Goal: Information Seeking & Learning: Check status

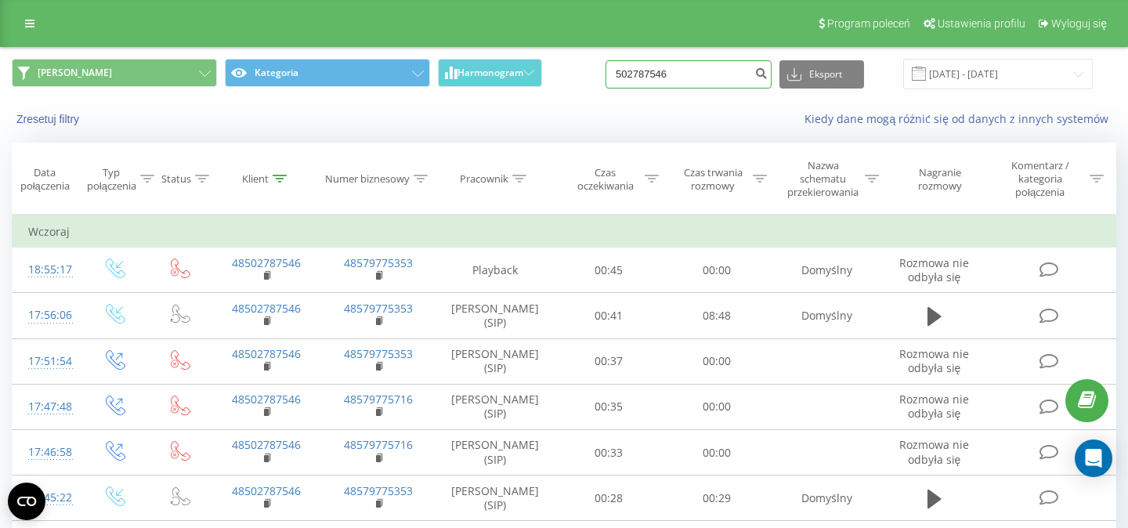
click at [702, 74] on input "502787546" at bounding box center [689, 74] width 166 height 28
drag, startPoint x: 702, startPoint y: 74, endPoint x: 602, endPoint y: 71, distance: 100.3
click at [610, 73] on input "502787546" at bounding box center [689, 74] width 166 height 28
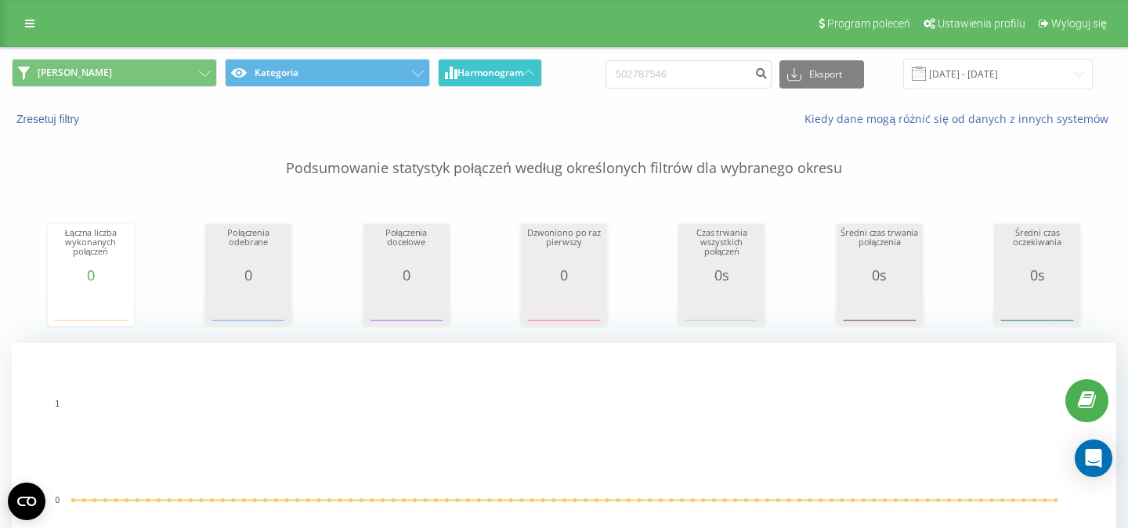
click at [530, 67] on button "Harmonogram" at bounding box center [490, 73] width 104 height 28
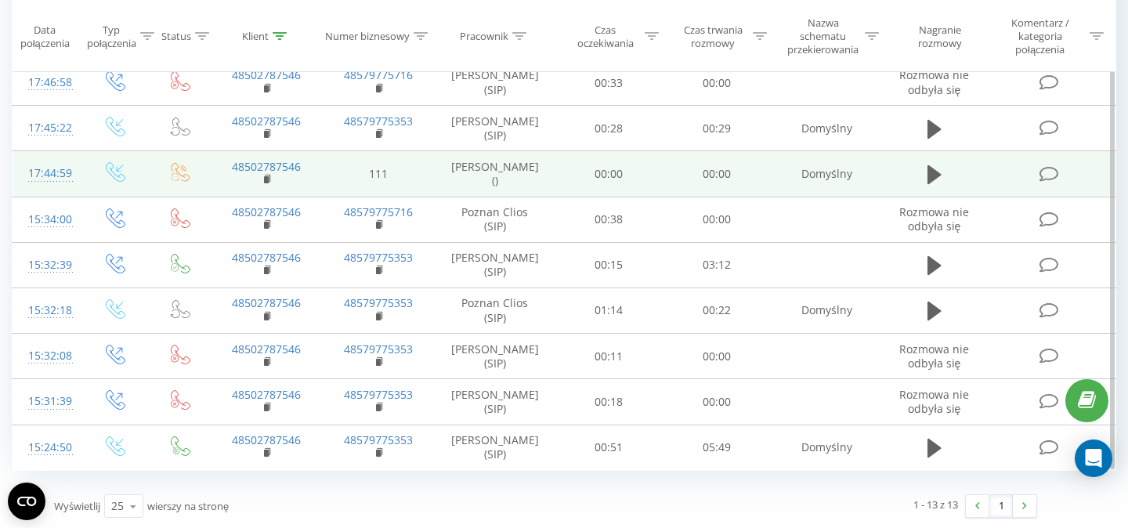
scroll to position [373, 0]
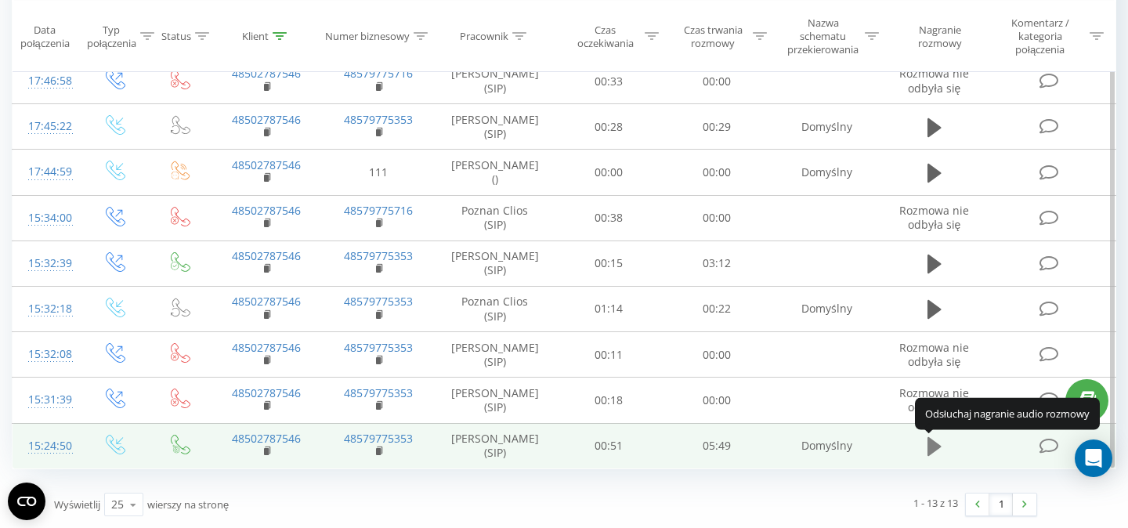
click at [932, 448] on icon at bounding box center [935, 446] width 14 height 19
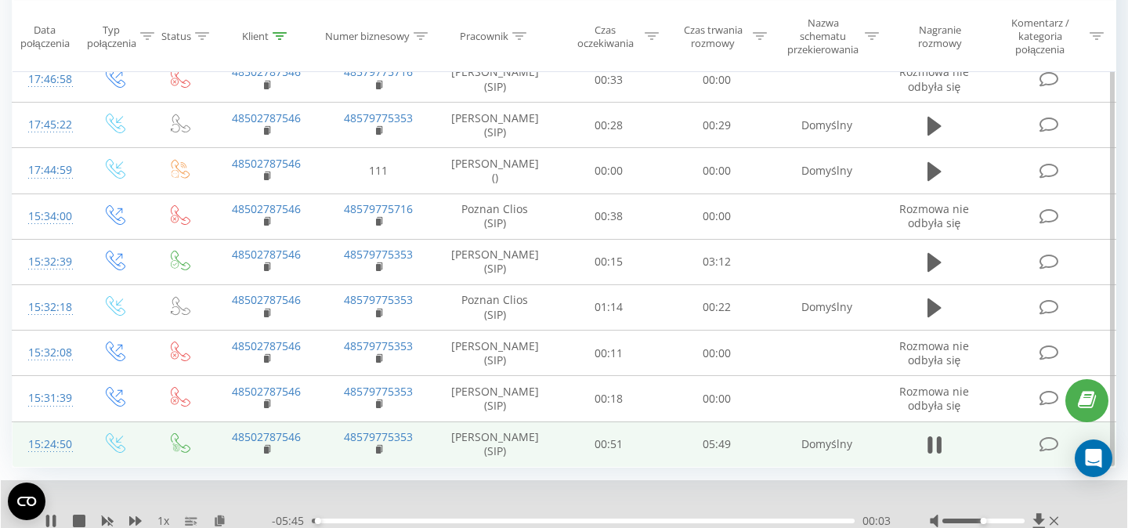
click at [932, 448] on icon at bounding box center [935, 445] width 14 height 22
click at [51, 521] on icon at bounding box center [50, 521] width 9 height 13
click at [371, 523] on div "00:38" at bounding box center [583, 521] width 543 height 5
click at [400, 523] on div "00:39" at bounding box center [583, 521] width 543 height 5
click at [1004, 527] on div at bounding box center [996, 521] width 132 height 16
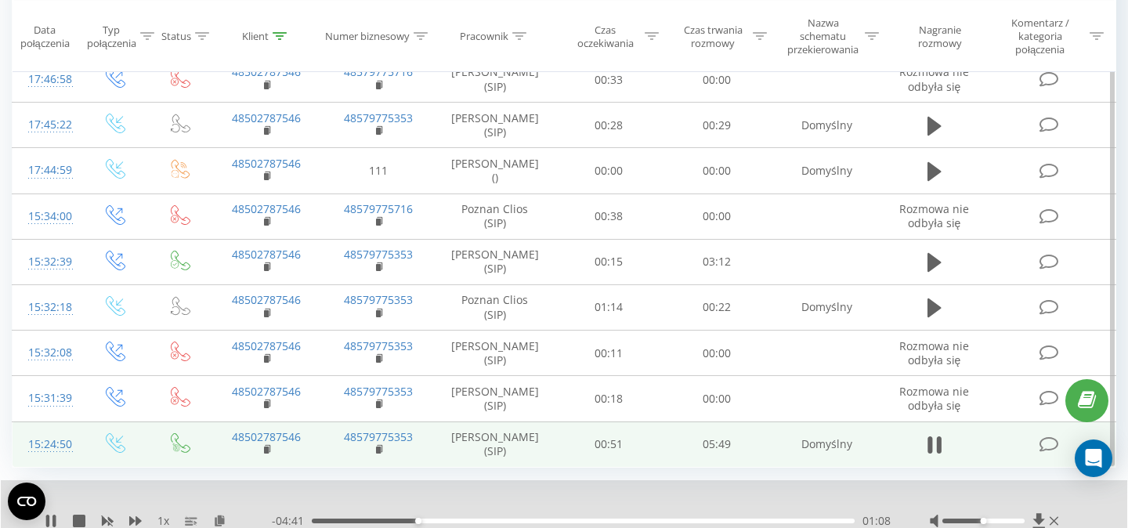
click at [1005, 523] on div at bounding box center [984, 521] width 82 height 5
click at [465, 523] on div "01:22" at bounding box center [583, 521] width 543 height 5
click at [506, 523] on div "02:05" at bounding box center [583, 521] width 543 height 5
click at [575, 523] on div "02:49" at bounding box center [583, 521] width 543 height 5
click at [619, 523] on div "03:18" at bounding box center [583, 521] width 543 height 5
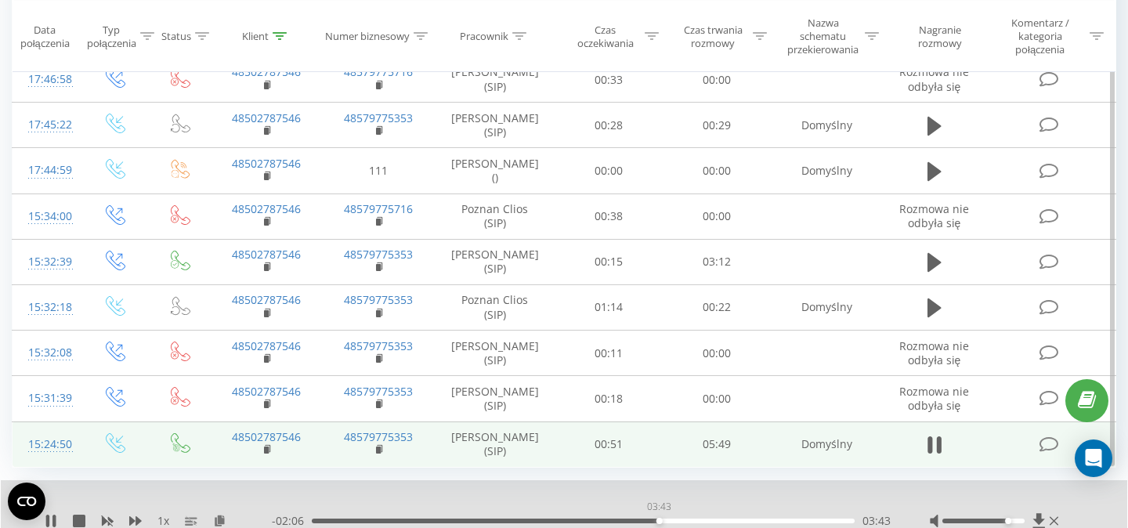
click at [659, 523] on div "03:43" at bounding box center [583, 521] width 543 height 5
click at [684, 523] on div "03:46" at bounding box center [583, 521] width 543 height 5
click at [56, 521] on icon at bounding box center [53, 521] width 3 height 13
click at [56, 521] on icon at bounding box center [51, 521] width 13 height 13
click at [732, 521] on div "04:30" at bounding box center [583, 521] width 543 height 5
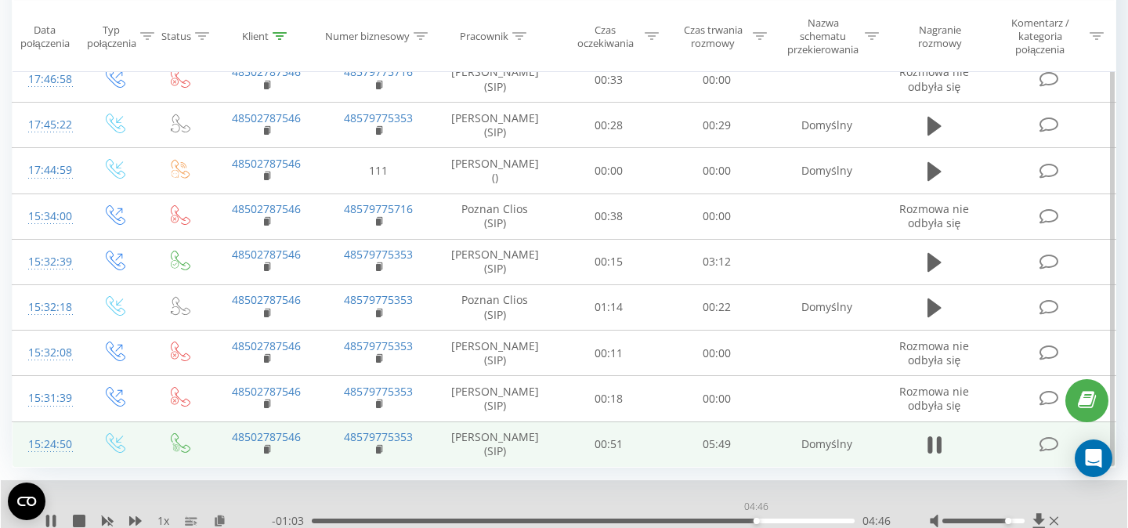
click at [756, 523] on div "04:46" at bounding box center [583, 521] width 543 height 5
click at [773, 523] on div "04:57" at bounding box center [583, 521] width 543 height 5
click at [791, 523] on div "05:08" at bounding box center [583, 521] width 543 height 5
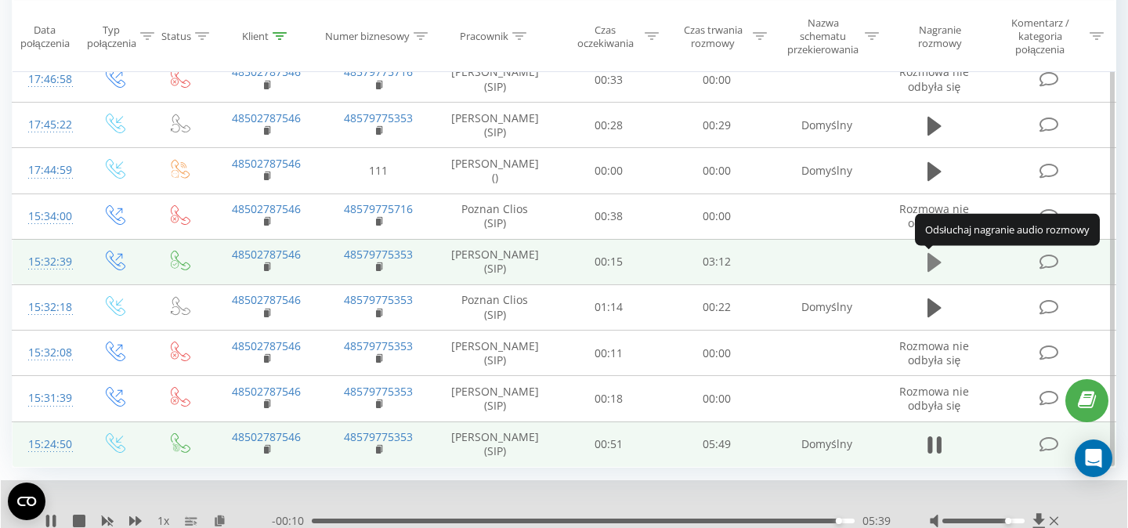
click at [934, 263] on icon at bounding box center [935, 262] width 14 height 19
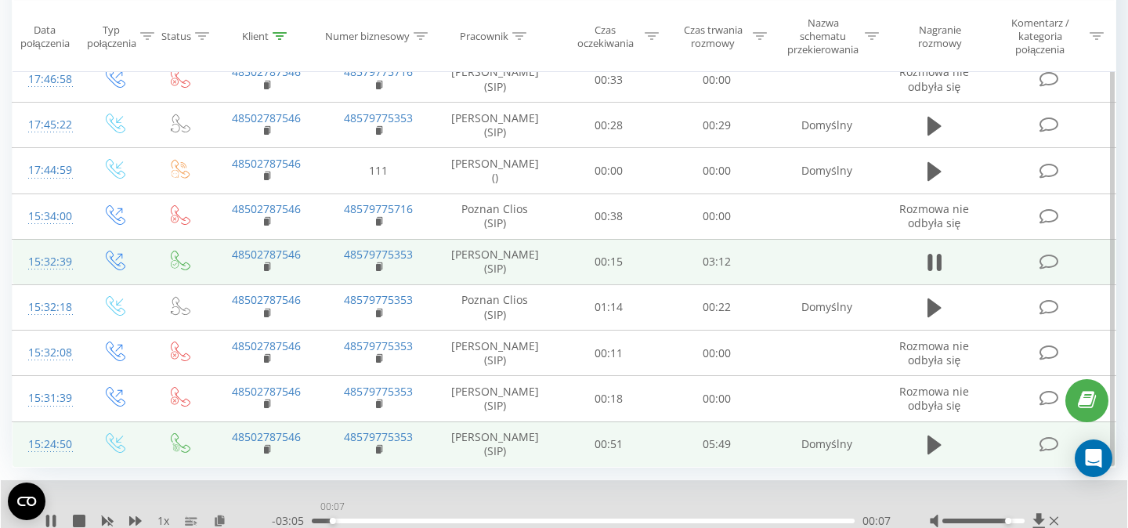
click at [332, 523] on div "00:07" at bounding box center [583, 521] width 543 height 5
click at [368, 522] on div "00:13" at bounding box center [583, 521] width 543 height 5
click at [395, 522] on div "00:29" at bounding box center [583, 521] width 543 height 5
click at [49, 516] on icon at bounding box center [51, 521] width 13 height 13
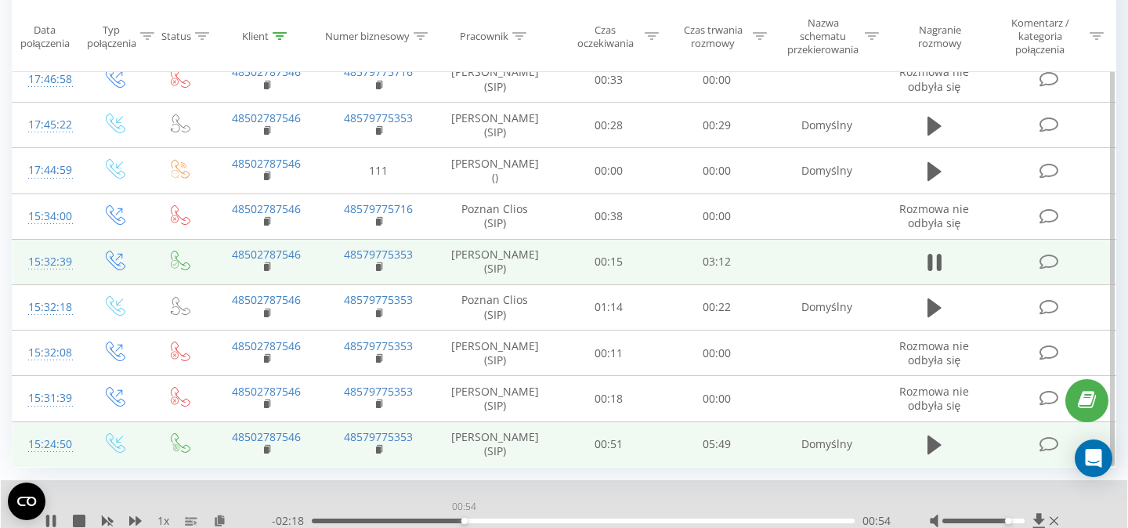
click at [464, 522] on div "00:54" at bounding box center [583, 521] width 543 height 5
click at [490, 522] on div "01:03" at bounding box center [583, 521] width 543 height 5
click at [517, 523] on div "01:04" at bounding box center [583, 521] width 543 height 5
click at [548, 522] on div "01:13" at bounding box center [583, 521] width 543 height 5
click at [581, 523] on div "01:26" at bounding box center [583, 521] width 543 height 5
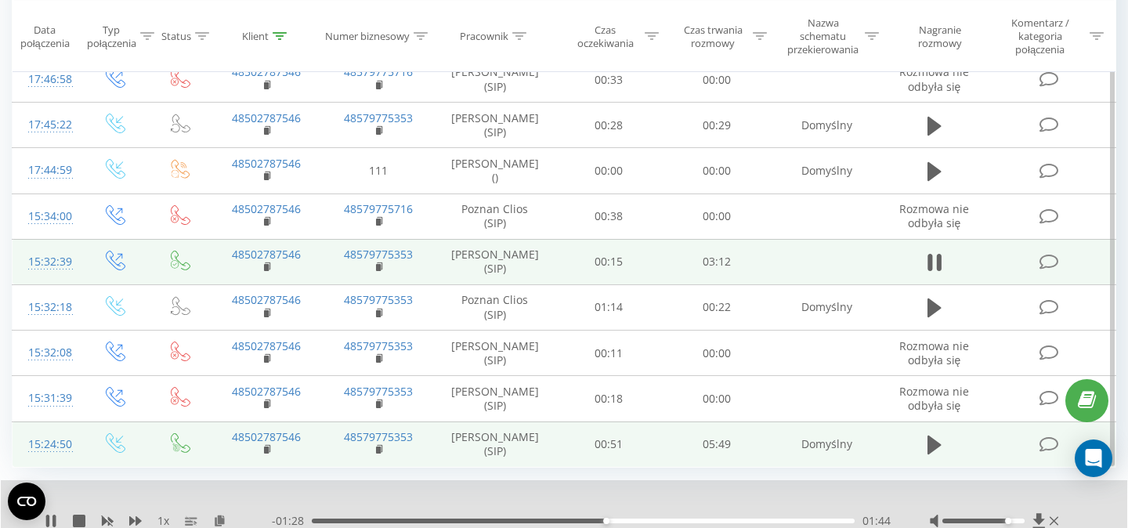
click at [628, 523] on div "01:44" at bounding box center [583, 521] width 543 height 5
click at [669, 521] on div "01:58" at bounding box center [583, 521] width 543 height 5
click at [696, 523] on div "02:16" at bounding box center [583, 521] width 543 height 5
click at [720, 523] on div "02:20" at bounding box center [583, 521] width 543 height 5
click at [749, 523] on div "02:27" at bounding box center [583, 521] width 543 height 5
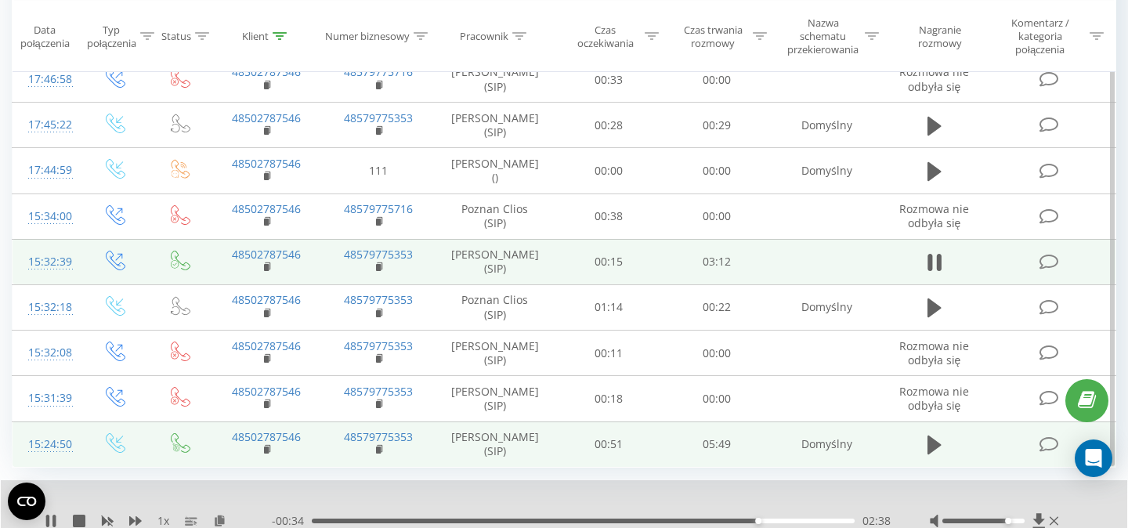
click at [776, 521] on div "02:38" at bounding box center [583, 521] width 543 height 5
click at [809, 523] on div "02:56" at bounding box center [583, 521] width 543 height 5
click at [834, 523] on div "03:04" at bounding box center [583, 521] width 543 height 5
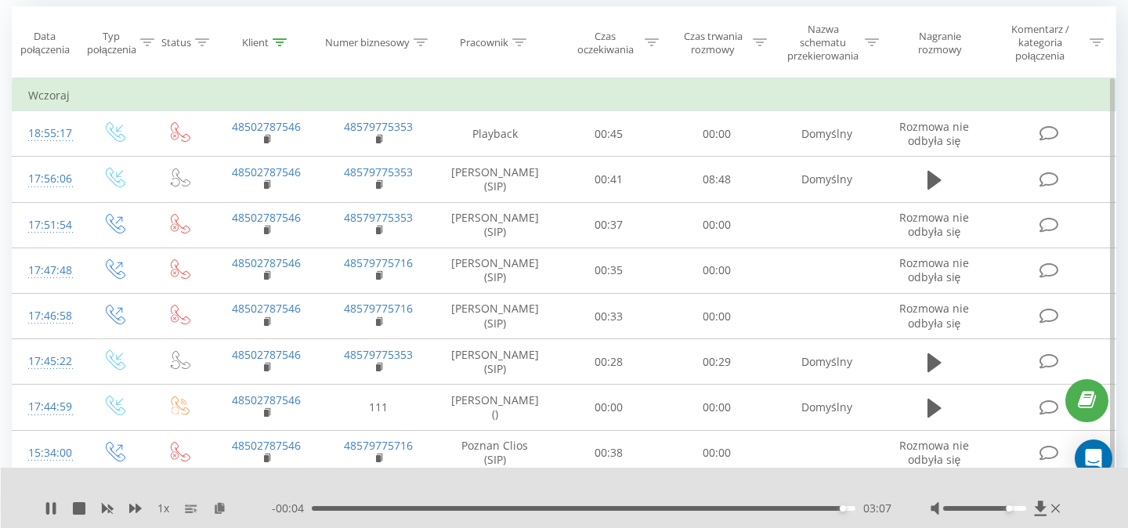
scroll to position [125, 0]
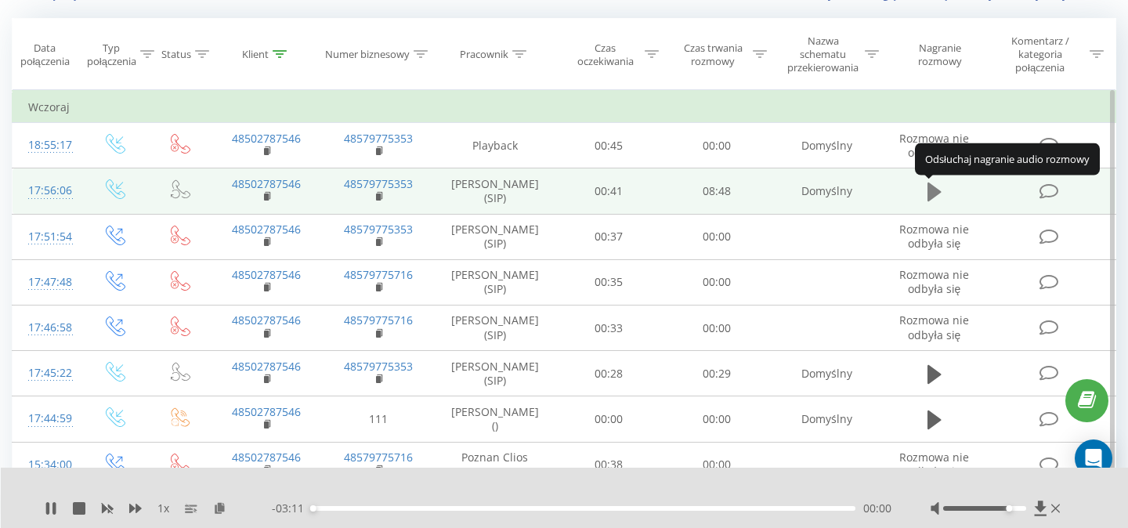
click at [933, 195] on icon at bounding box center [935, 192] width 14 height 19
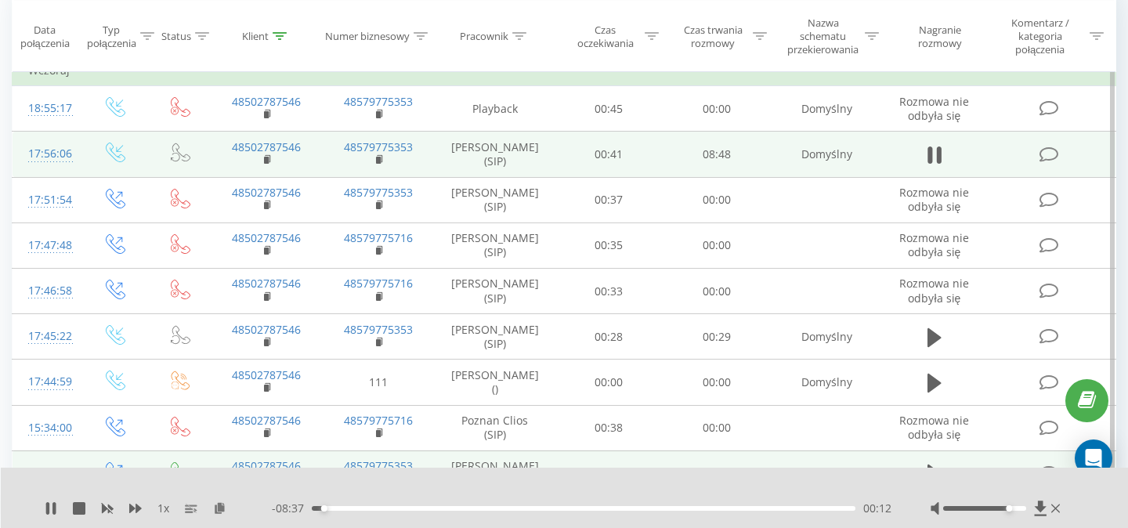
scroll to position [158, 0]
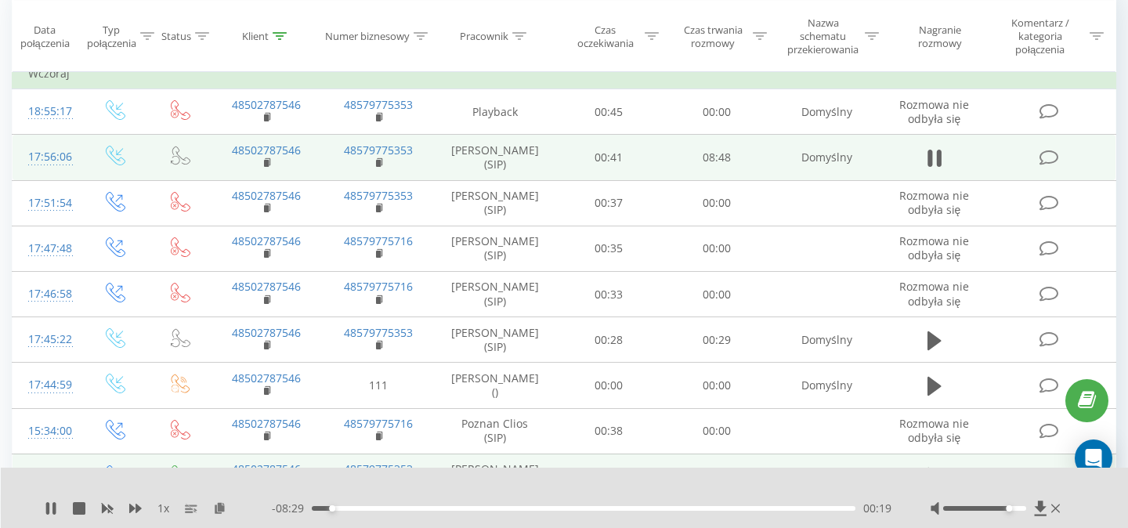
click at [344, 509] on div "00:19" at bounding box center [584, 508] width 544 height 5
click at [373, 510] on div "00:00" at bounding box center [584, 508] width 544 height 5
click at [418, 509] on div "00:00" at bounding box center [584, 508] width 544 height 5
click at [472, 509] on div "01:44" at bounding box center [584, 508] width 544 height 5
click at [267, 165] on rect at bounding box center [266, 163] width 5 height 7
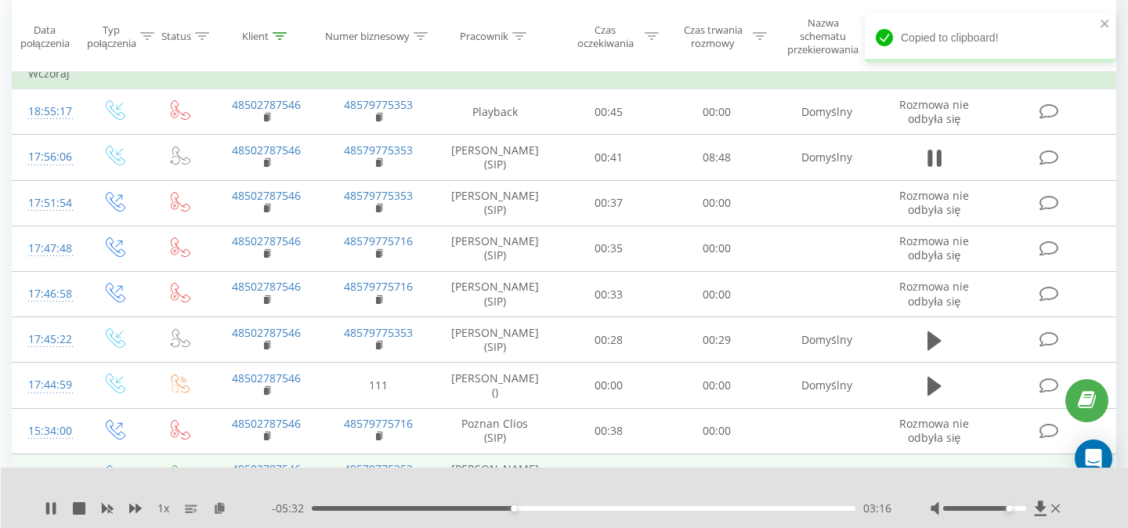
click at [539, 508] on div "03:16" at bounding box center [584, 508] width 544 height 5
click at [577, 507] on div "03:41" at bounding box center [584, 508] width 544 height 5
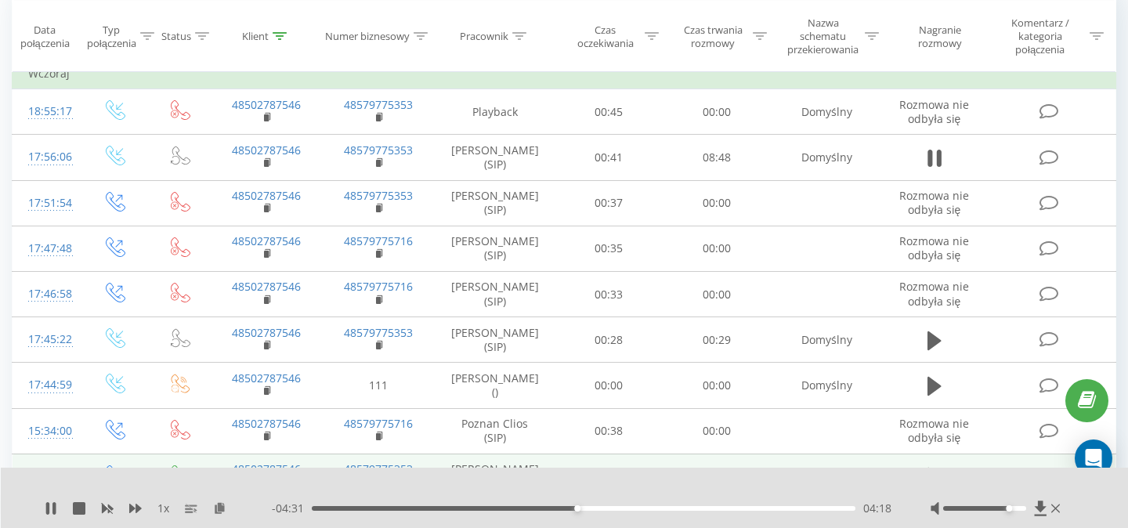
click at [604, 508] on div "04:18" at bounding box center [584, 508] width 544 height 5
click at [632, 509] on div "04:45" at bounding box center [584, 508] width 544 height 5
click at [652, 508] on div "05:31" at bounding box center [584, 508] width 544 height 5
click at [678, 509] on div "05:34" at bounding box center [584, 508] width 544 height 5
click at [708, 509] on div "06:09" at bounding box center [584, 508] width 544 height 5
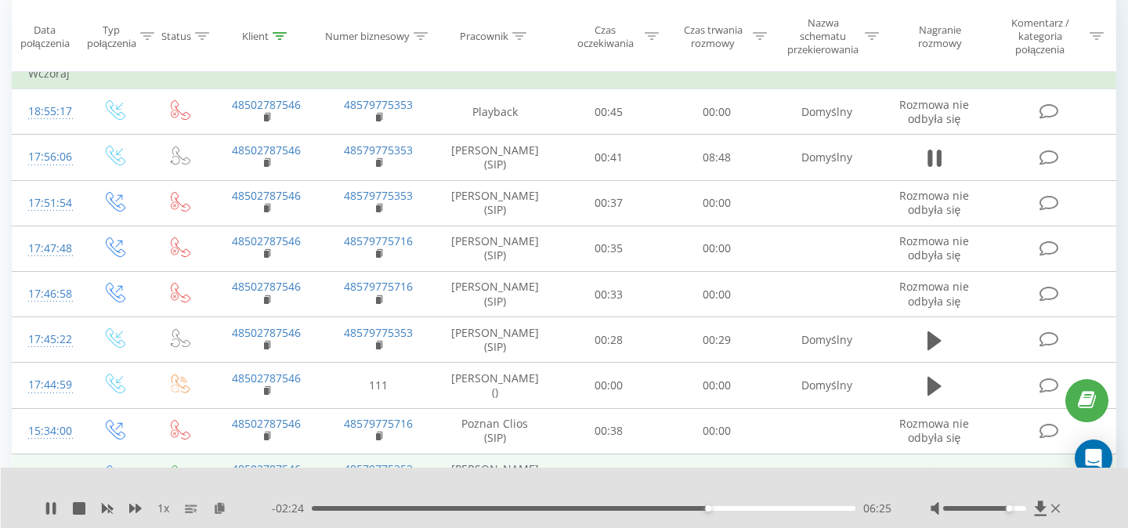
click at [728, 509] on div "06:25" at bounding box center [584, 508] width 544 height 5
click at [753, 509] on div "07:09" at bounding box center [584, 508] width 544 height 5
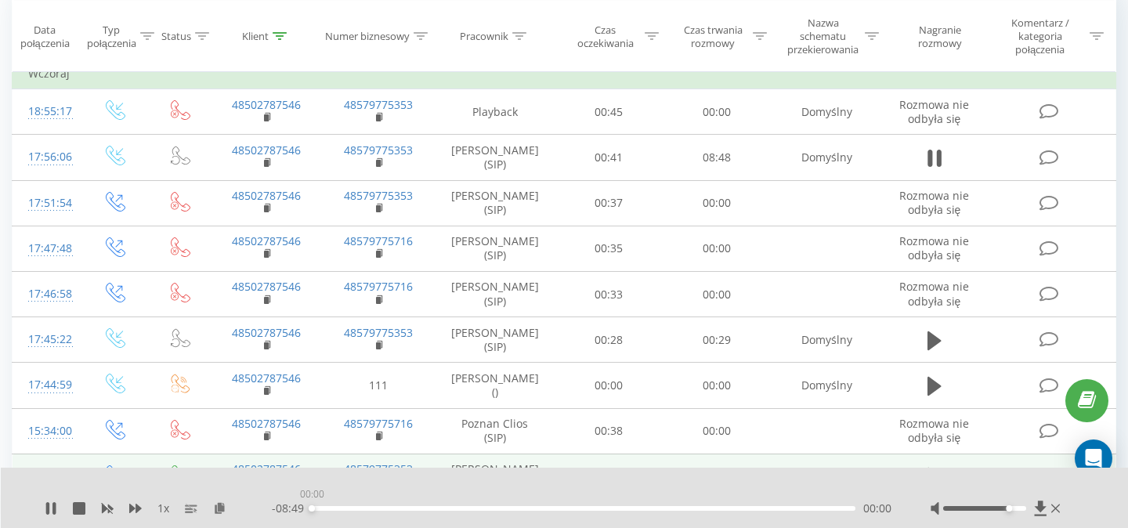
click at [782, 509] on div "00:00" at bounding box center [584, 508] width 544 height 5
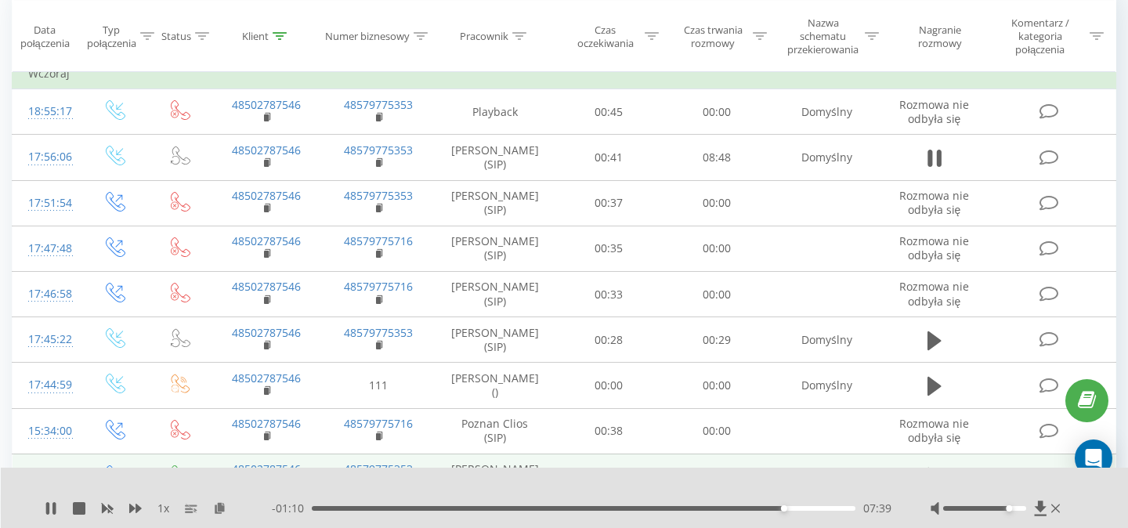
click at [808, 509] on div "07:39" at bounding box center [584, 508] width 544 height 5
click at [825, 509] on div "08:19" at bounding box center [584, 508] width 544 height 5
click at [847, 509] on div "08:40" at bounding box center [584, 508] width 544 height 5
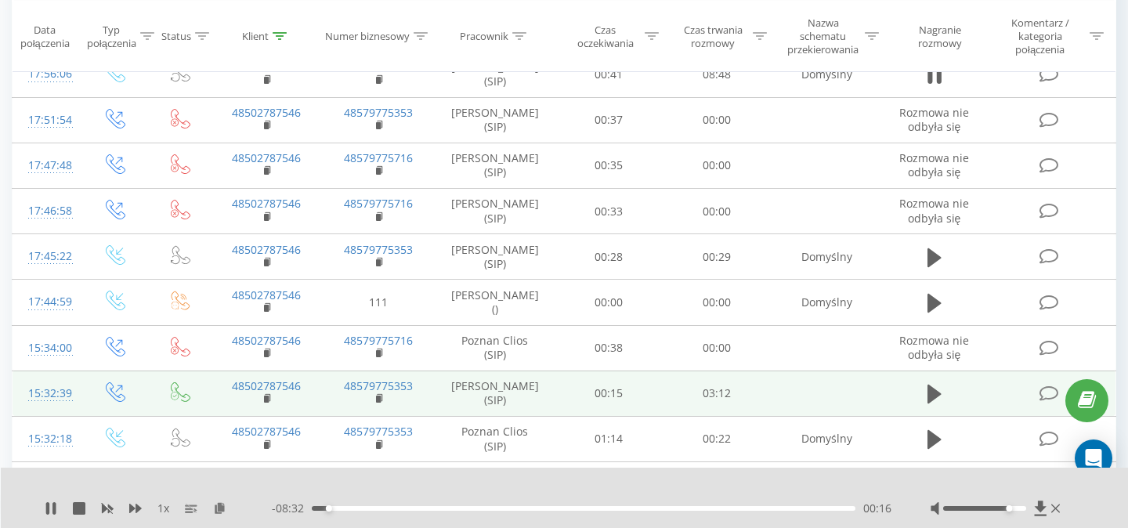
scroll to position [278, 0]
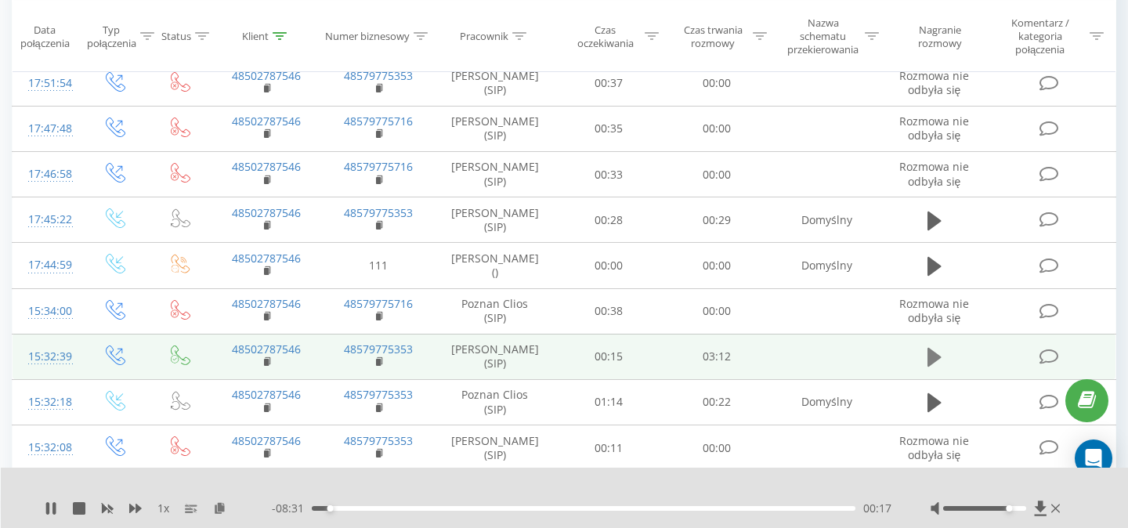
click at [935, 359] on icon at bounding box center [935, 357] width 14 height 19
click at [805, 508] on div "00:00" at bounding box center [584, 508] width 544 height 5
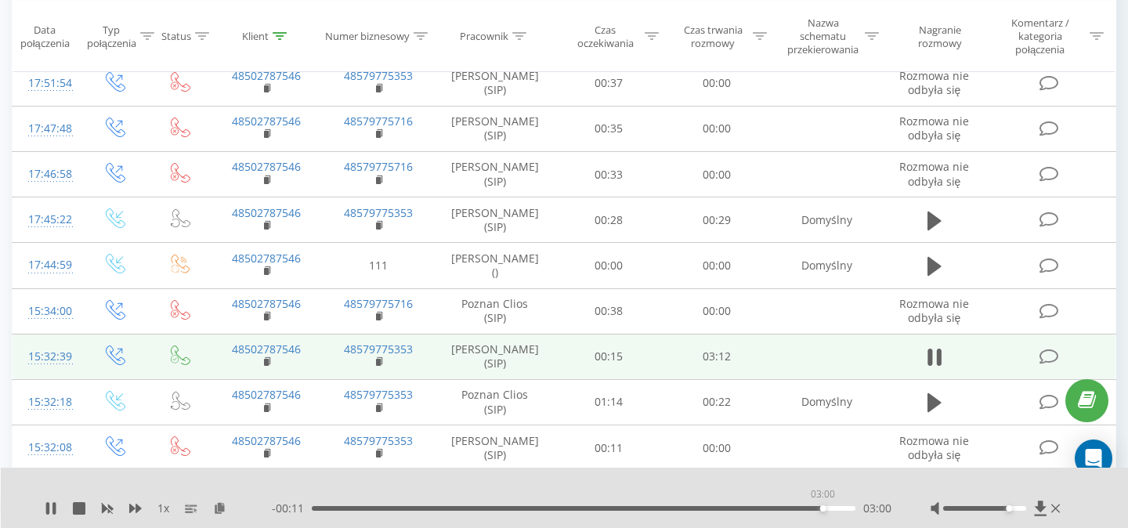
click at [823, 508] on div "03:00" at bounding box center [584, 508] width 544 height 5
click at [838, 509] on div "03:05" at bounding box center [584, 508] width 544 height 5
click at [49, 511] on icon at bounding box center [47, 508] width 3 height 13
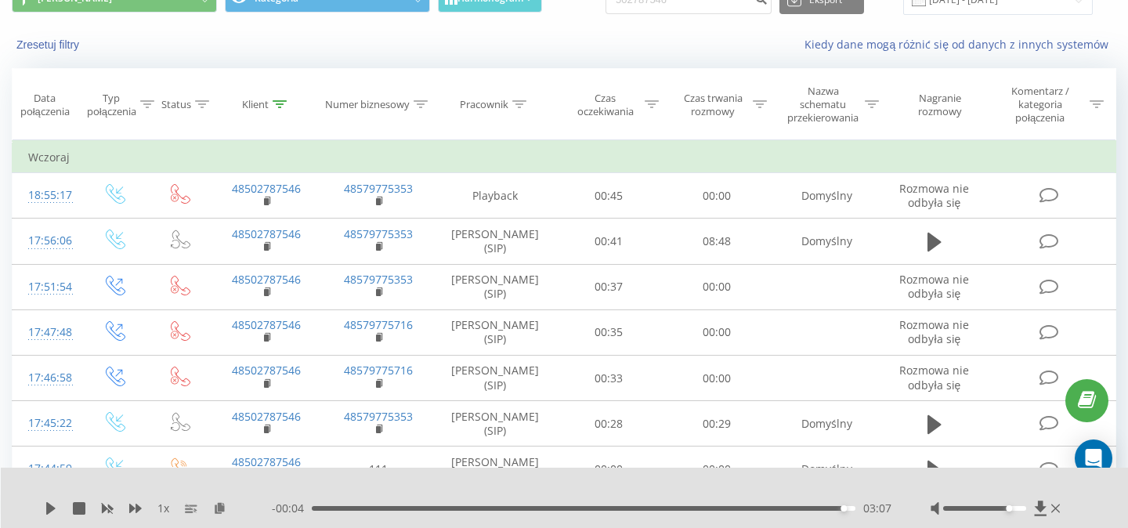
scroll to position [61, 0]
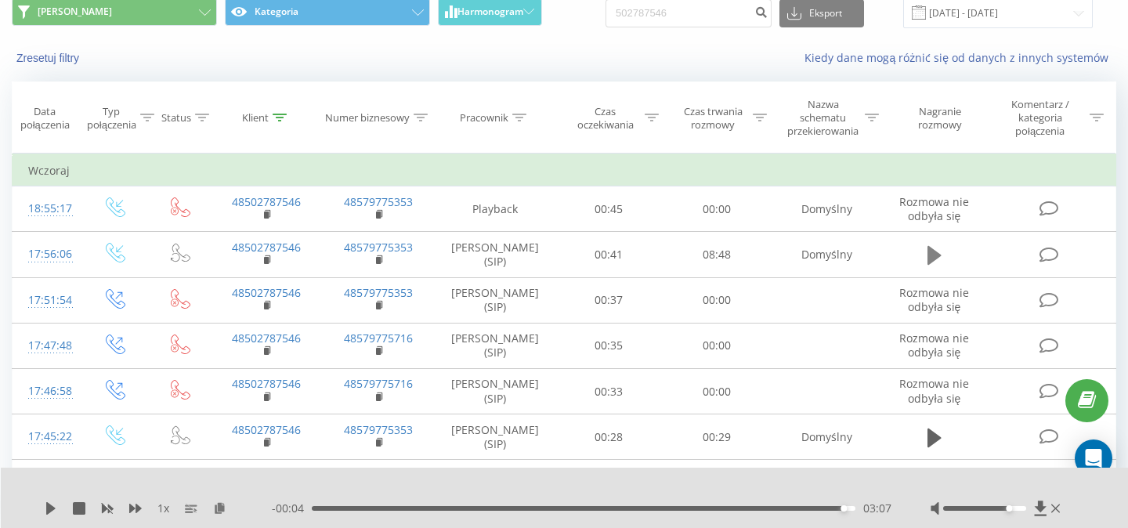
click at [938, 258] on icon at bounding box center [935, 255] width 14 height 19
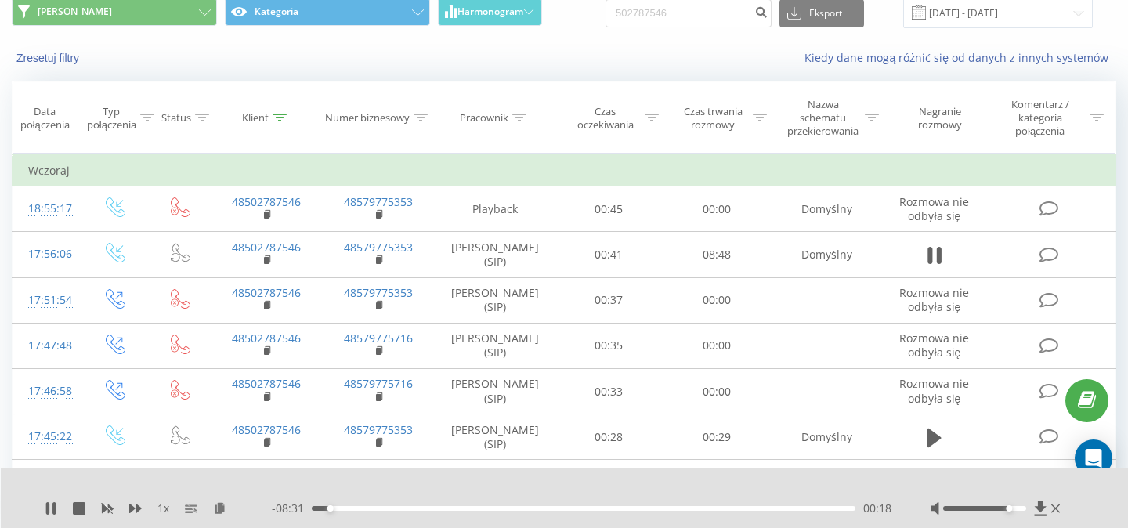
click at [788, 508] on div "00:18" at bounding box center [584, 508] width 544 height 5
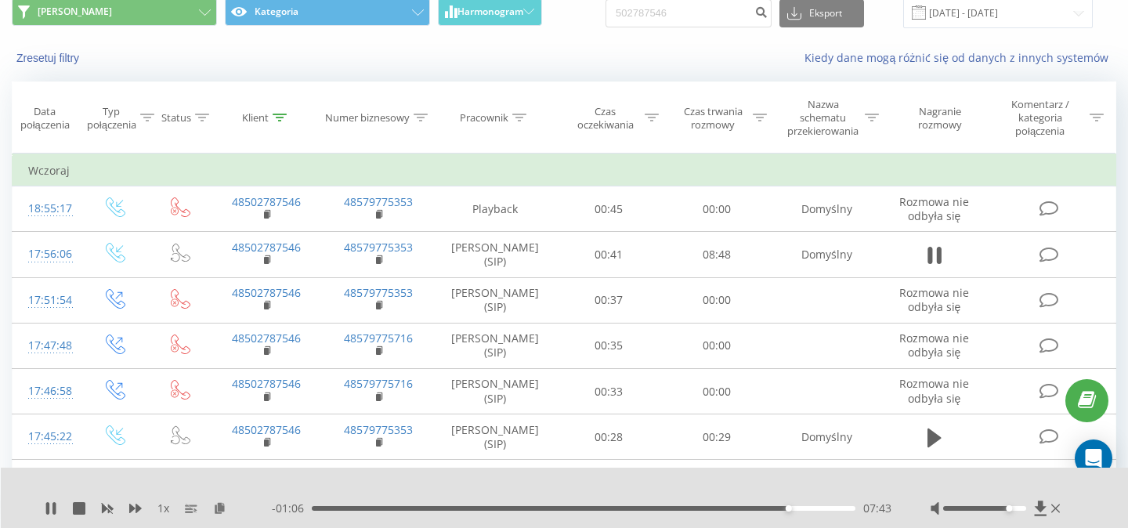
click at [810, 508] on div "07:43" at bounding box center [584, 508] width 544 height 5
click at [825, 510] on div "08:19" at bounding box center [584, 508] width 544 height 5
click at [54, 511] on icon at bounding box center [53, 508] width 3 height 13
click at [54, 511] on icon at bounding box center [51, 508] width 13 height 13
click at [819, 508] on div "08:24" at bounding box center [584, 508] width 544 height 5
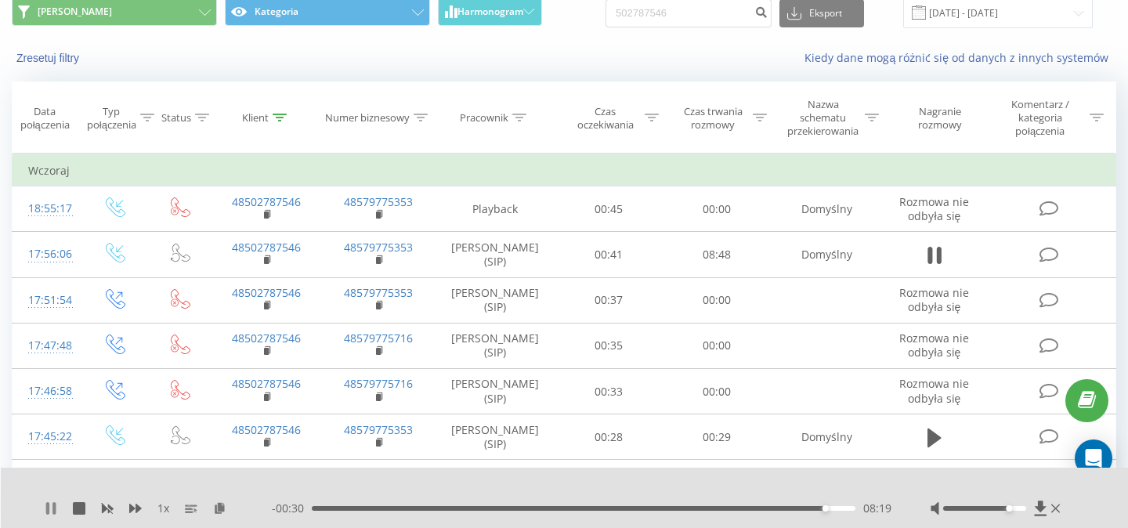
click at [49, 508] on icon at bounding box center [47, 508] width 3 height 13
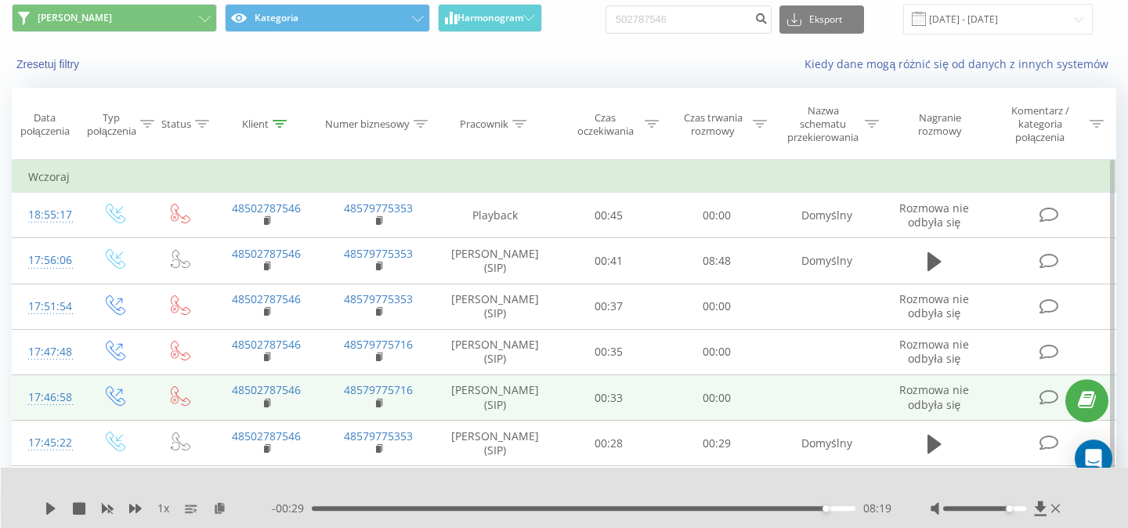
scroll to position [51, 0]
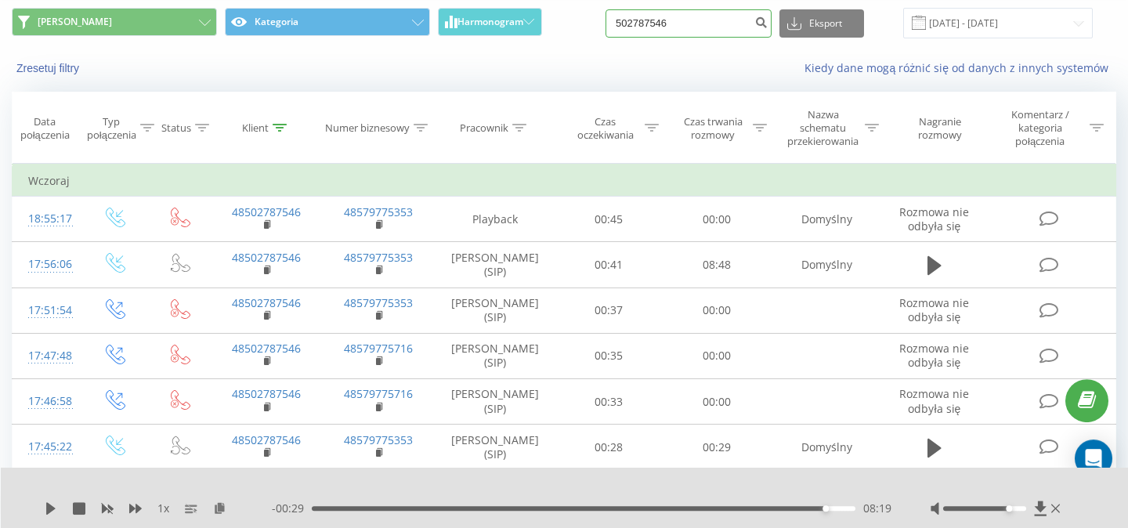
drag, startPoint x: 702, startPoint y: 31, endPoint x: 567, endPoint y: 28, distance: 134.8
click at [606, 28] on input "502787546" at bounding box center [689, 23] width 166 height 28
paste input "605 082 751"
type input "605 082 751"
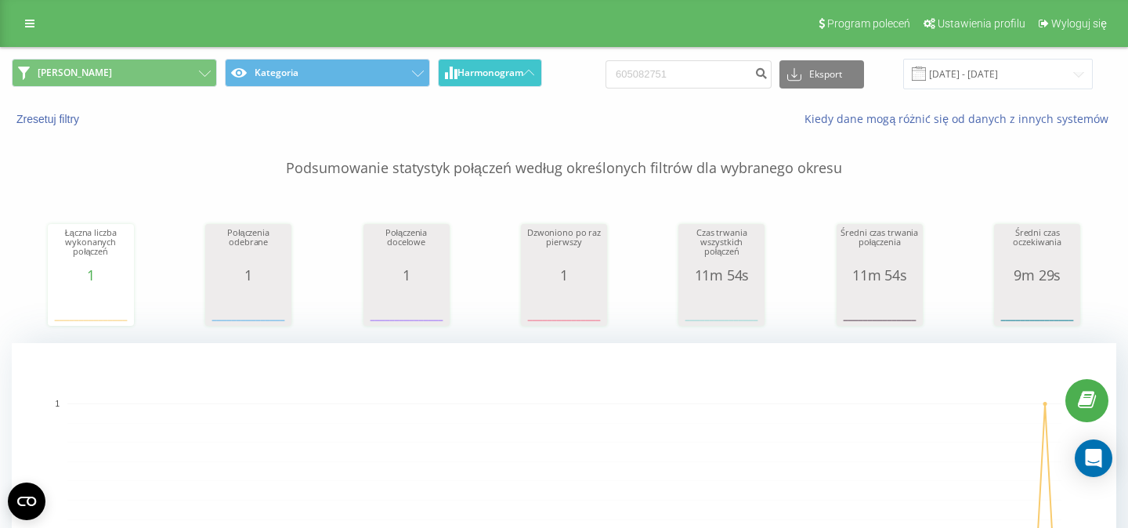
click at [527, 75] on icon at bounding box center [528, 72] width 11 height 5
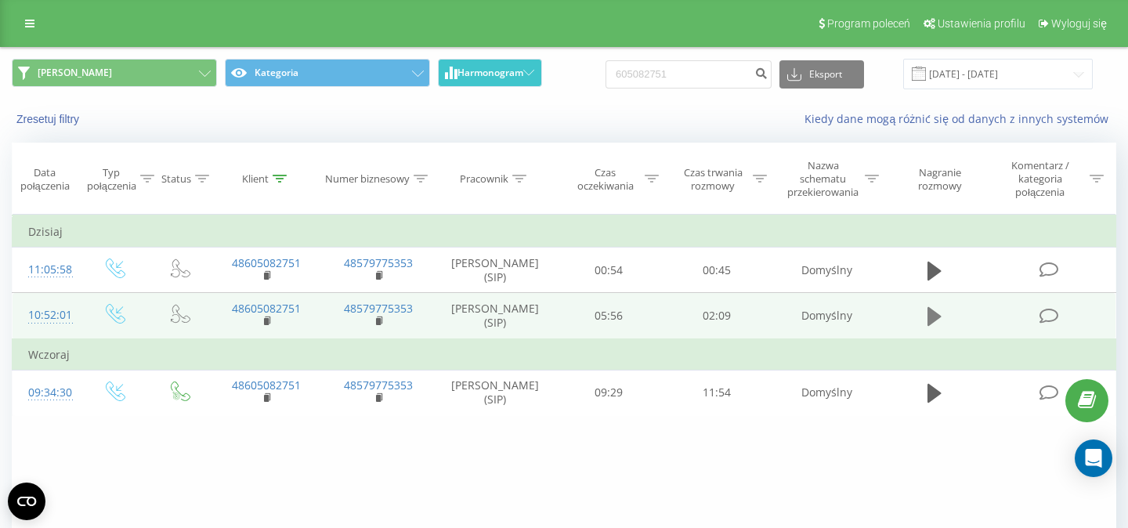
click at [934, 327] on icon at bounding box center [935, 317] width 14 height 22
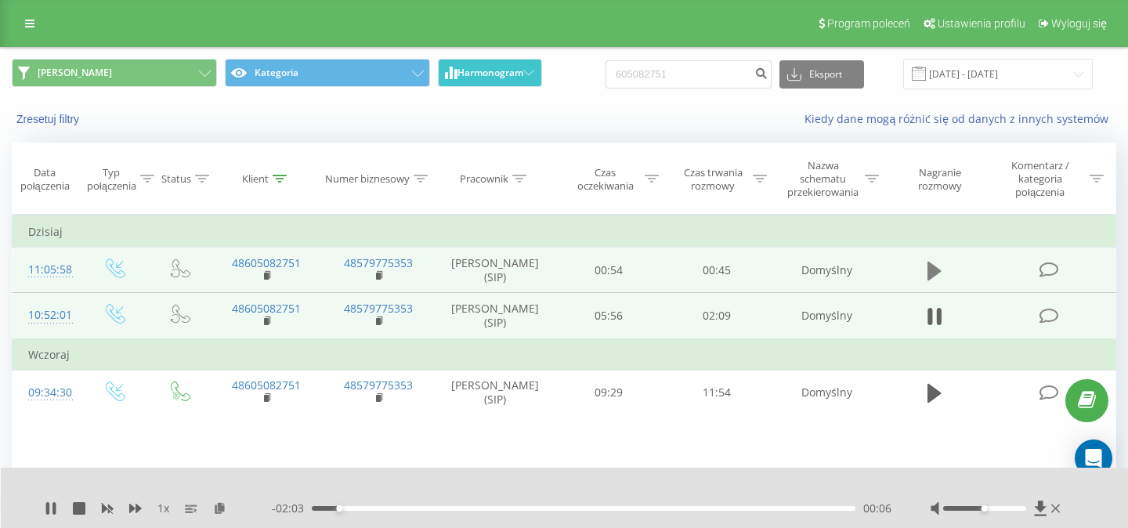
click at [939, 268] on icon at bounding box center [935, 271] width 14 height 22
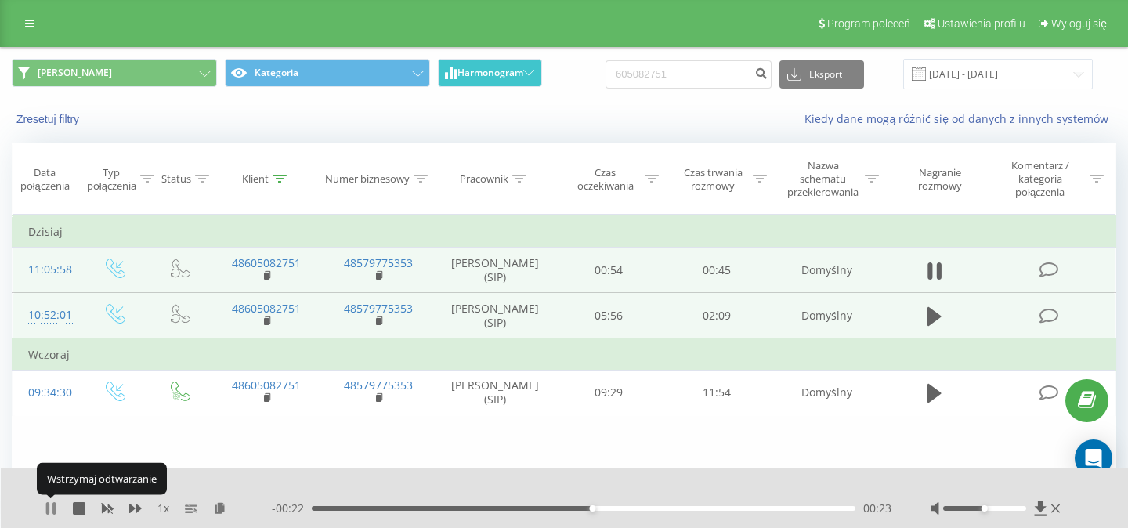
click at [50, 509] on icon at bounding box center [51, 508] width 13 height 13
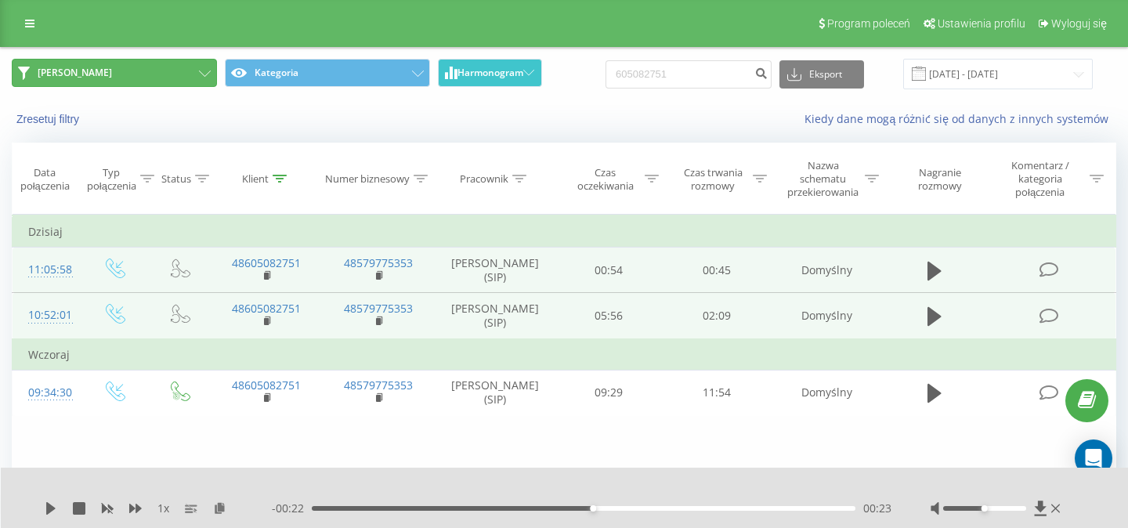
click at [204, 67] on button "JOANNA" at bounding box center [114, 73] width 205 height 28
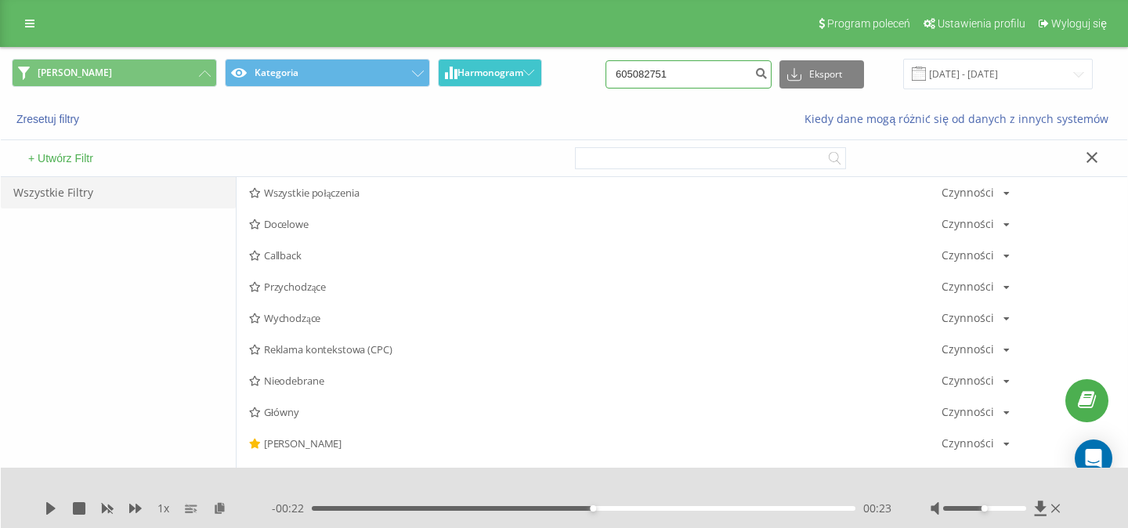
drag, startPoint x: 692, startPoint y: 76, endPoint x: 611, endPoint y: 71, distance: 80.8
click at [611, 71] on input "605082751" at bounding box center [689, 74] width 166 height 28
click at [31, 117] on button "Zresetuj filtry" at bounding box center [49, 119] width 75 height 14
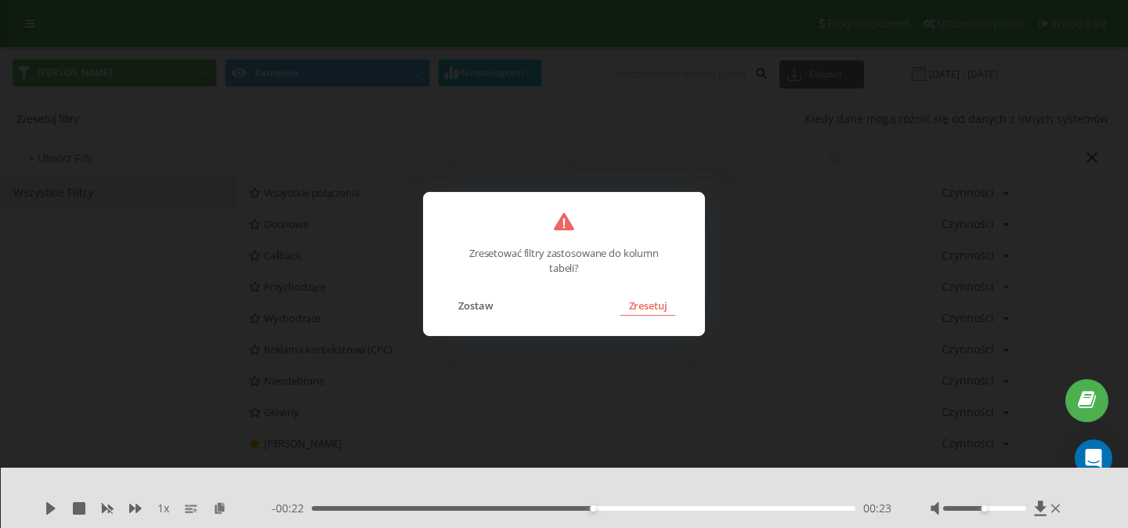
click at [653, 302] on button "Zresetuj" at bounding box center [648, 305] width 54 height 20
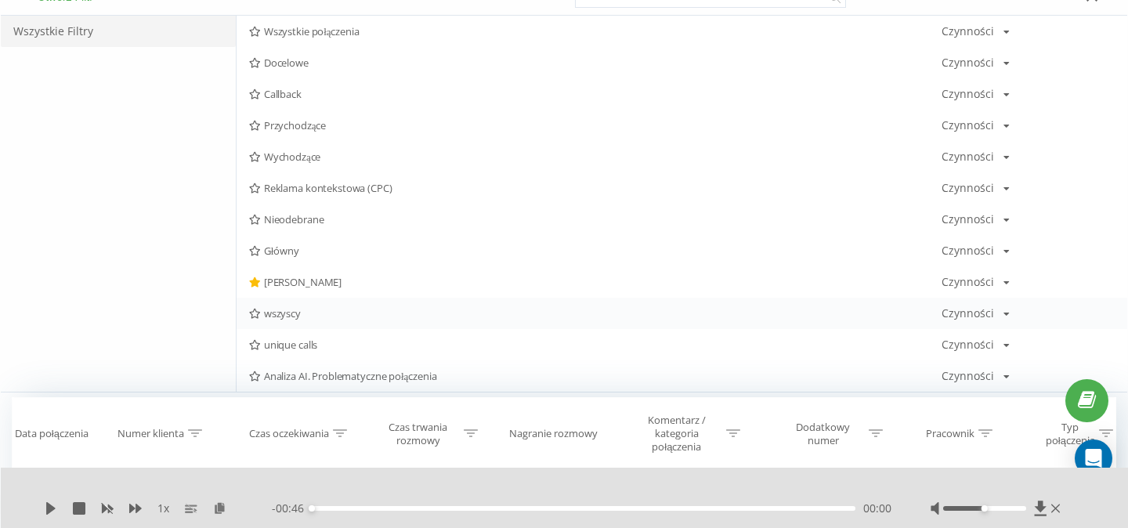
click at [279, 314] on span "wszyscy" at bounding box center [595, 313] width 693 height 11
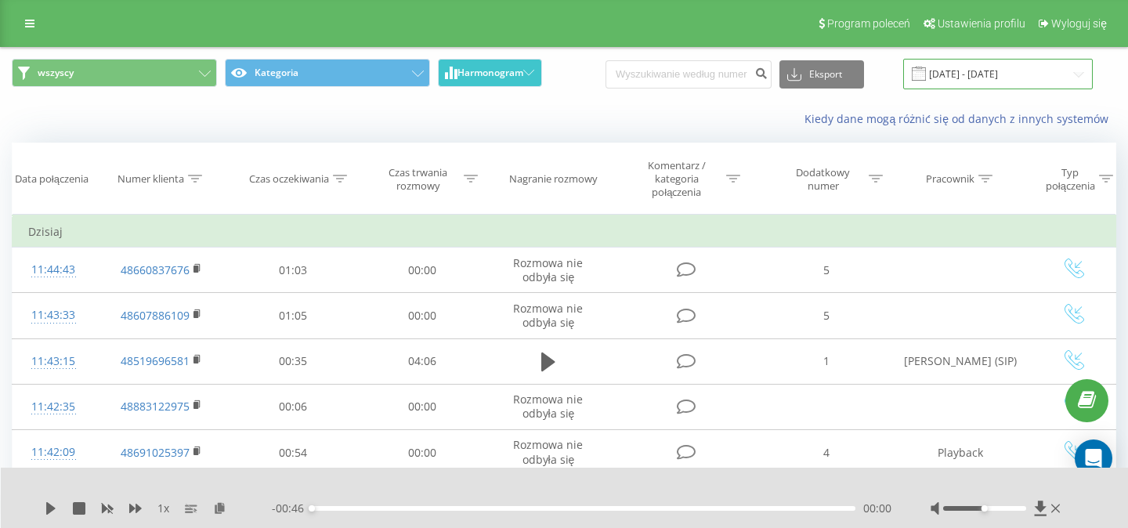
click at [983, 78] on input "22.05.2025 - 22.08.2025" at bounding box center [998, 74] width 190 height 31
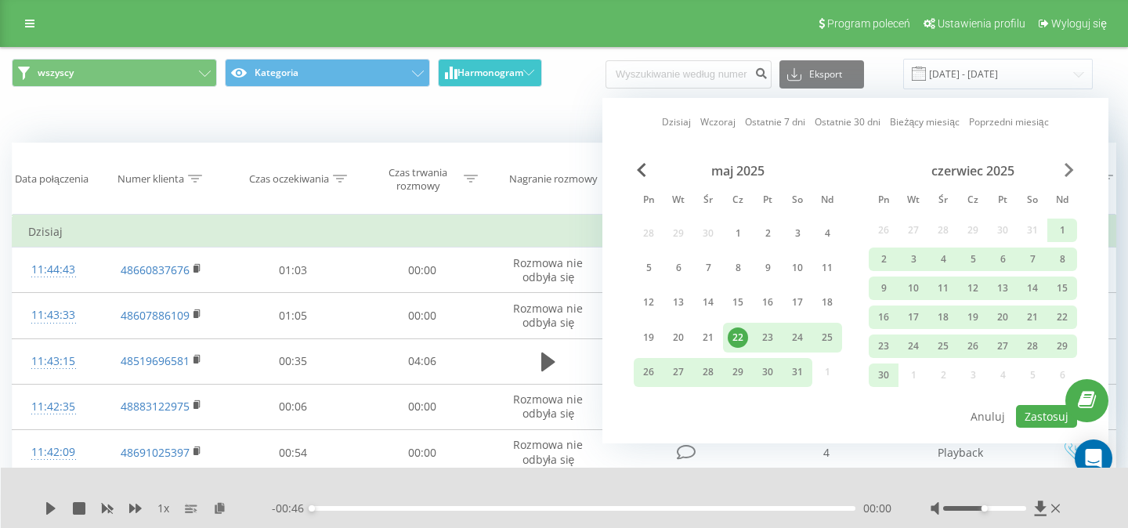
click at [1068, 171] on span "Next Month" at bounding box center [1069, 170] width 9 height 14
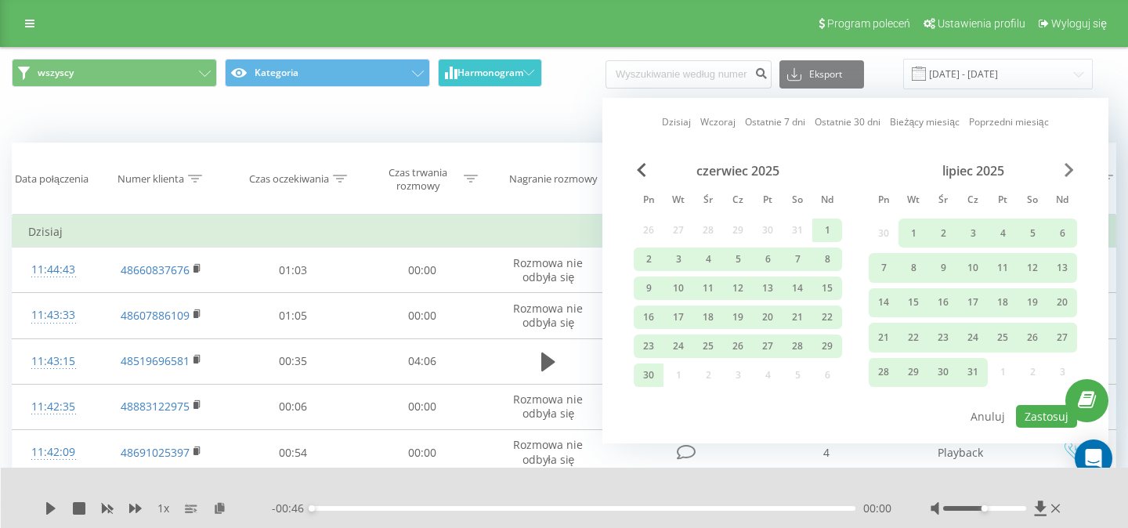
click at [1068, 171] on span "Next Month" at bounding box center [1069, 170] width 9 height 14
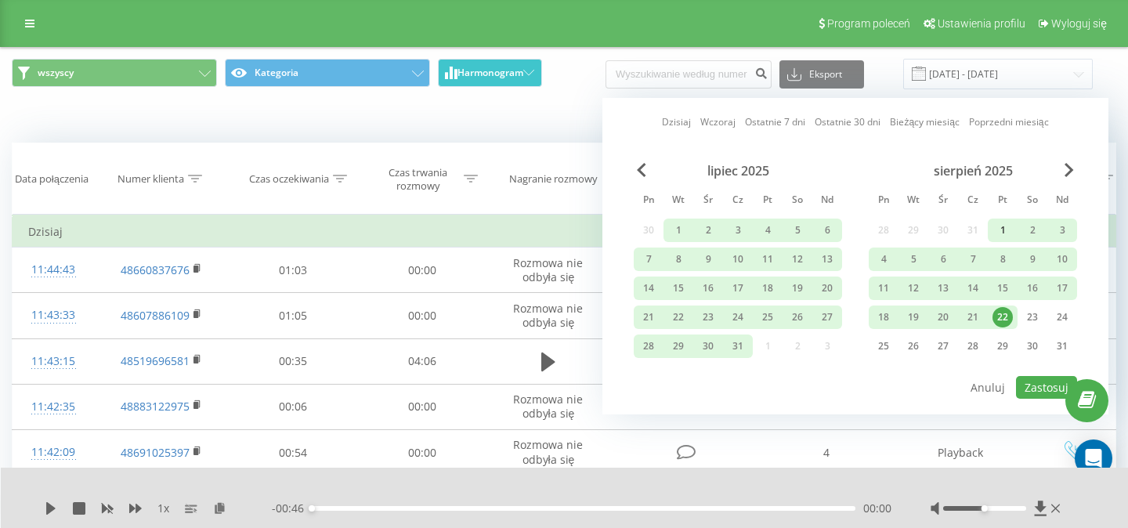
click at [990, 229] on div "1" at bounding box center [1003, 231] width 30 height 24
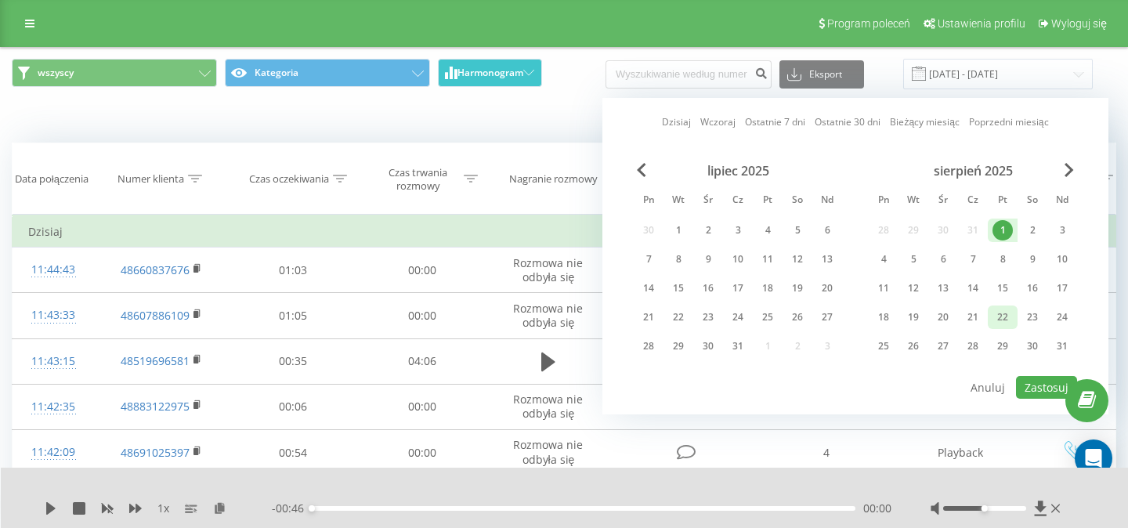
click at [1008, 324] on div "22" at bounding box center [1003, 317] width 20 height 20
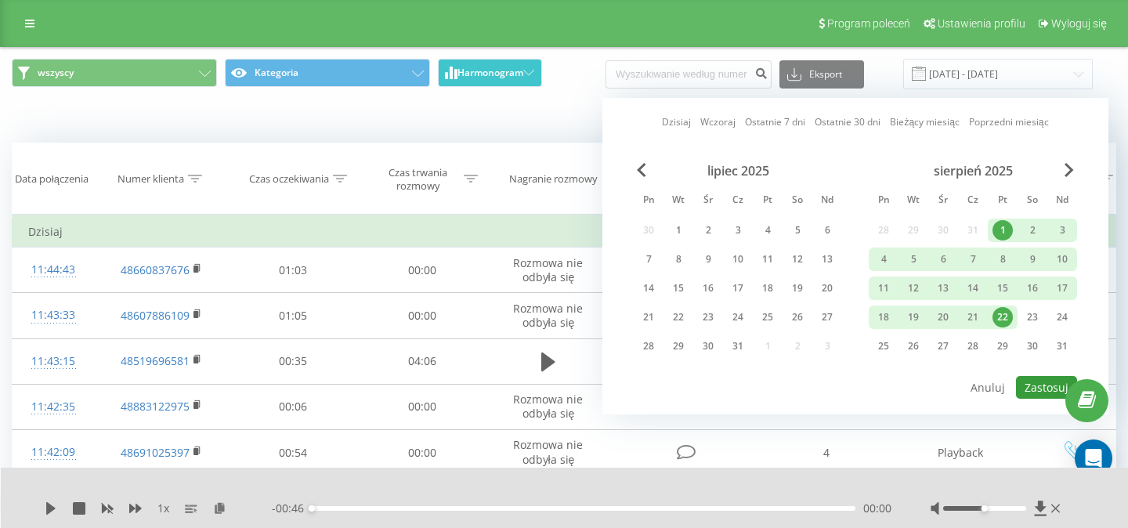
click at [1041, 396] on button "Zastosuj" at bounding box center [1046, 387] width 61 height 23
type input "01.08.2025 - 22.08.2025"
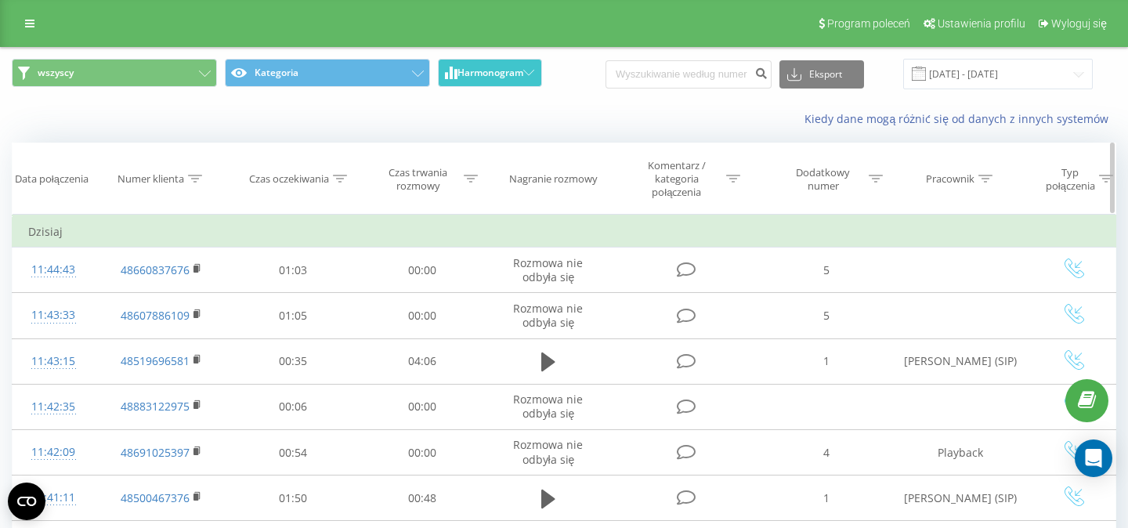
click at [990, 178] on icon at bounding box center [986, 179] width 14 height 8
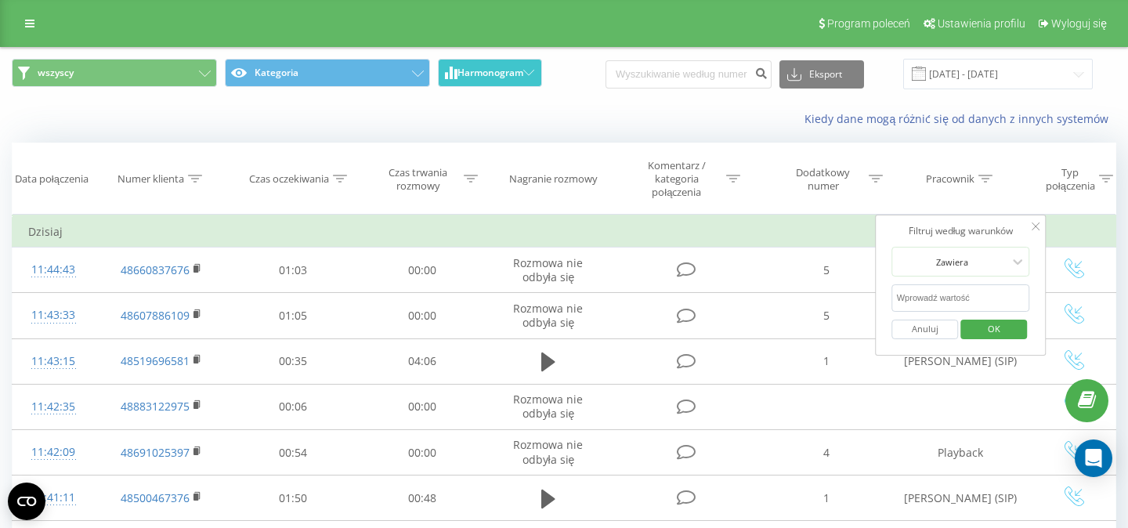
click at [961, 296] on input "text" at bounding box center [961, 297] width 138 height 27
type input "Mateusz"
click at [987, 337] on span "OK" at bounding box center [994, 329] width 44 height 24
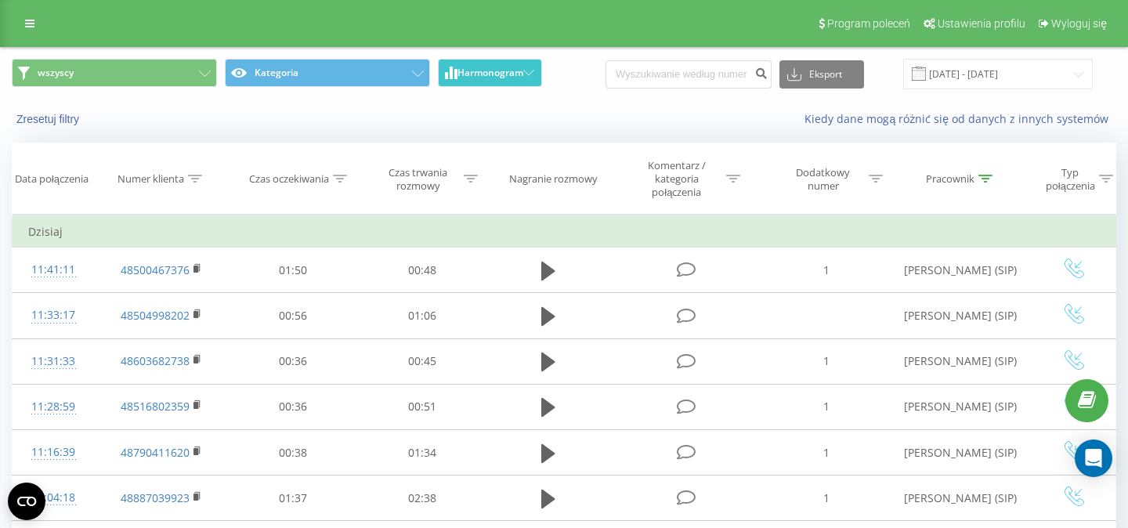
click at [514, 81] on button "Harmonogram" at bounding box center [490, 73] width 104 height 28
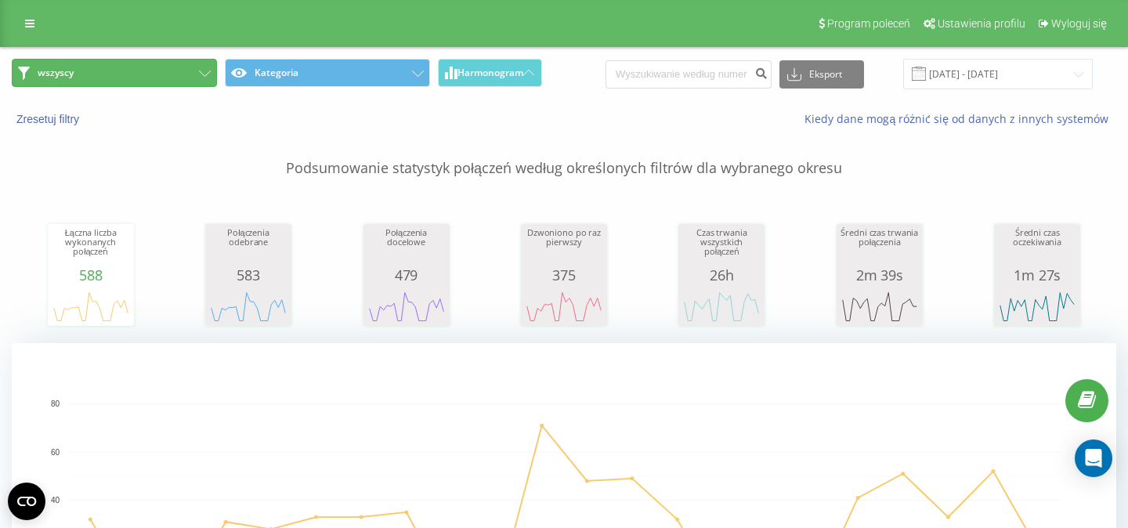
click at [172, 81] on button "wszyscy" at bounding box center [114, 73] width 205 height 28
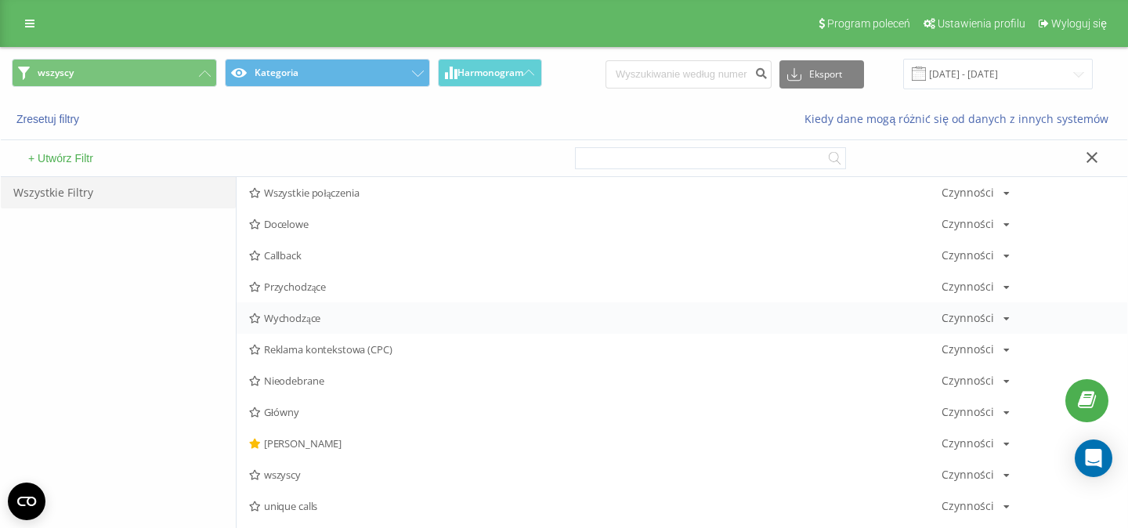
click at [274, 318] on span "Wychodzące" at bounding box center [595, 318] width 693 height 11
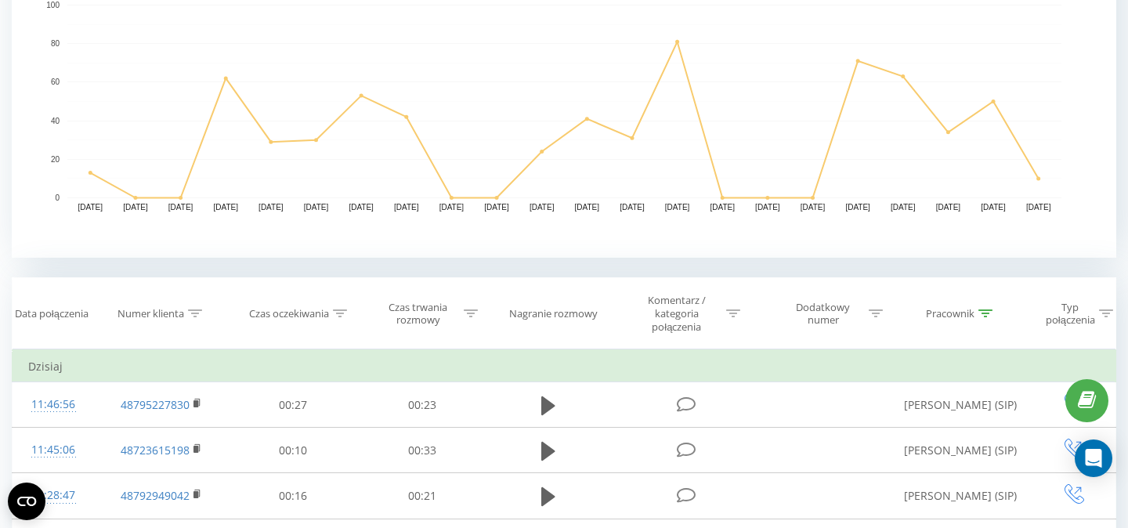
scroll to position [408, 0]
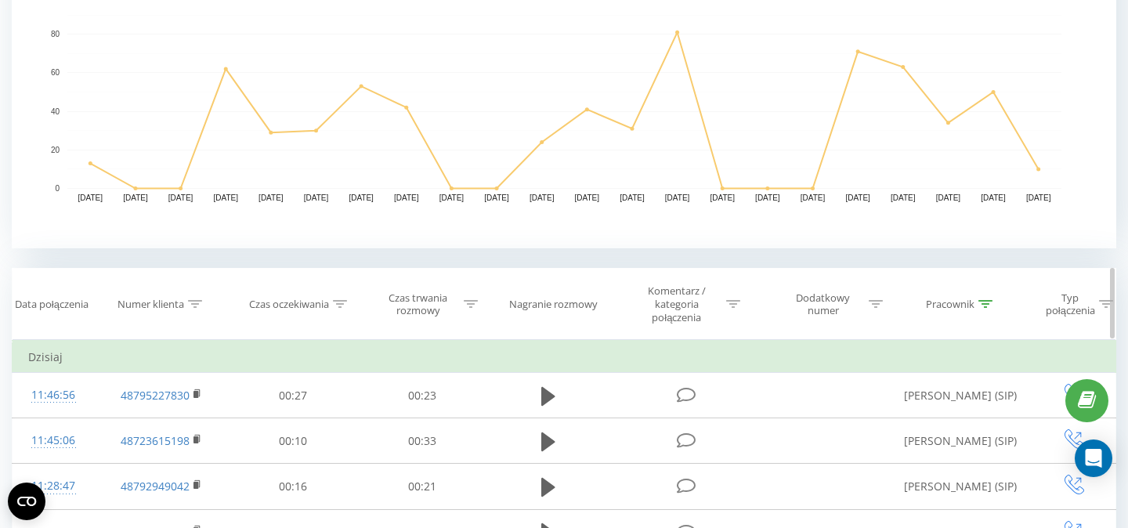
click at [987, 307] on icon at bounding box center [986, 304] width 14 height 8
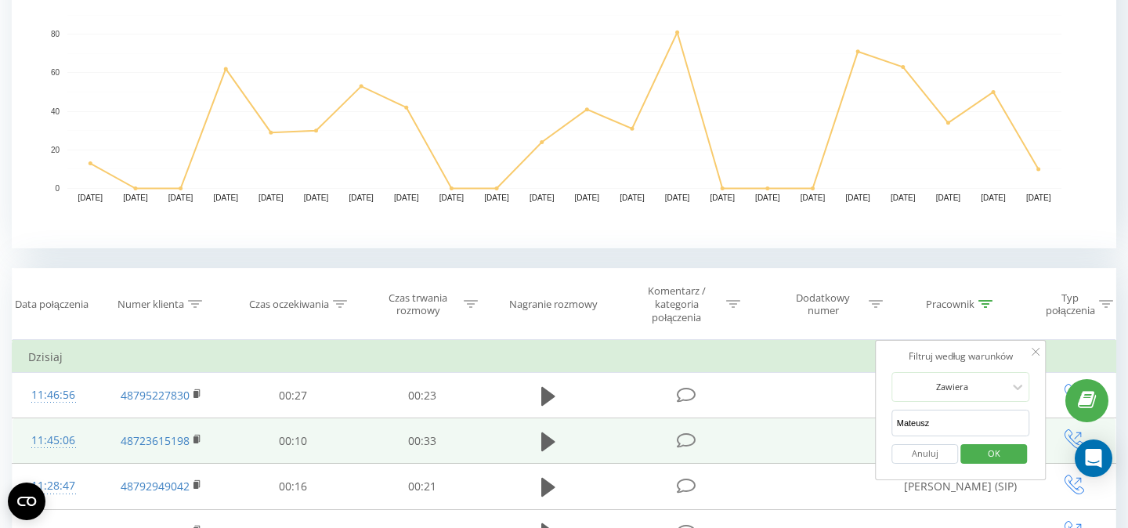
drag, startPoint x: 953, startPoint y: 424, endPoint x: 865, endPoint y: 425, distance: 87.8
click at [892, 424] on input "Mateusz" at bounding box center [961, 423] width 138 height 27
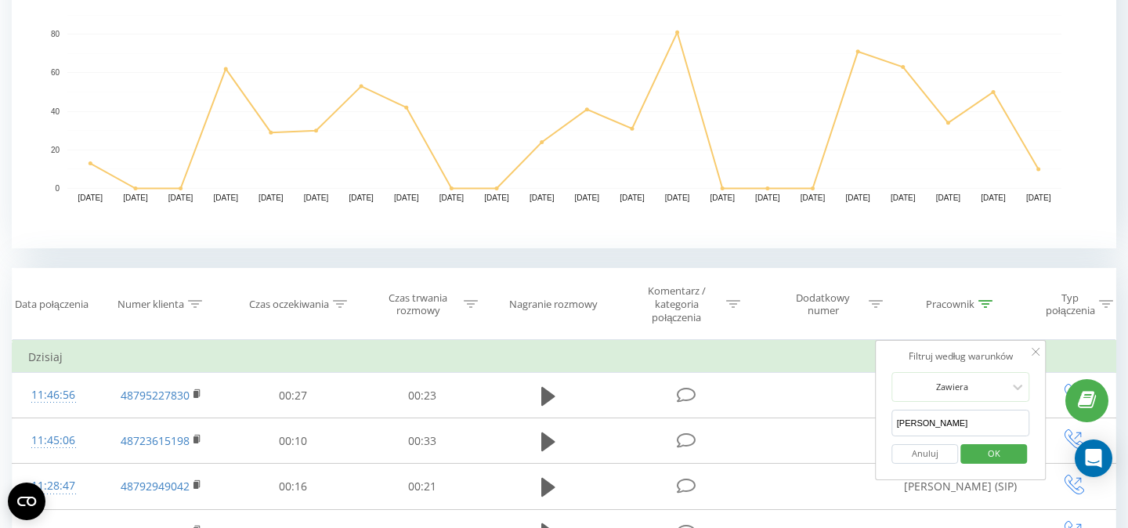
type input "Paula"
click at [986, 455] on span "OK" at bounding box center [994, 453] width 44 height 24
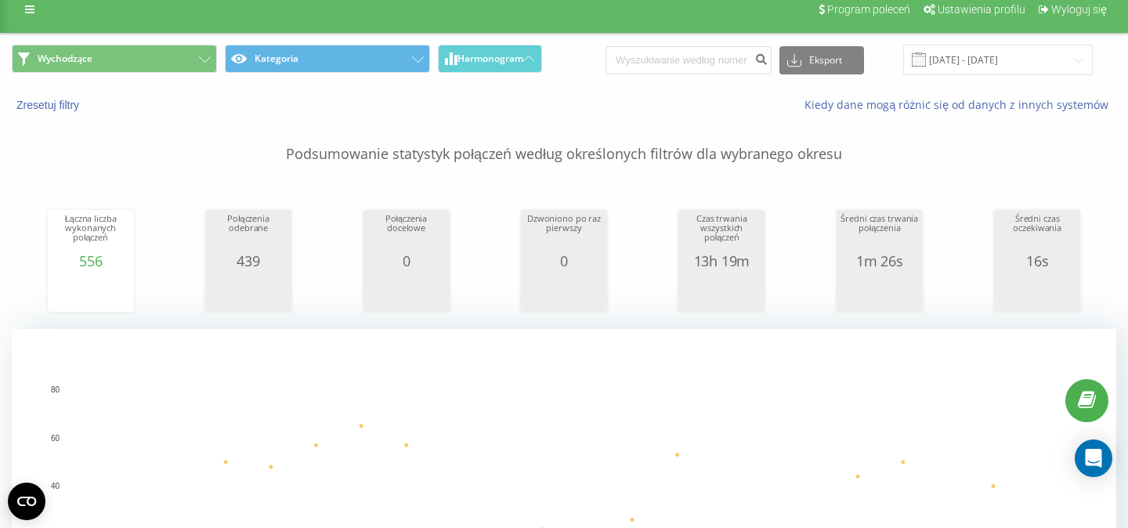
scroll to position [5, 0]
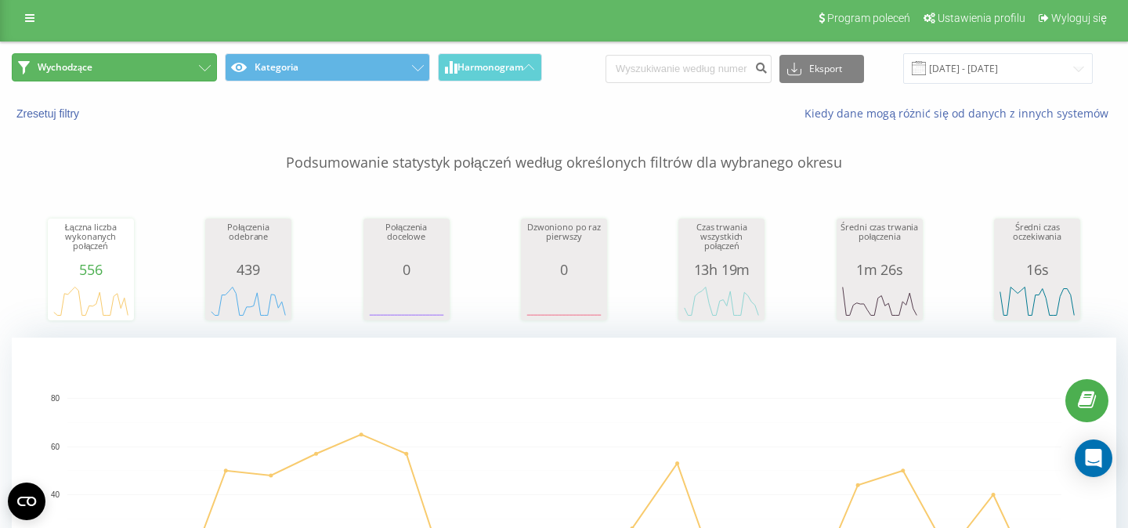
click at [208, 66] on icon at bounding box center [205, 68] width 12 height 6
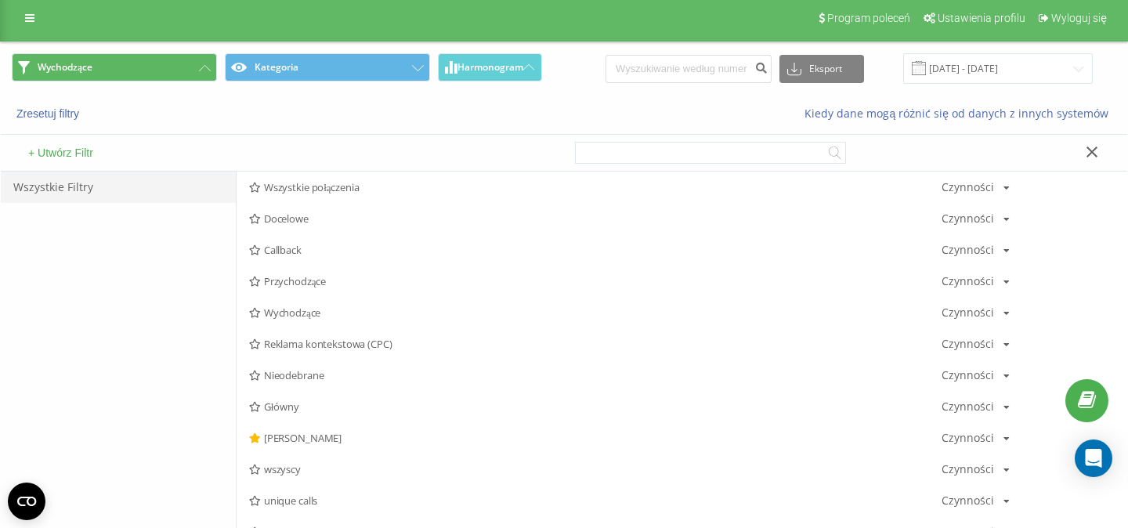
click at [275, 473] on span "wszyscy" at bounding box center [595, 469] width 693 height 11
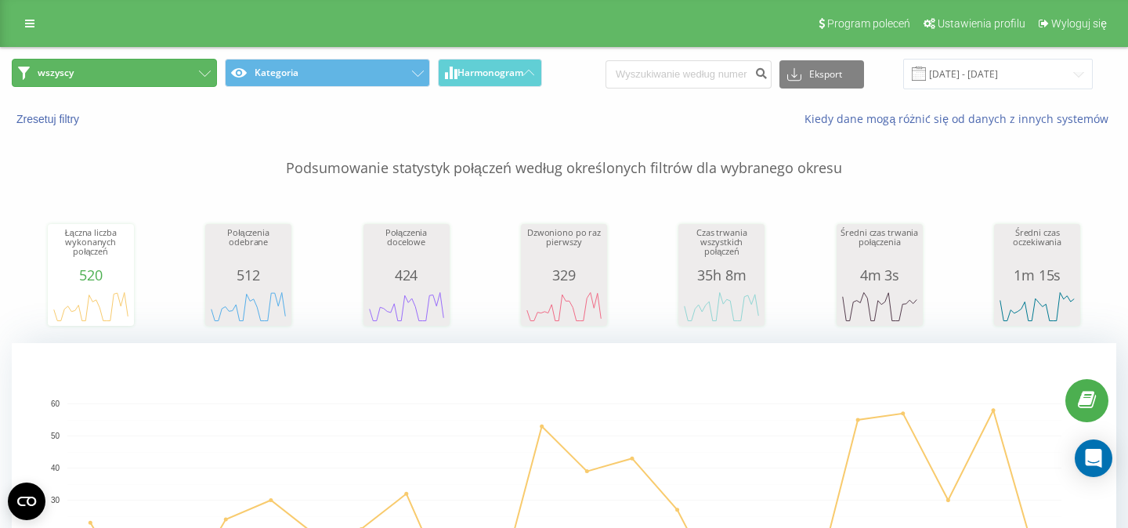
click at [201, 74] on icon at bounding box center [205, 74] width 12 height 6
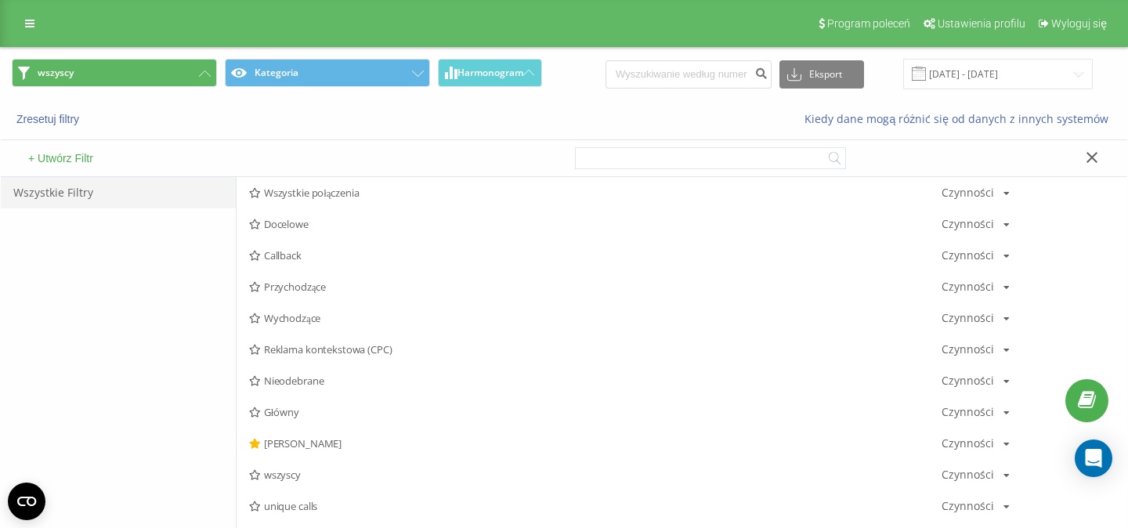
click at [288, 316] on span "Wychodzące" at bounding box center [595, 318] width 693 height 11
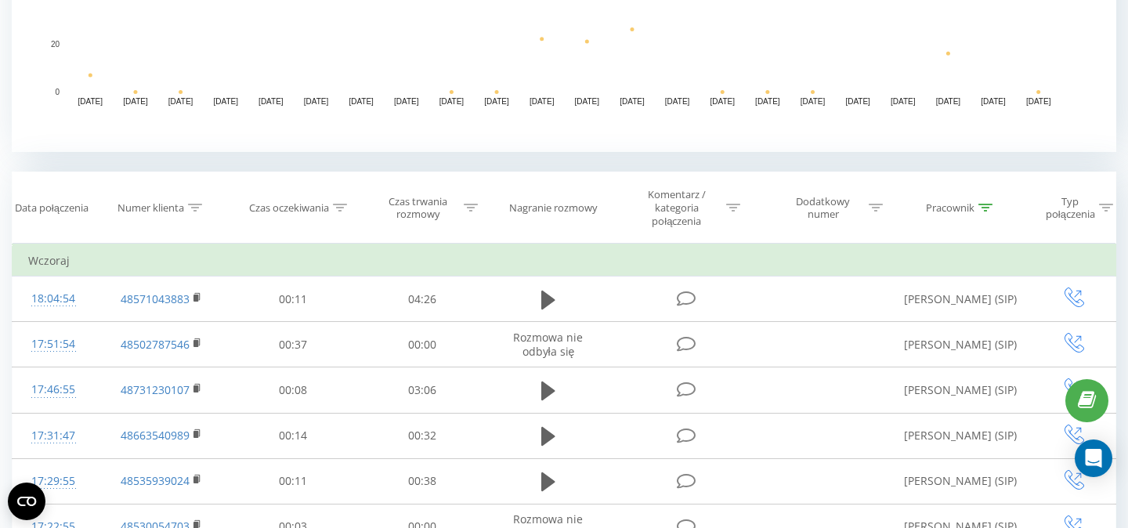
scroll to position [517, 0]
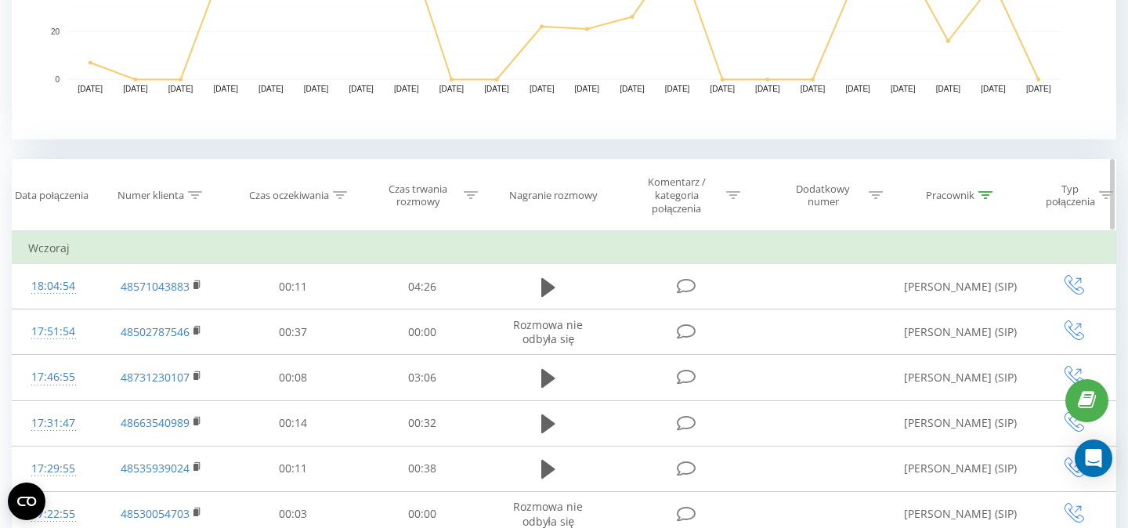
click at [987, 197] on icon at bounding box center [986, 195] width 14 height 8
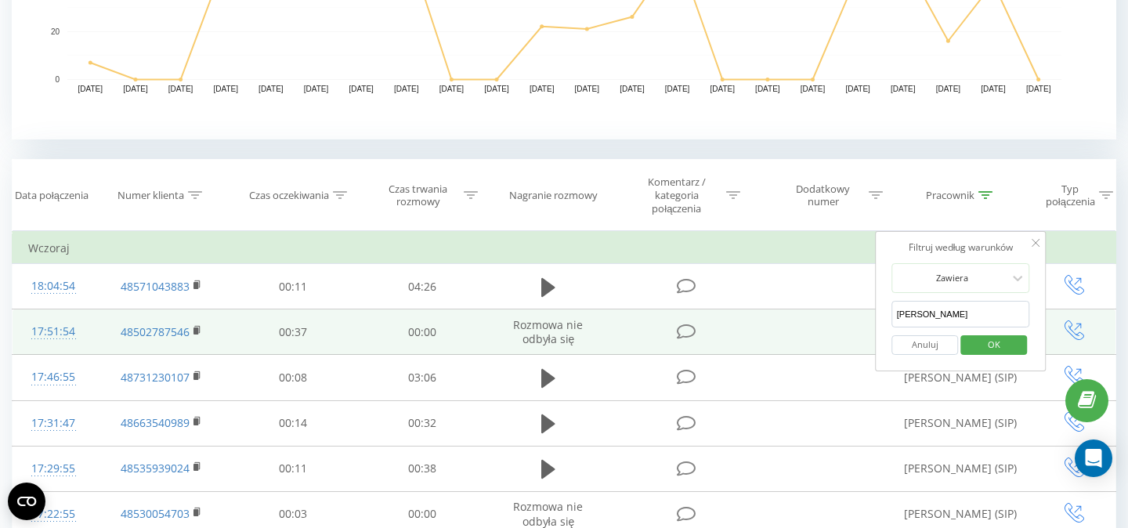
drag, startPoint x: 922, startPoint y: 314, endPoint x: 873, endPoint y: 314, distance: 49.4
click at [892, 314] on input "Paula" at bounding box center [961, 314] width 138 height 27
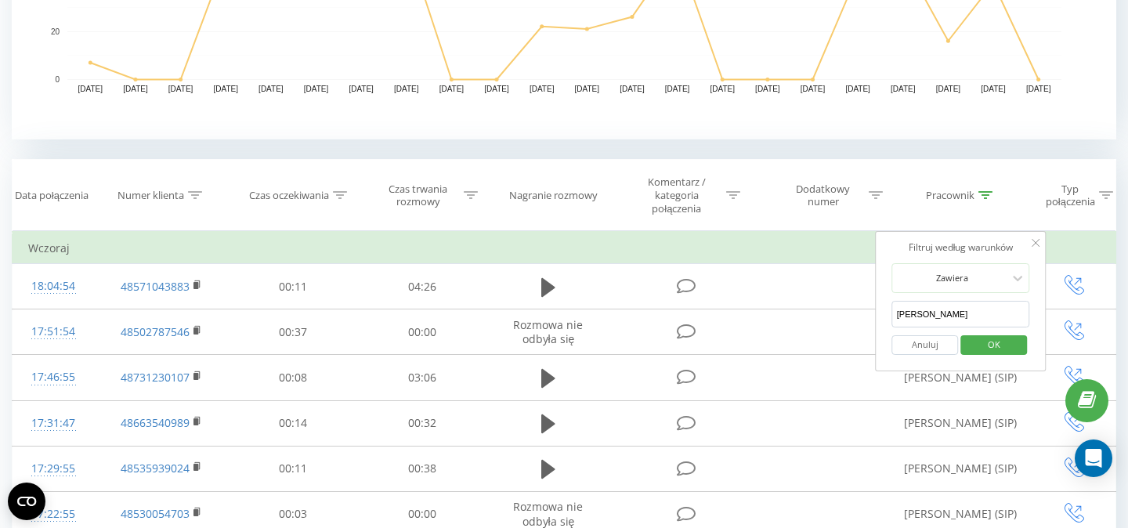
type input "Gabriel"
click at [979, 349] on span "OK" at bounding box center [994, 344] width 44 height 24
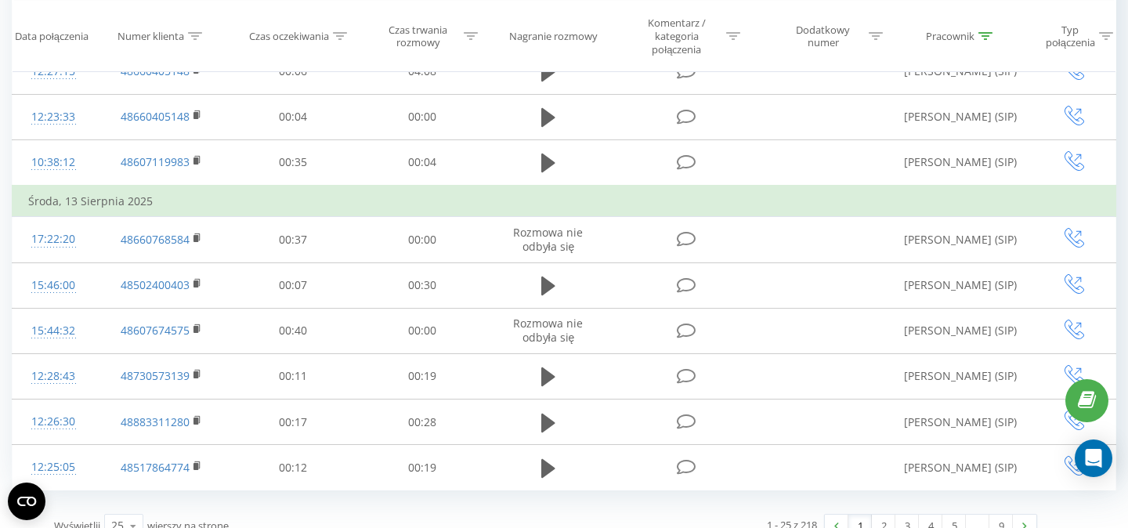
scroll to position [1580, 0]
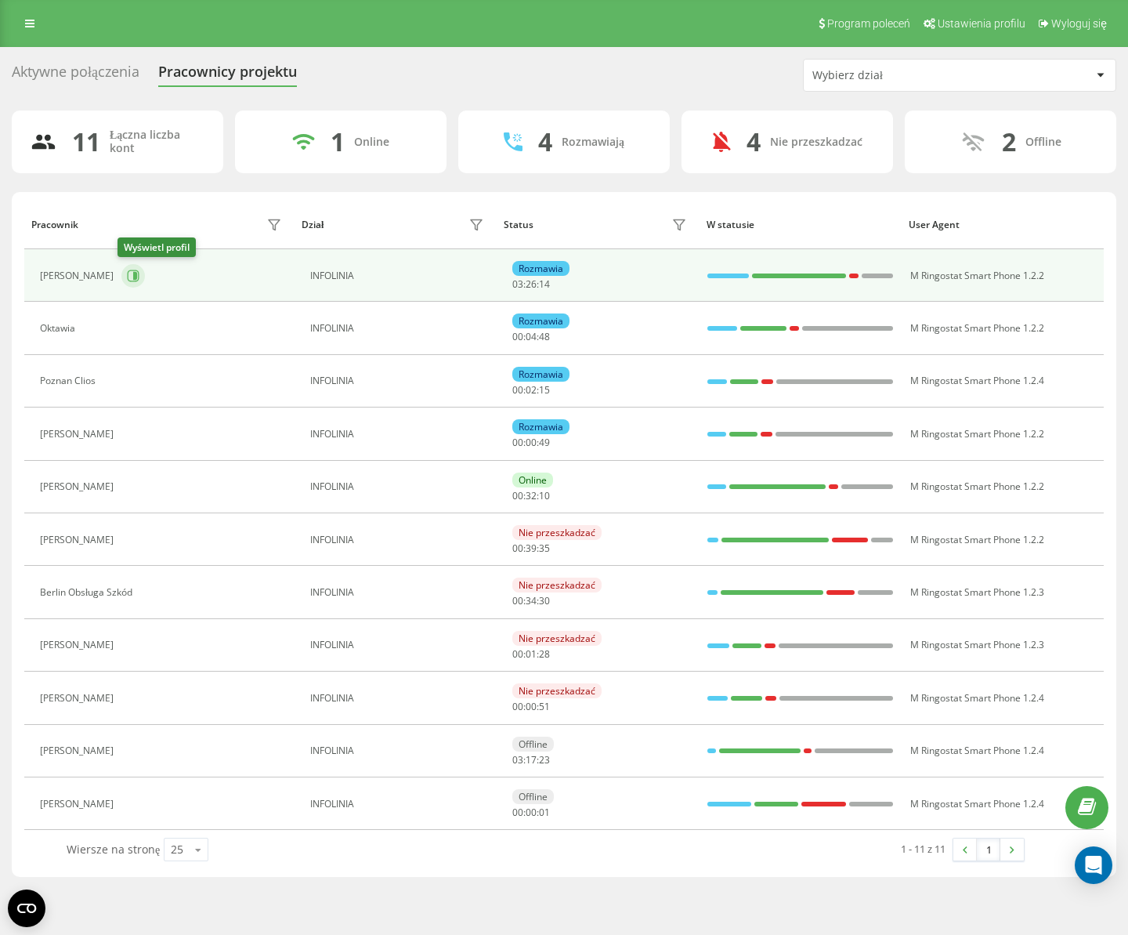
click at [133, 275] on icon at bounding box center [135, 276] width 4 height 8
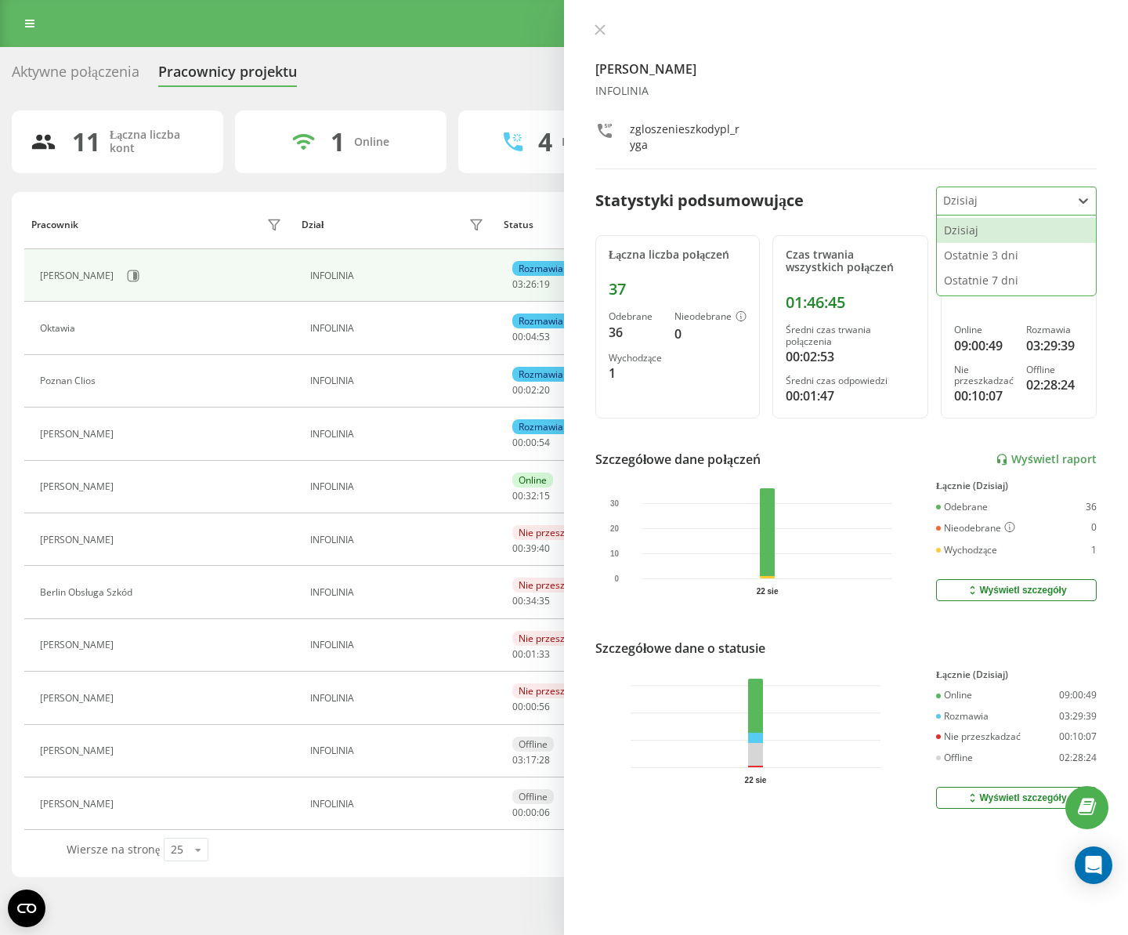
click at [1077, 195] on icon at bounding box center [1084, 201] width 16 height 16
click at [1033, 253] on div "Ostatnie 3 dni" at bounding box center [1016, 255] width 159 height 25
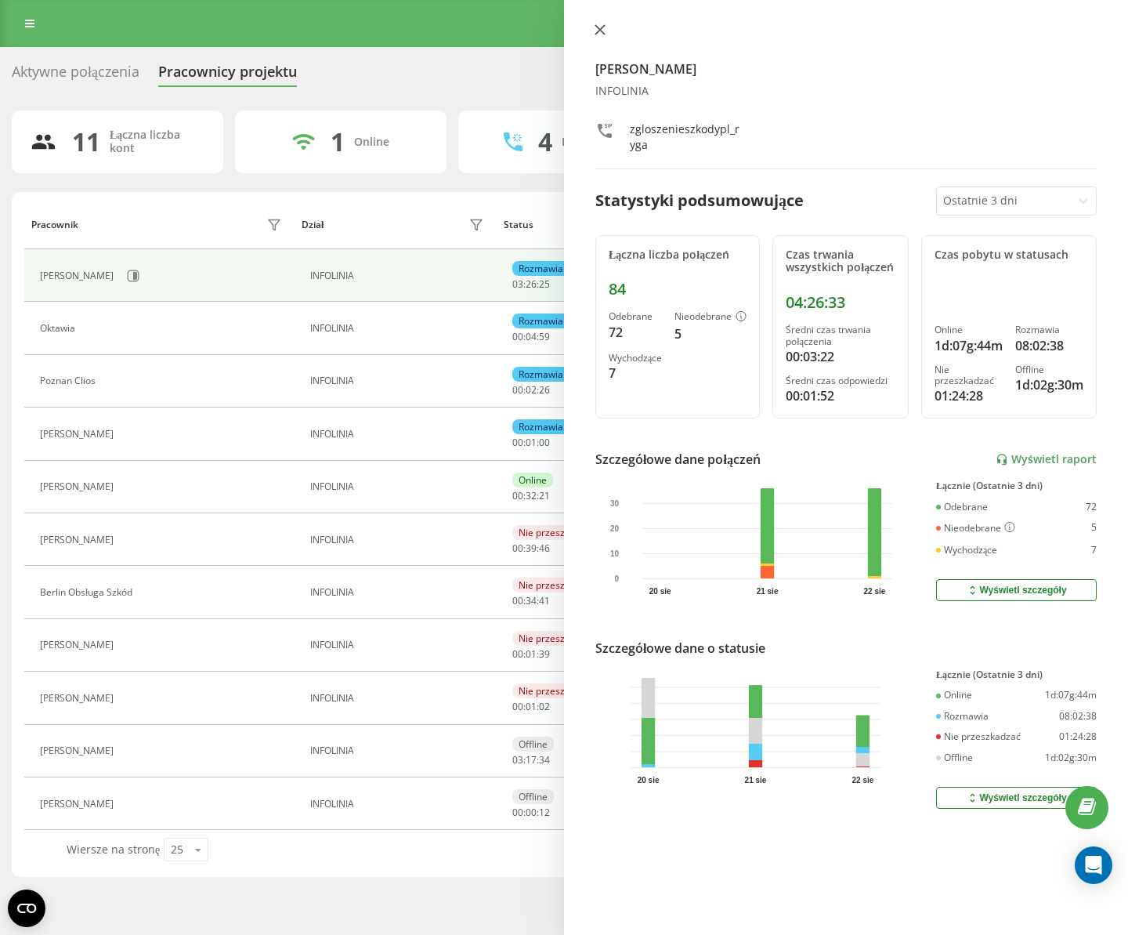
click at [602, 29] on icon at bounding box center [600, 29] width 11 height 11
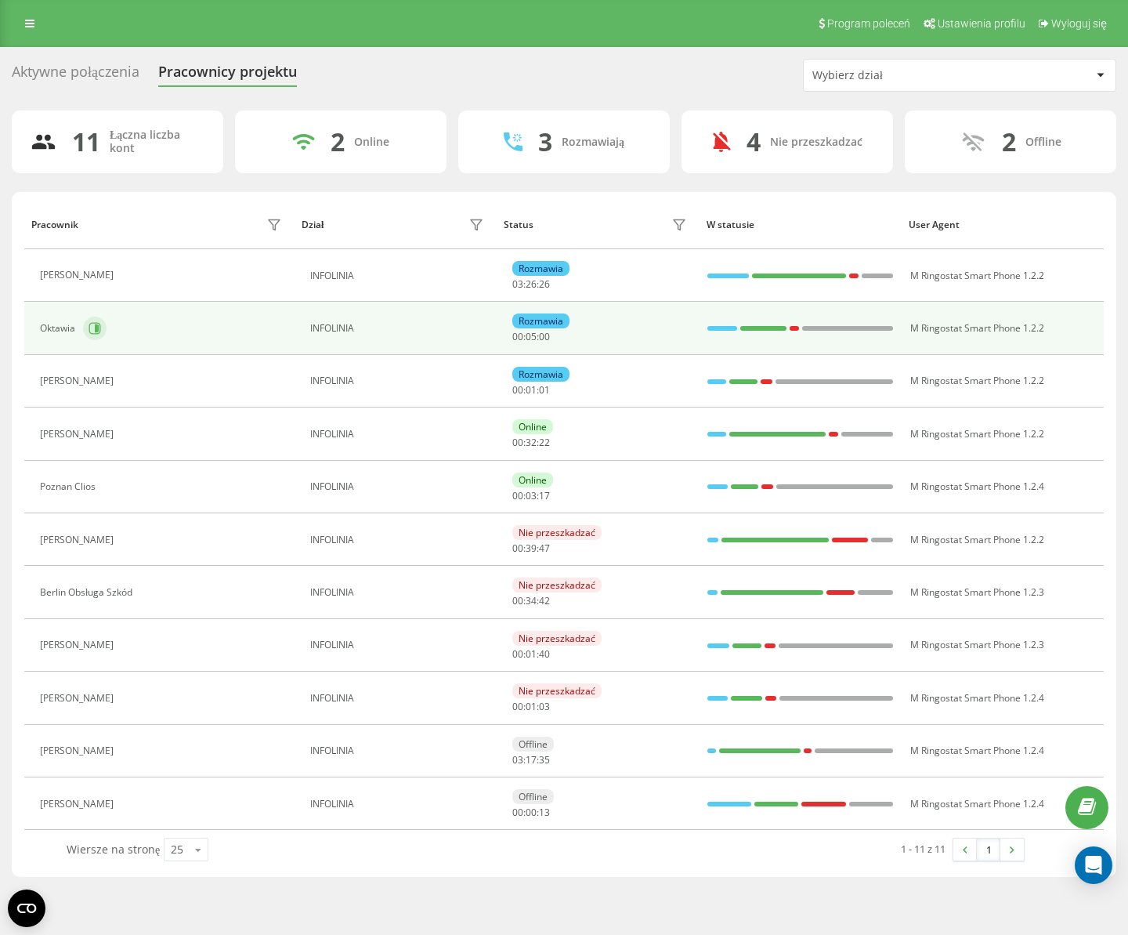
click at [96, 329] on icon at bounding box center [97, 328] width 4 height 8
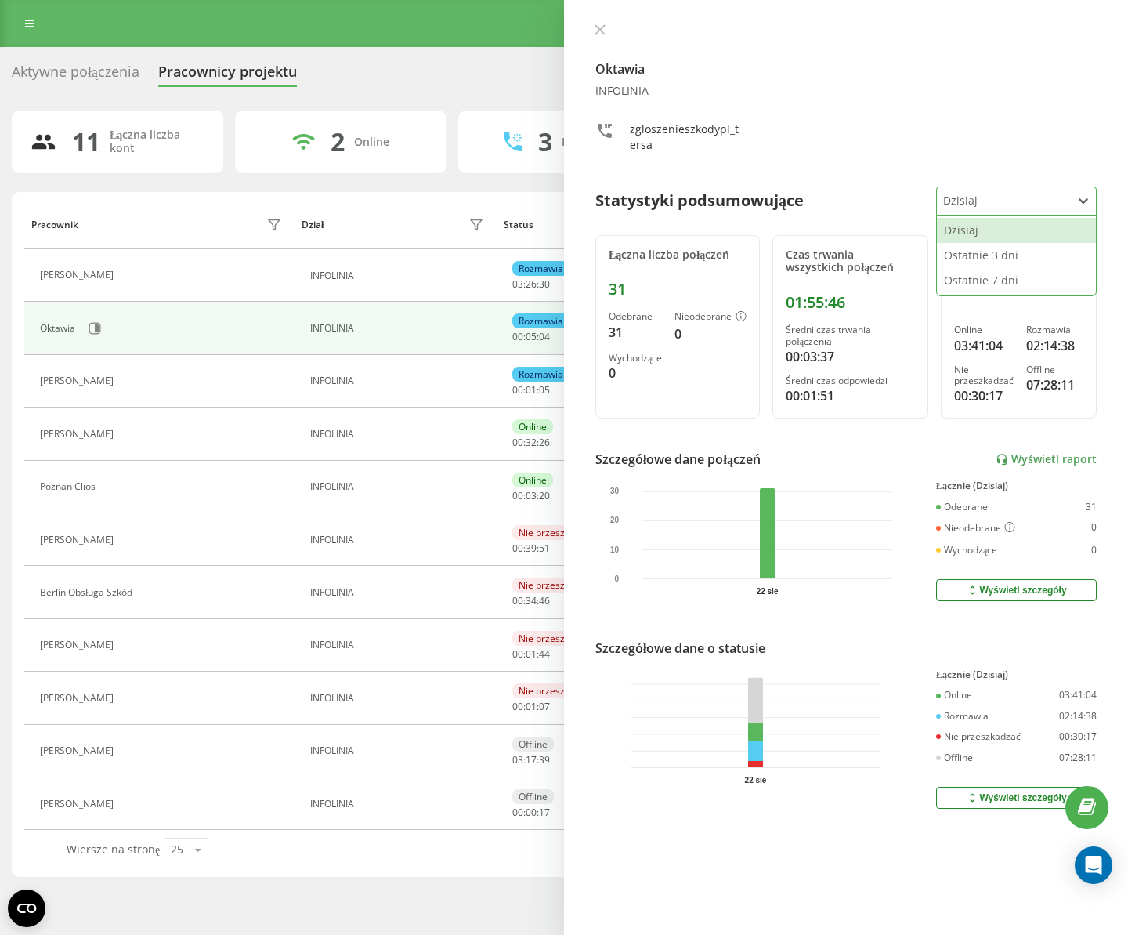
click at [1070, 198] on div "Dzisiaj" at bounding box center [1004, 200] width 134 height 27
click at [1007, 281] on div "Ostatnie 7 dni" at bounding box center [1016, 280] width 159 height 25
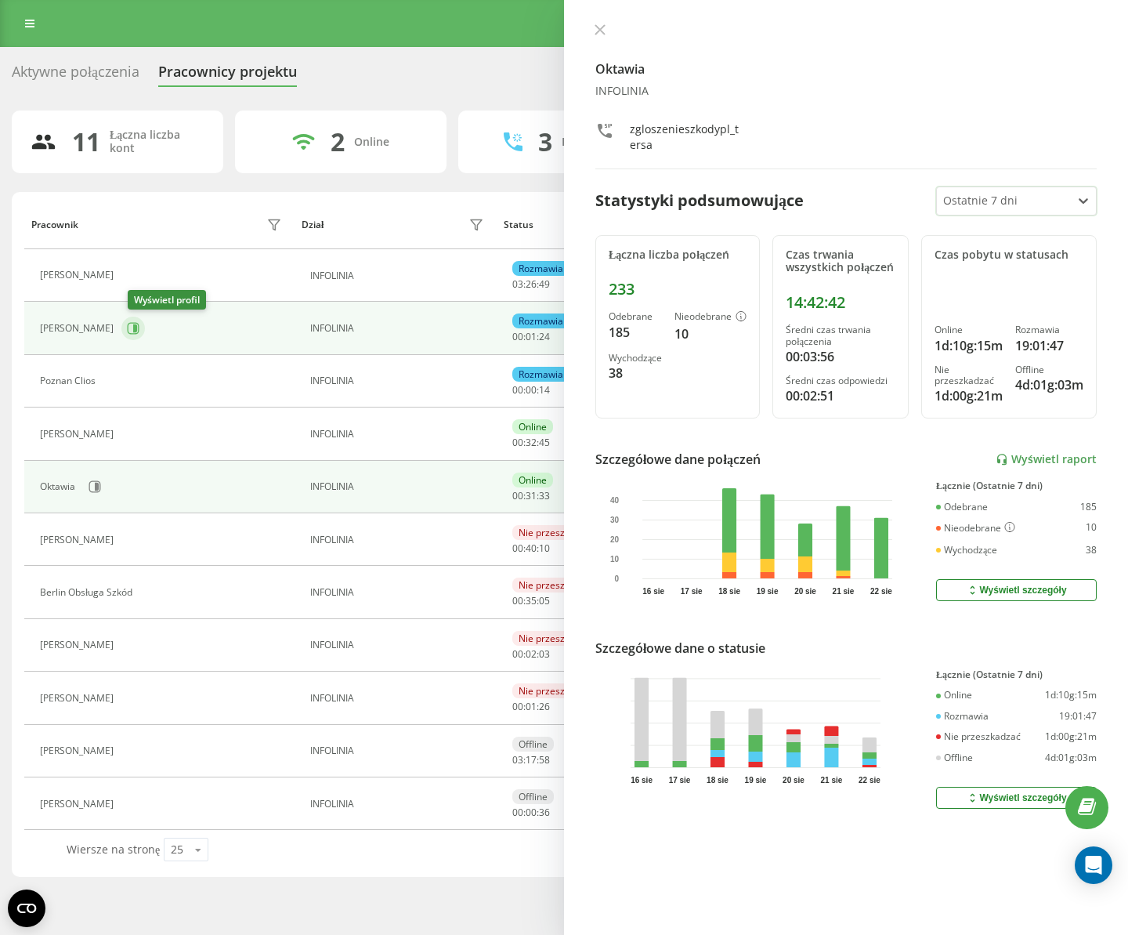
click at [139, 326] on icon at bounding box center [133, 328] width 13 height 13
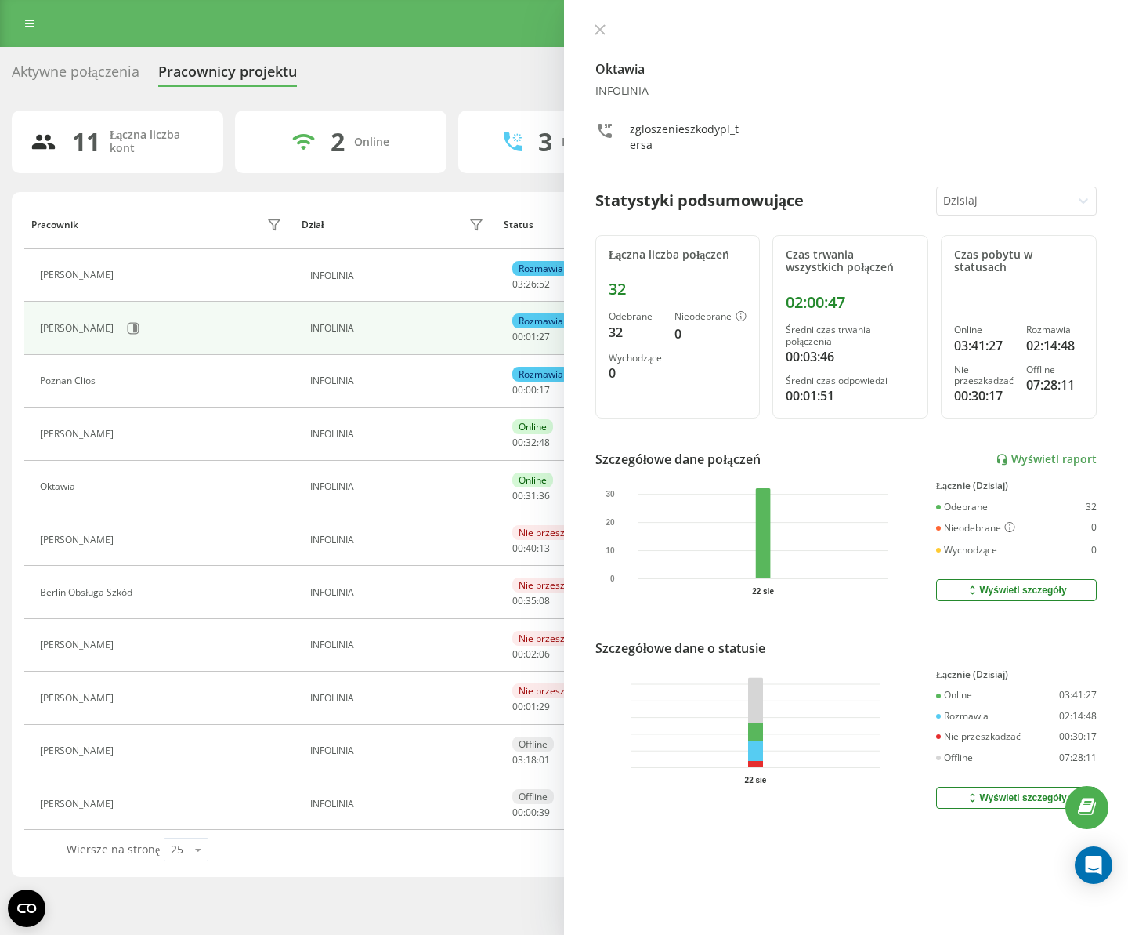
click at [1038, 195] on div at bounding box center [1004, 201] width 122 height 18
click at [999, 275] on div "Ostatnie 7 dni" at bounding box center [1016, 280] width 159 height 25
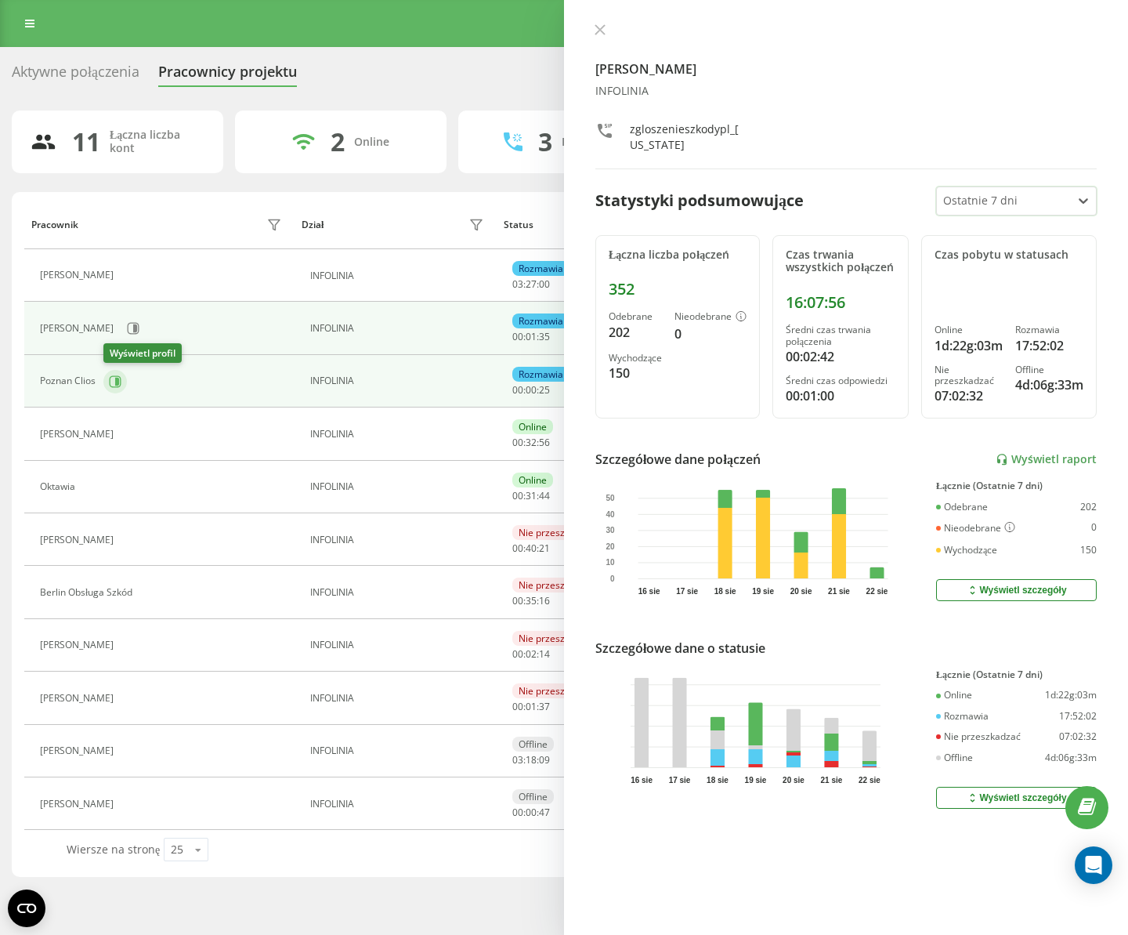
click at [118, 382] on icon at bounding box center [117, 381] width 4 height 8
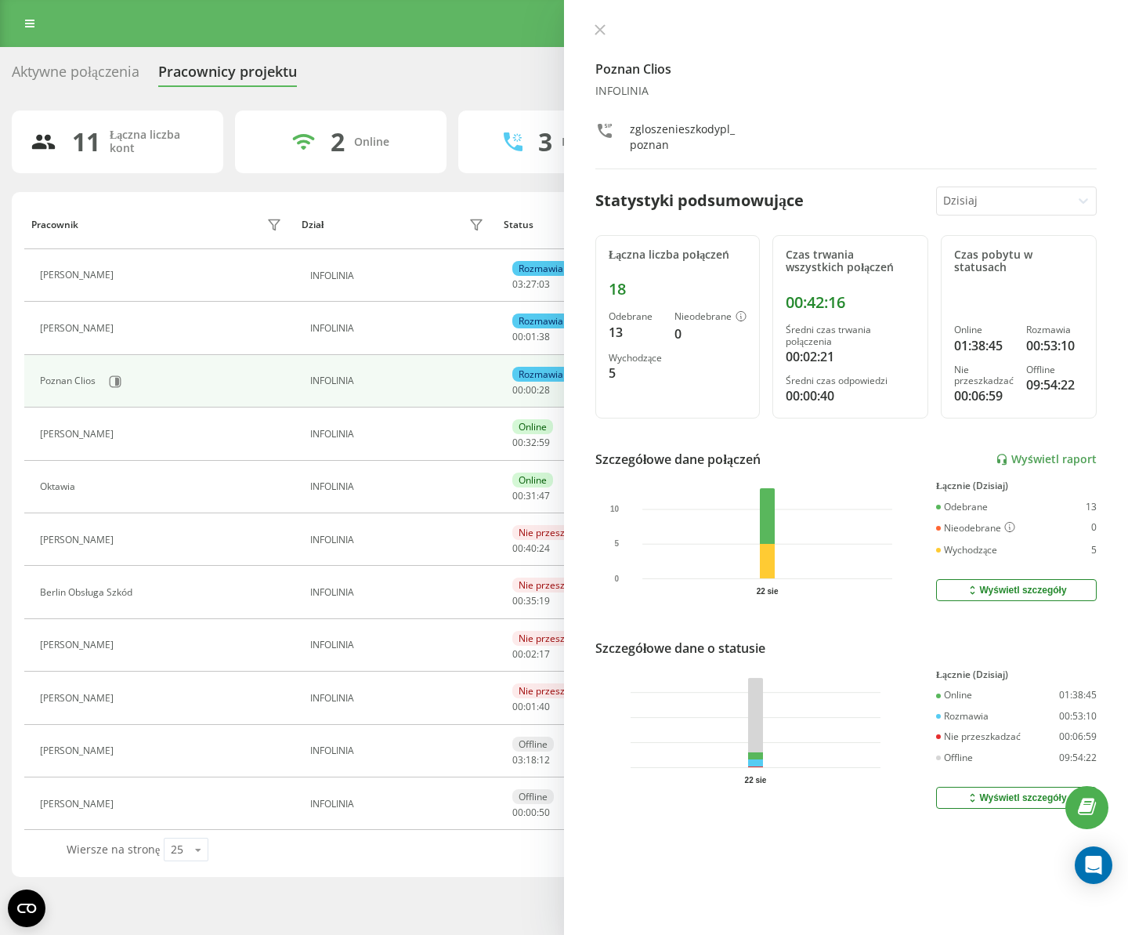
click at [1073, 202] on div at bounding box center [1083, 200] width 25 height 25
click at [1005, 285] on div "Ostatnie 7 dni" at bounding box center [1016, 280] width 159 height 25
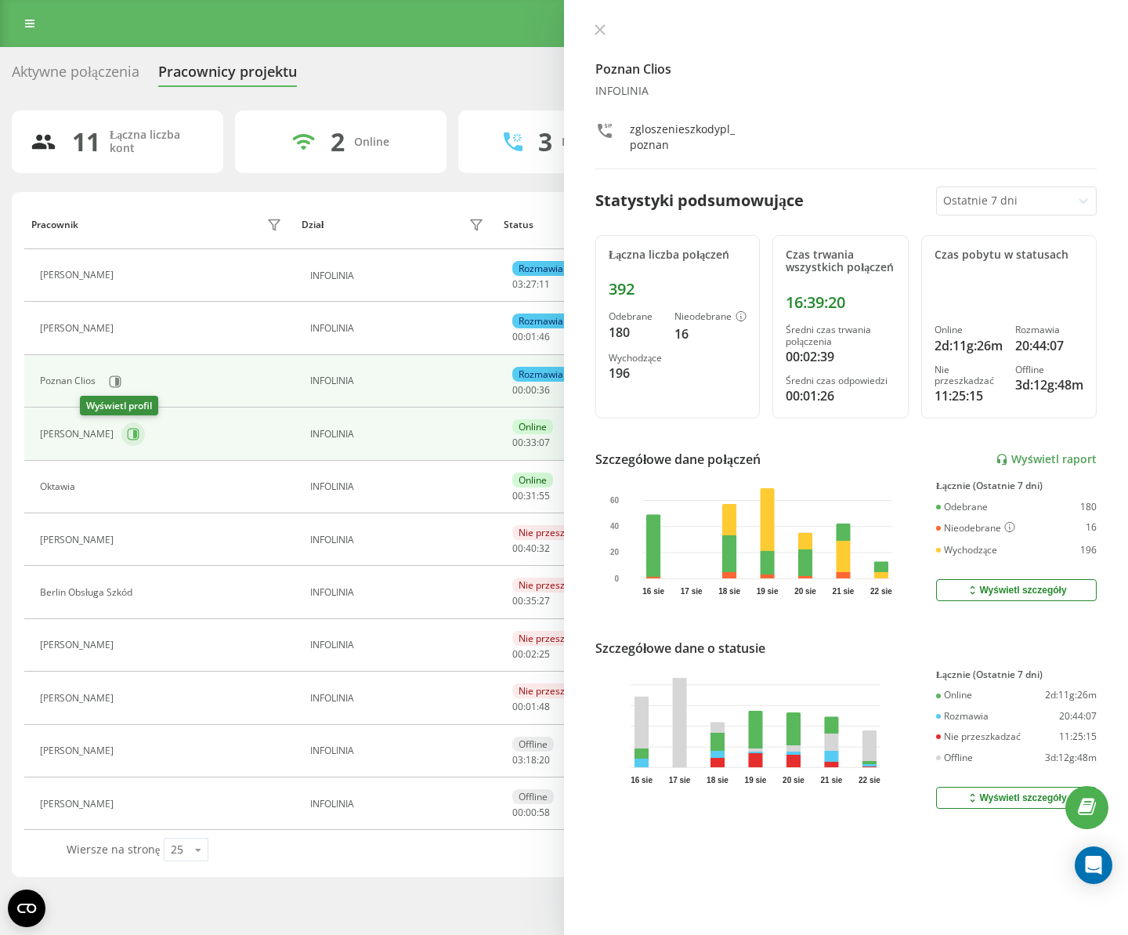
click at [127, 431] on icon at bounding box center [133, 434] width 13 height 13
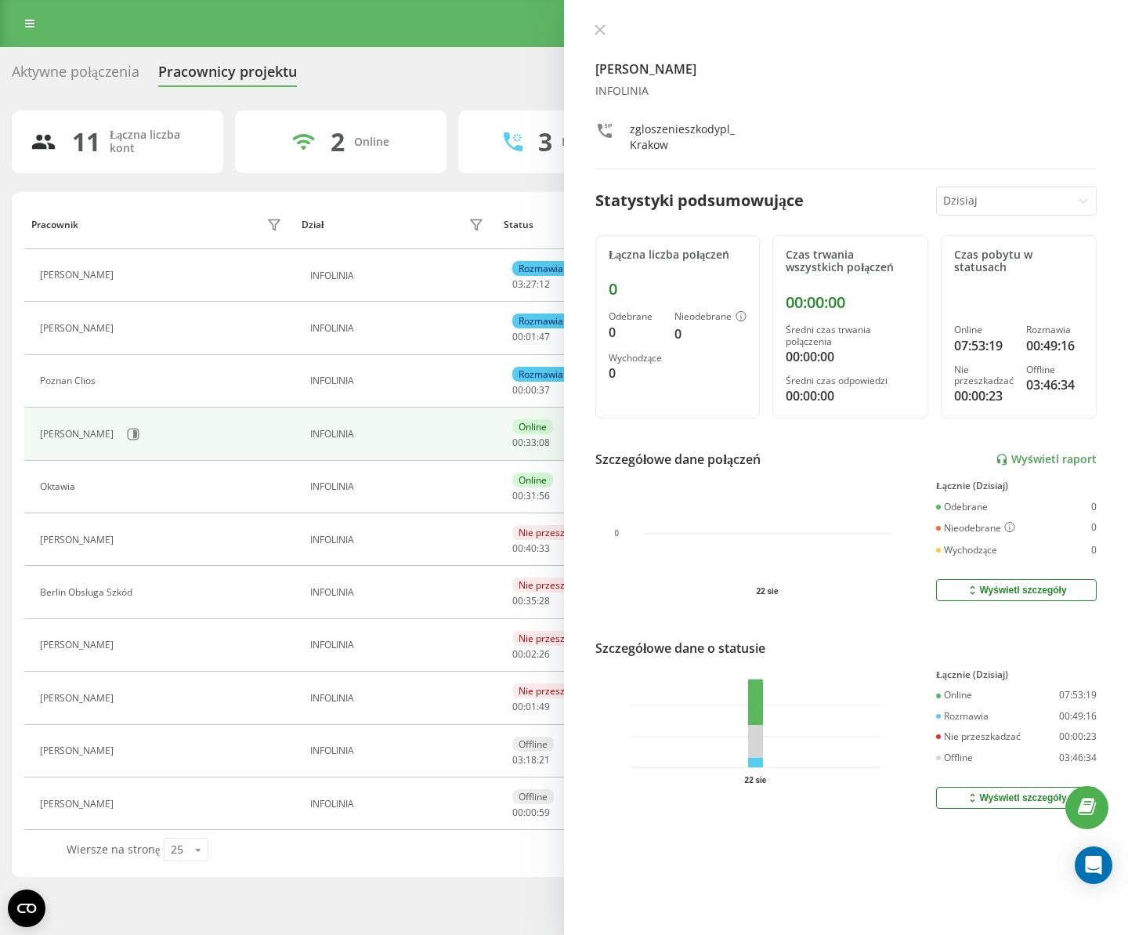
click at [1054, 207] on div at bounding box center [1004, 201] width 122 height 18
click at [989, 276] on div "Ostatnie 7 dni" at bounding box center [1016, 280] width 159 height 25
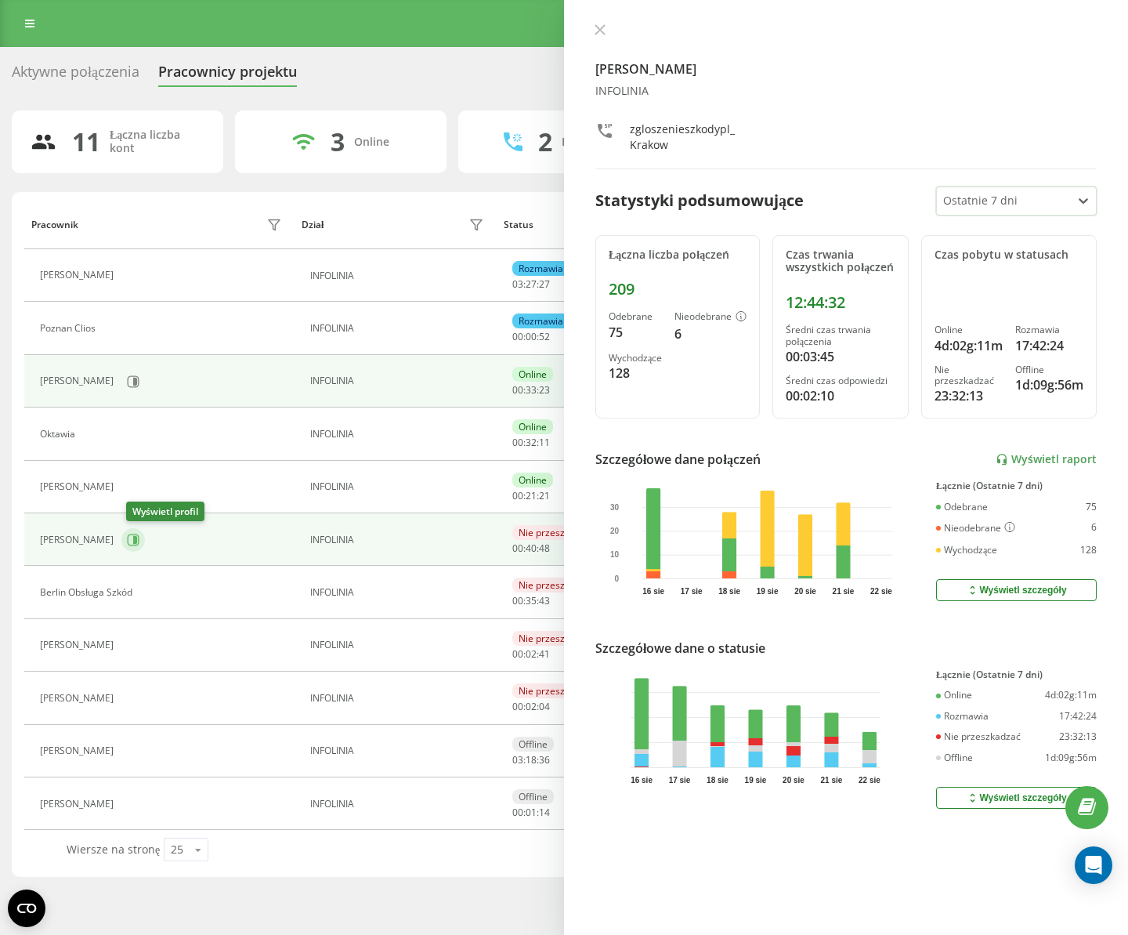
click at [130, 540] on button at bounding box center [133, 540] width 24 height 24
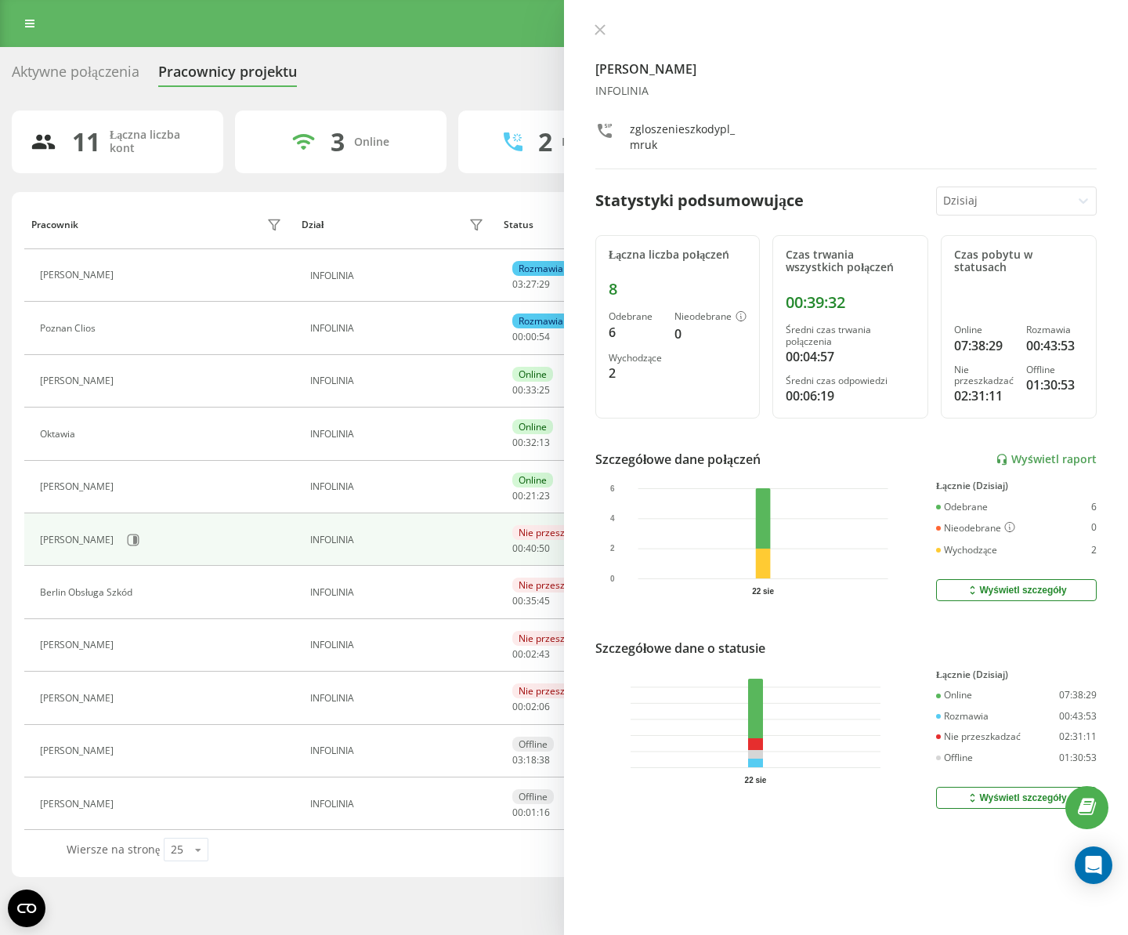
click at [1076, 197] on icon at bounding box center [1084, 201] width 16 height 16
click at [970, 286] on div "Ostatnie 7 dni" at bounding box center [1016, 280] width 159 height 25
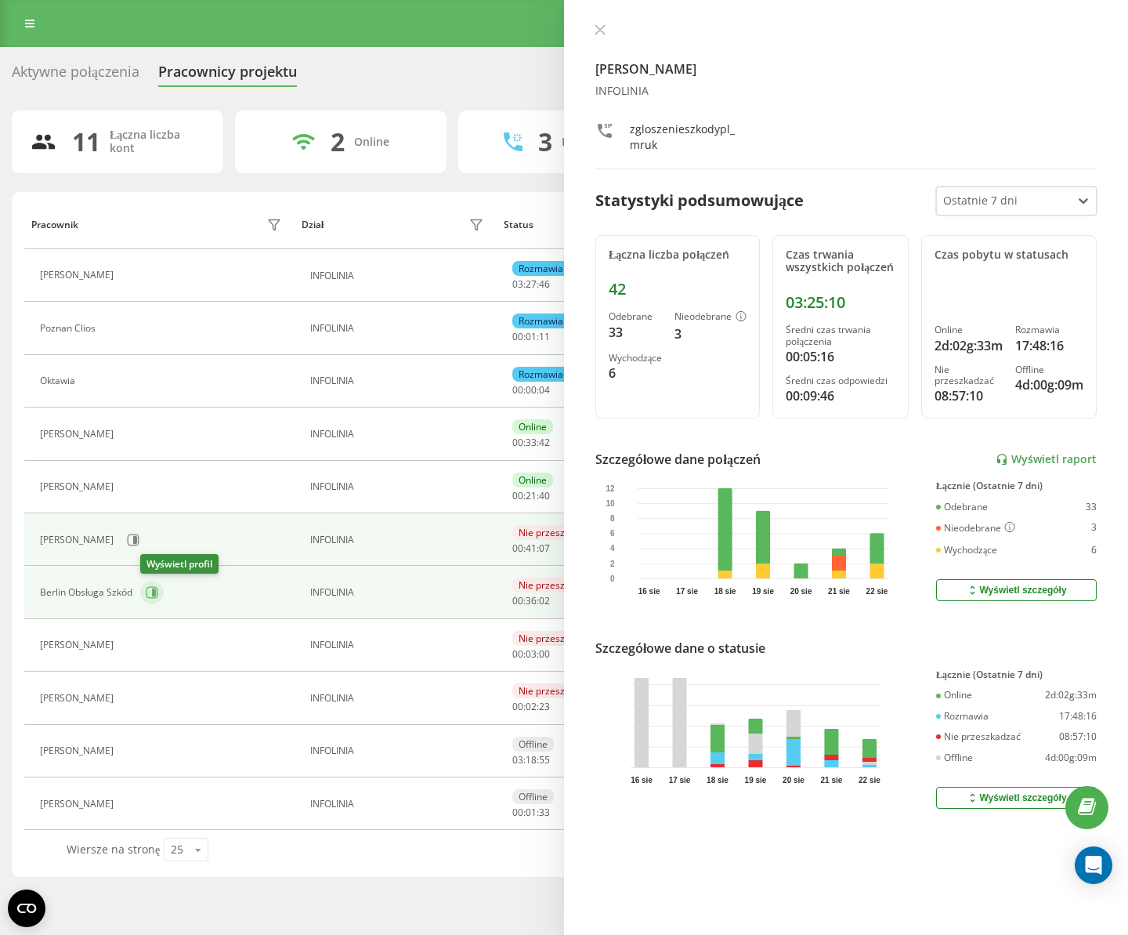
click at [156, 591] on icon at bounding box center [154, 592] width 4 height 8
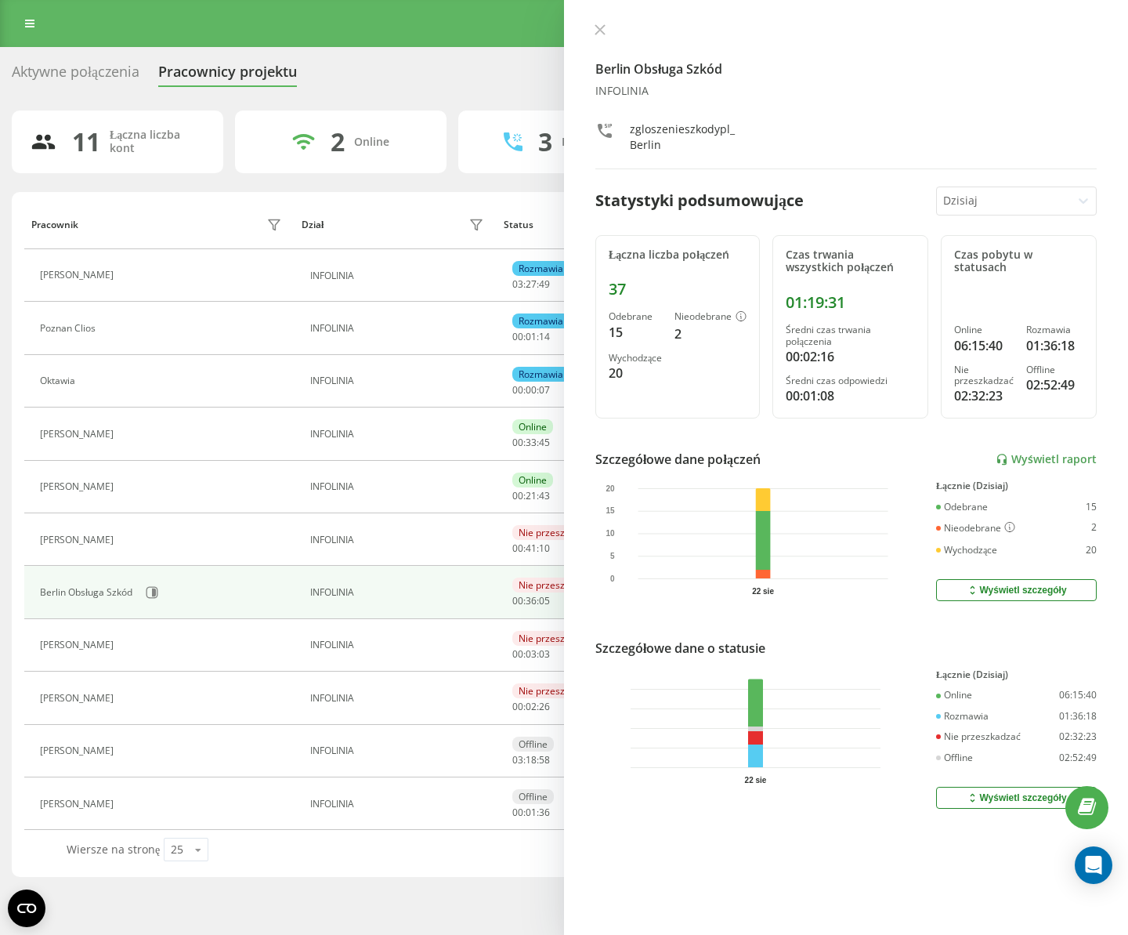
click at [1079, 204] on icon at bounding box center [1084, 201] width 16 height 16
click at [1012, 281] on div "Ostatnie 7 dni" at bounding box center [1016, 280] width 159 height 25
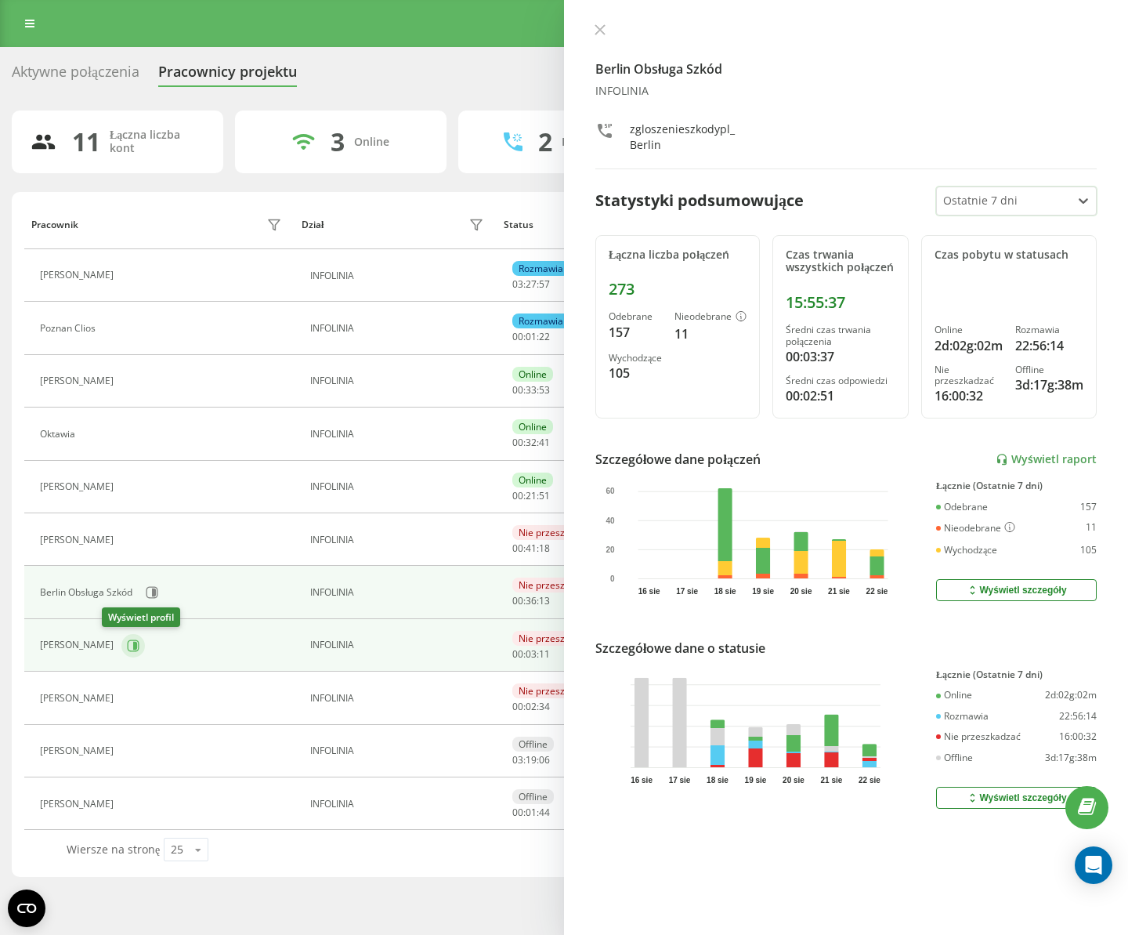
click at [128, 646] on icon at bounding box center [134, 645] width 12 height 12
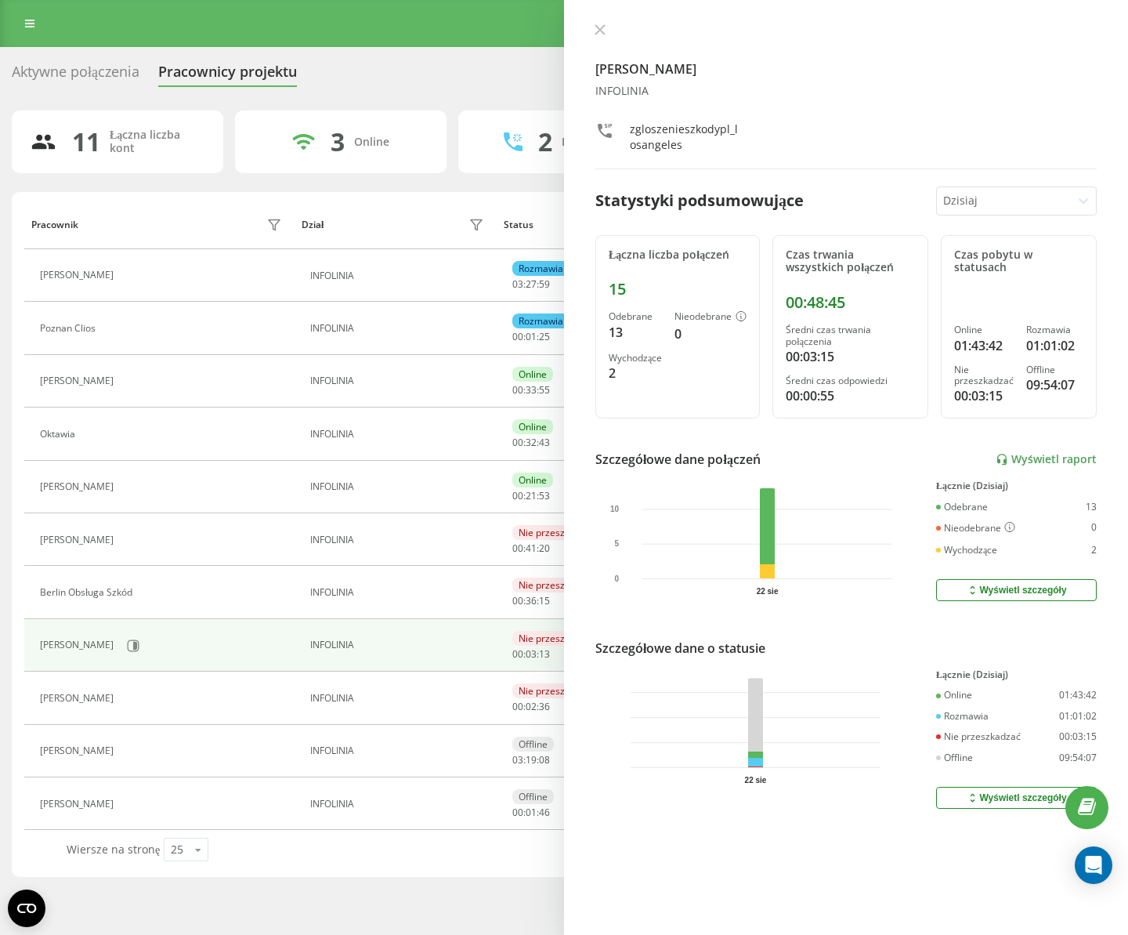
click at [1073, 203] on div at bounding box center [1083, 200] width 25 height 25
click at [990, 287] on div "Ostatnie 7 dni" at bounding box center [1016, 280] width 159 height 25
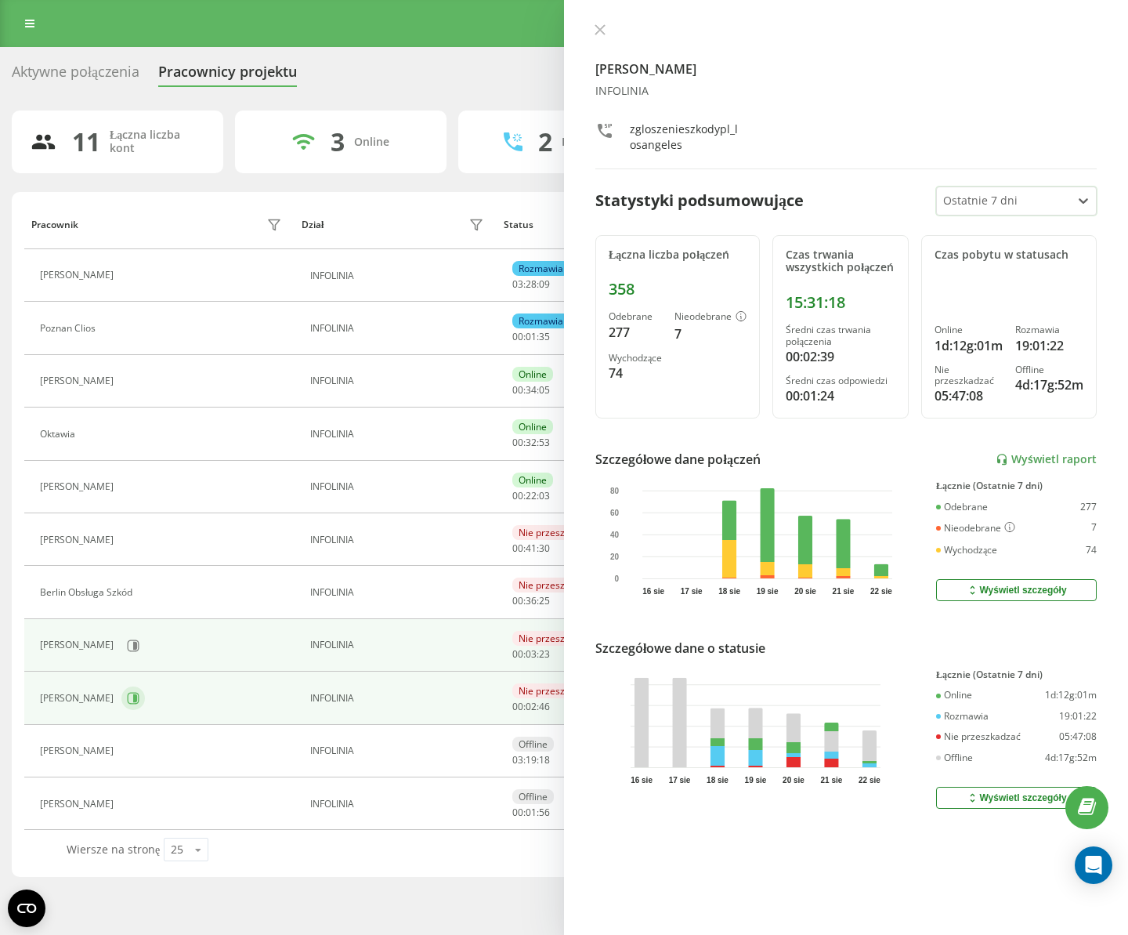
click at [139, 697] on icon at bounding box center [133, 698] width 13 height 13
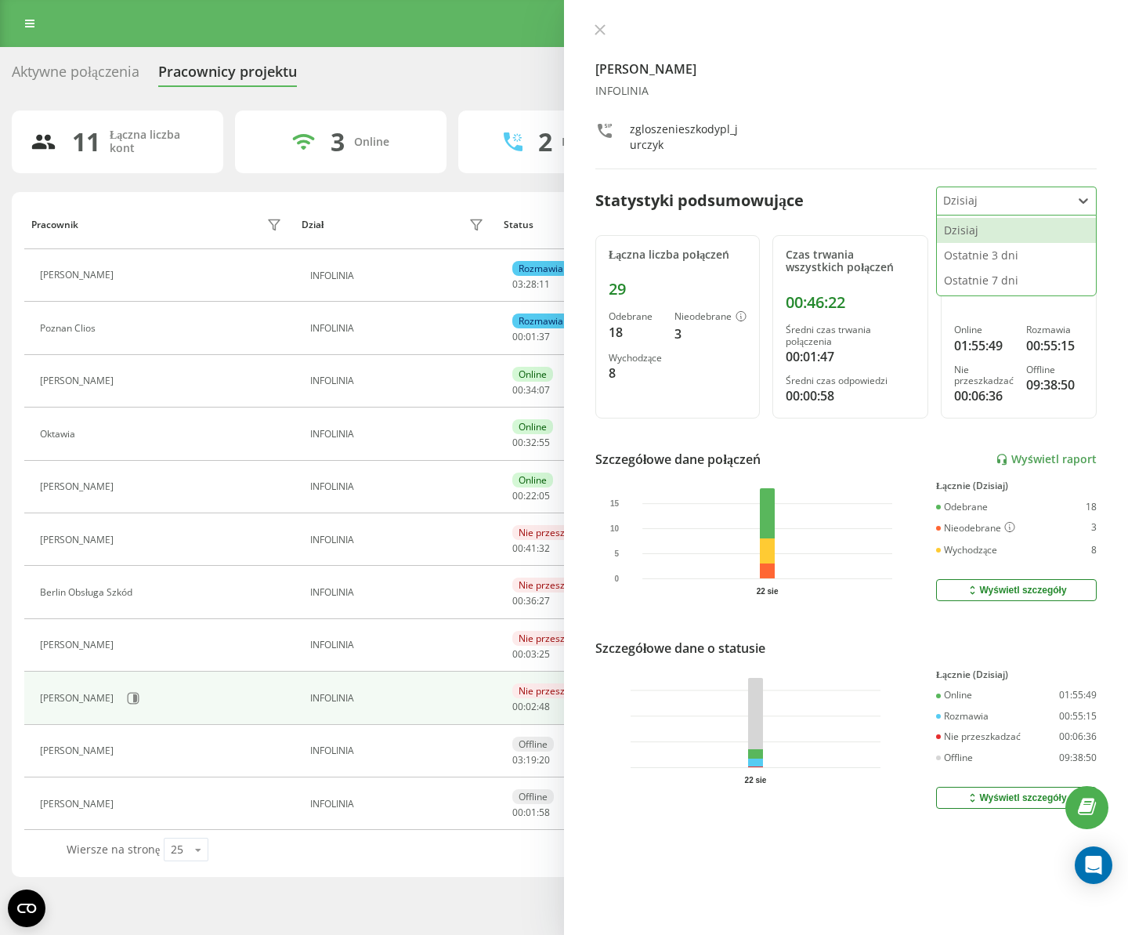
click at [1062, 201] on div at bounding box center [1004, 201] width 122 height 18
click at [1022, 277] on div "Ostatnie 7 dni" at bounding box center [1016, 280] width 159 height 25
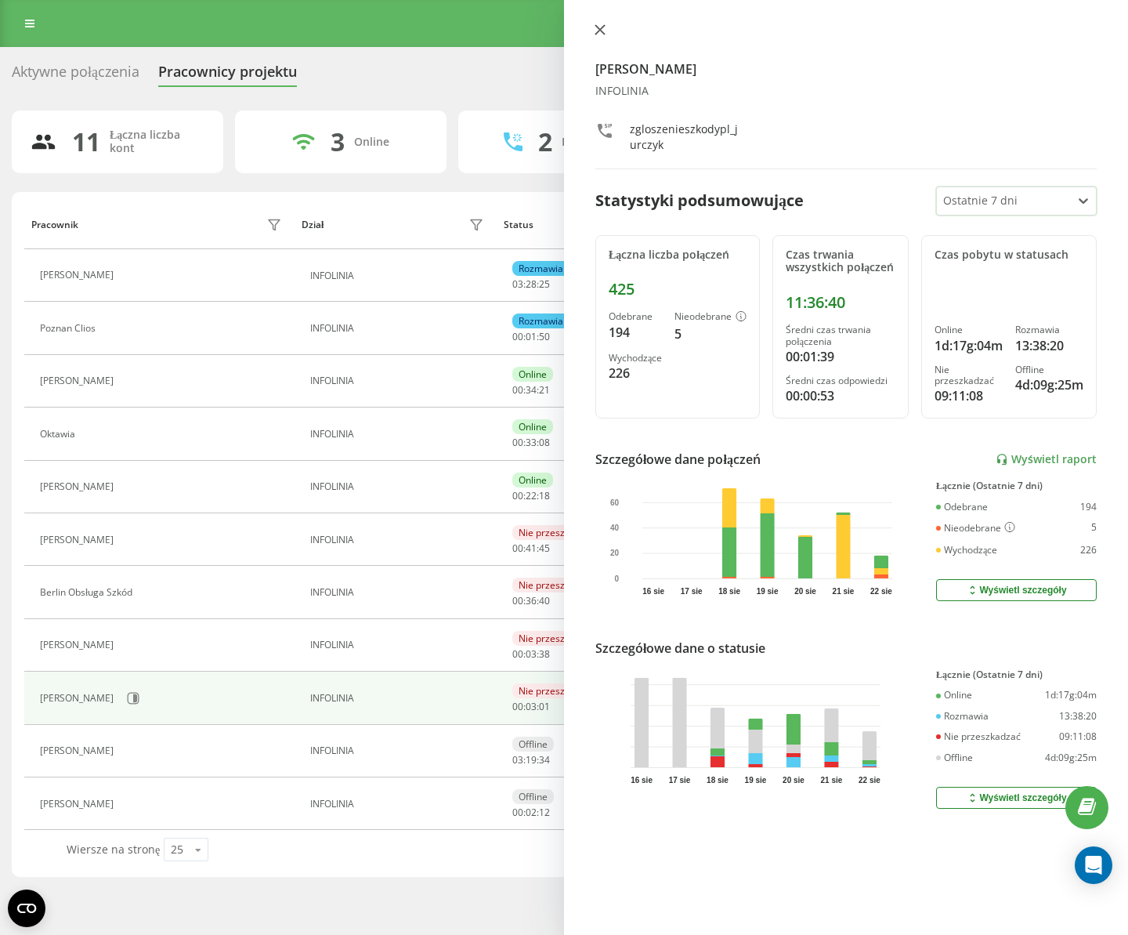
click at [599, 31] on icon at bounding box center [599, 29] width 9 height 9
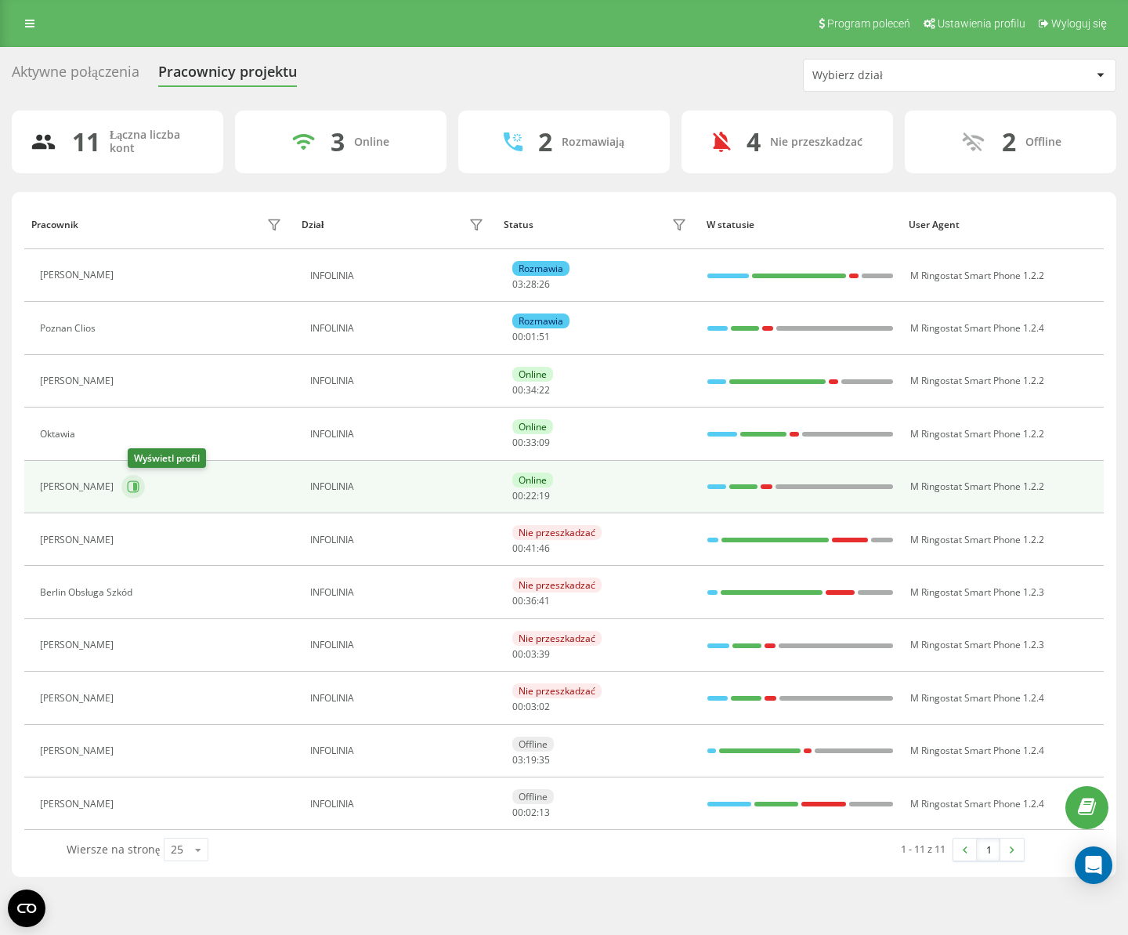
click at [139, 492] on icon at bounding box center [134, 487] width 12 height 12
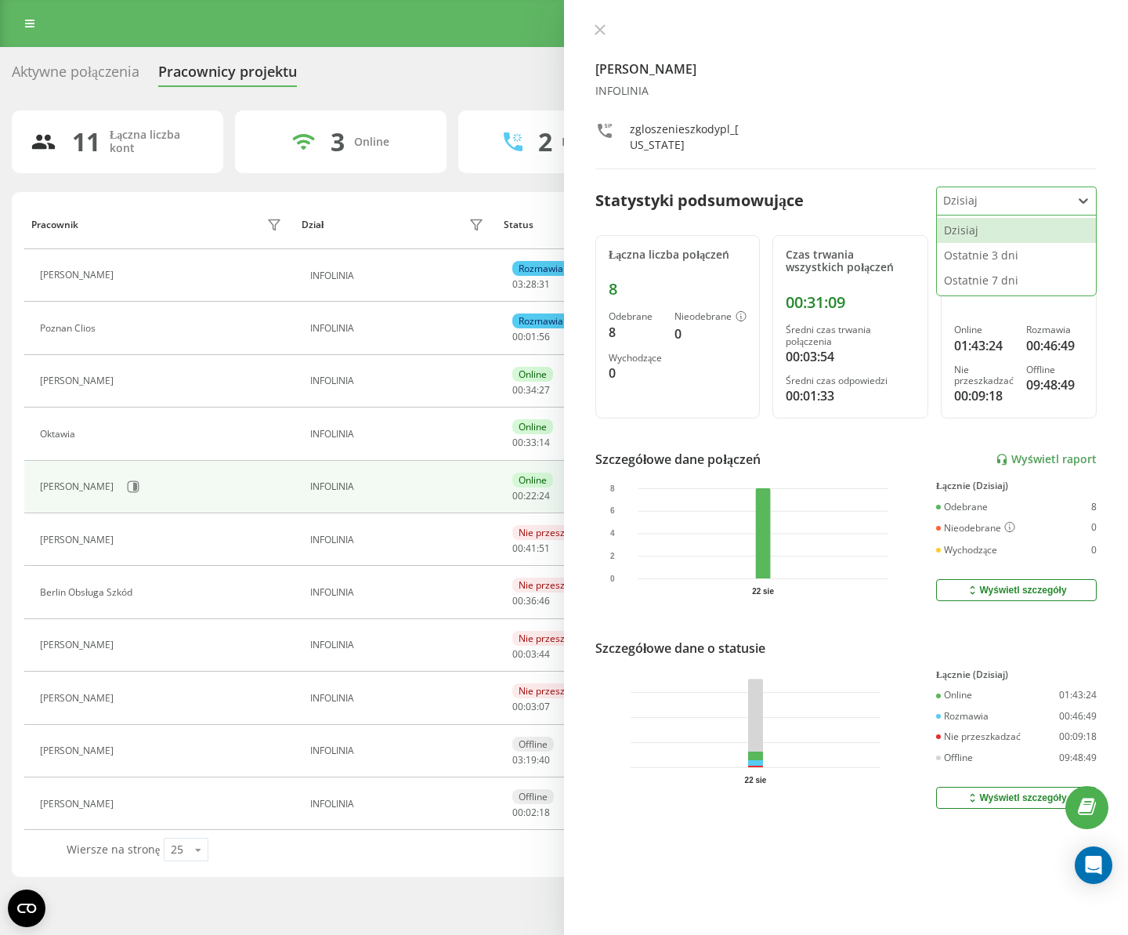
click at [1039, 201] on div at bounding box center [1004, 201] width 122 height 18
click at [1000, 290] on div "Ostatnie 7 dni" at bounding box center [1016, 280] width 159 height 25
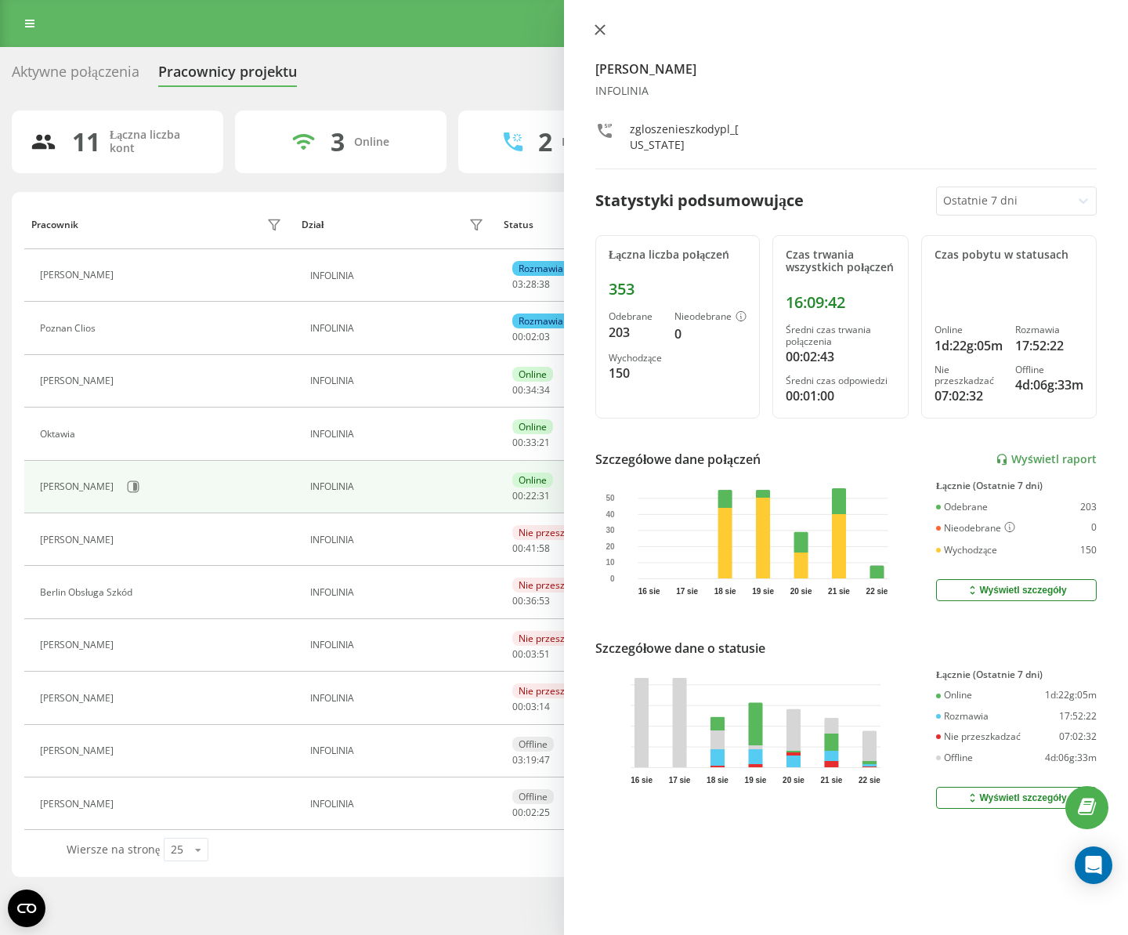
click at [601, 27] on icon at bounding box center [599, 29] width 9 height 9
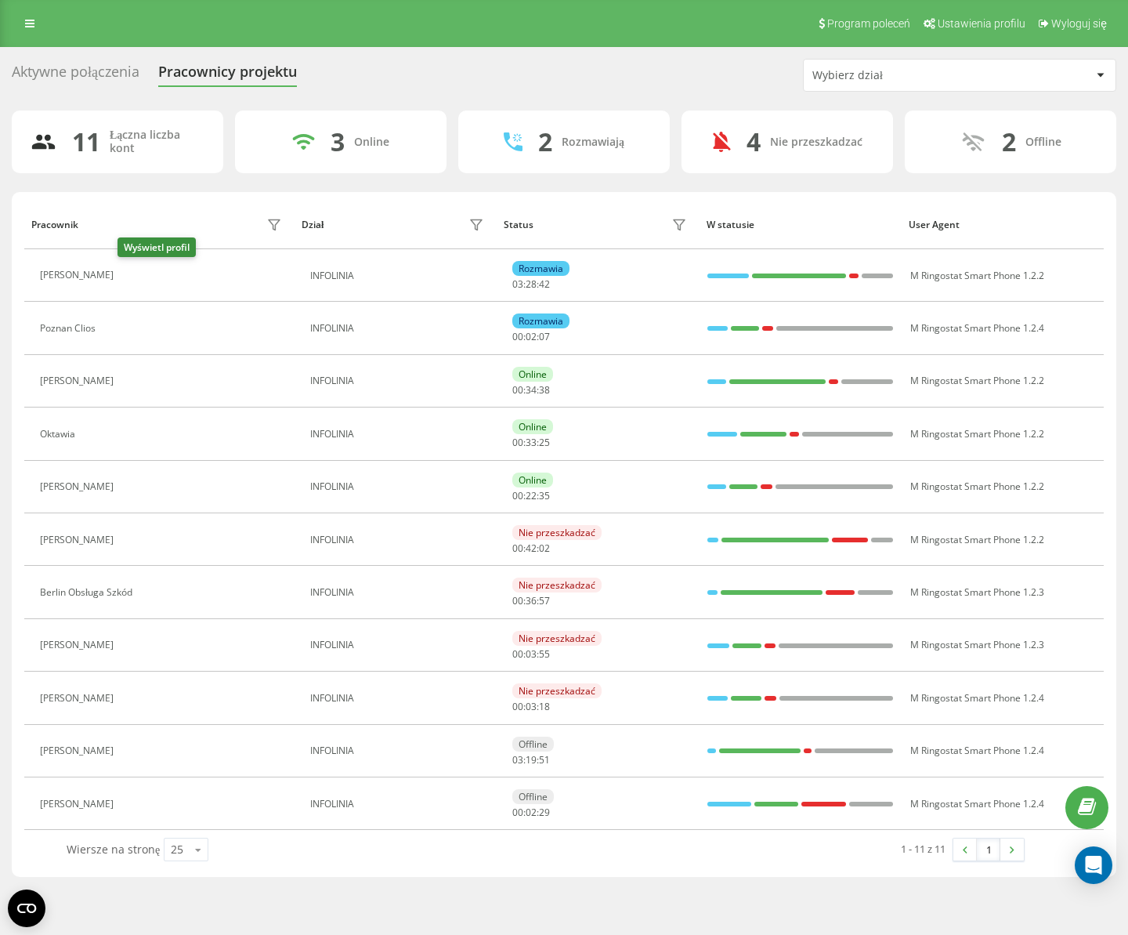
click at [131, 276] on icon at bounding box center [133, 276] width 4 height 8
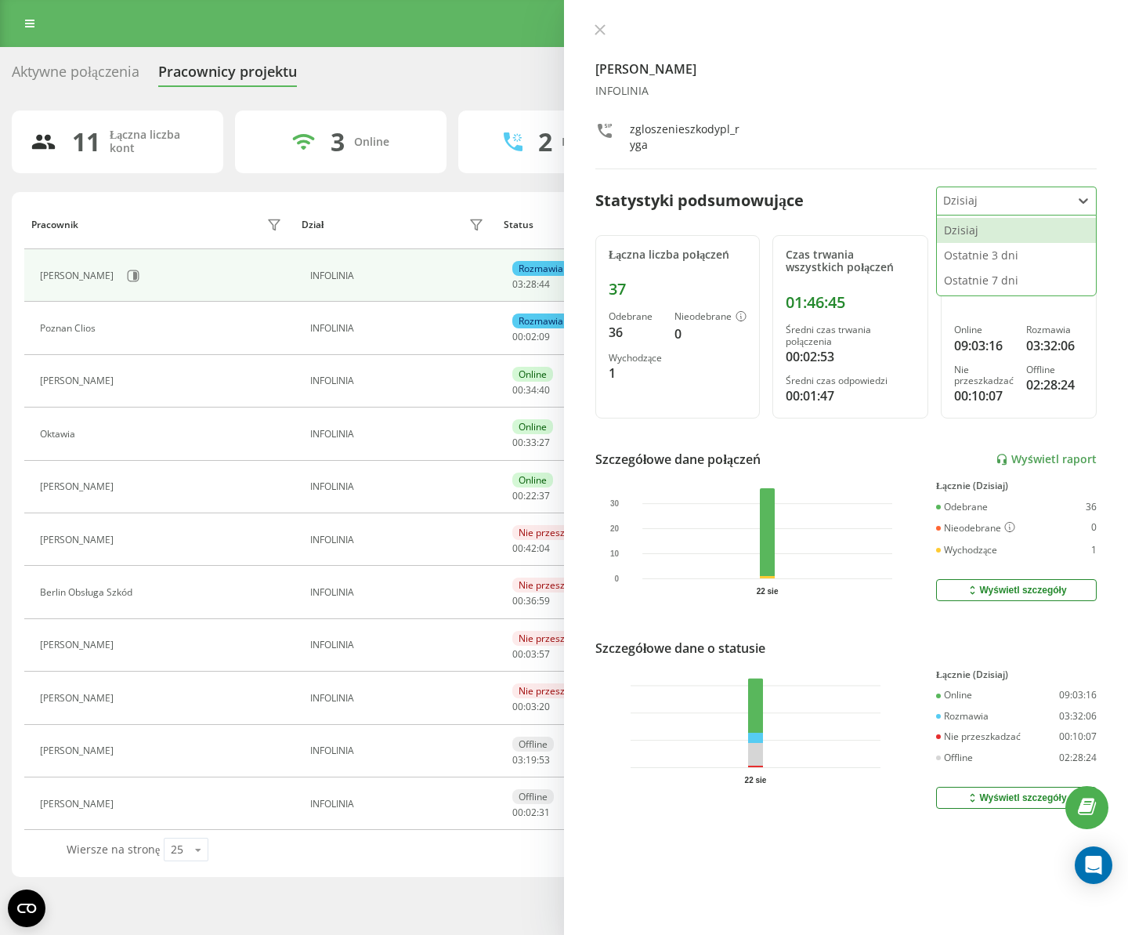
click at [1014, 214] on div "Dzisiaj" at bounding box center [1004, 200] width 134 height 27
click at [1001, 282] on div "Ostatnie 7 dni" at bounding box center [1016, 280] width 159 height 25
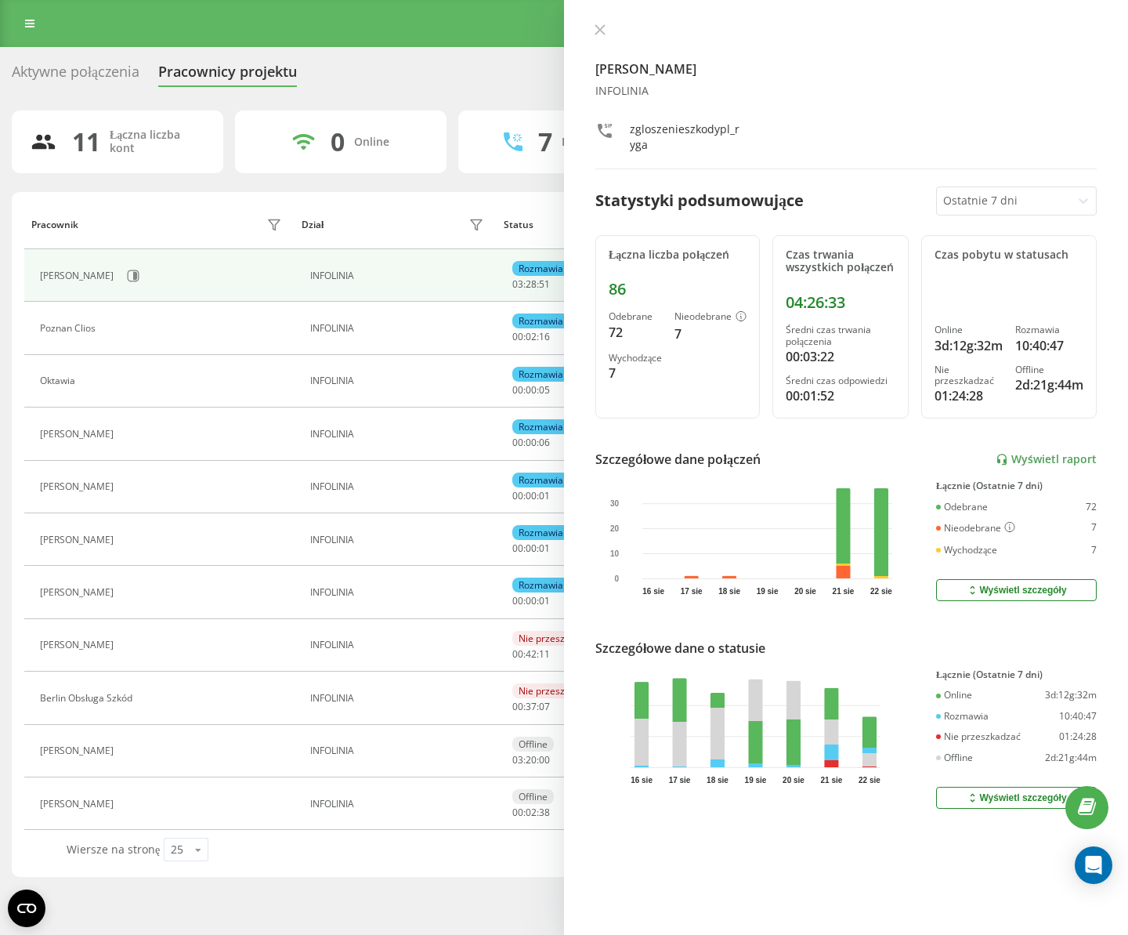
click at [598, 30] on icon at bounding box center [599, 29] width 9 height 9
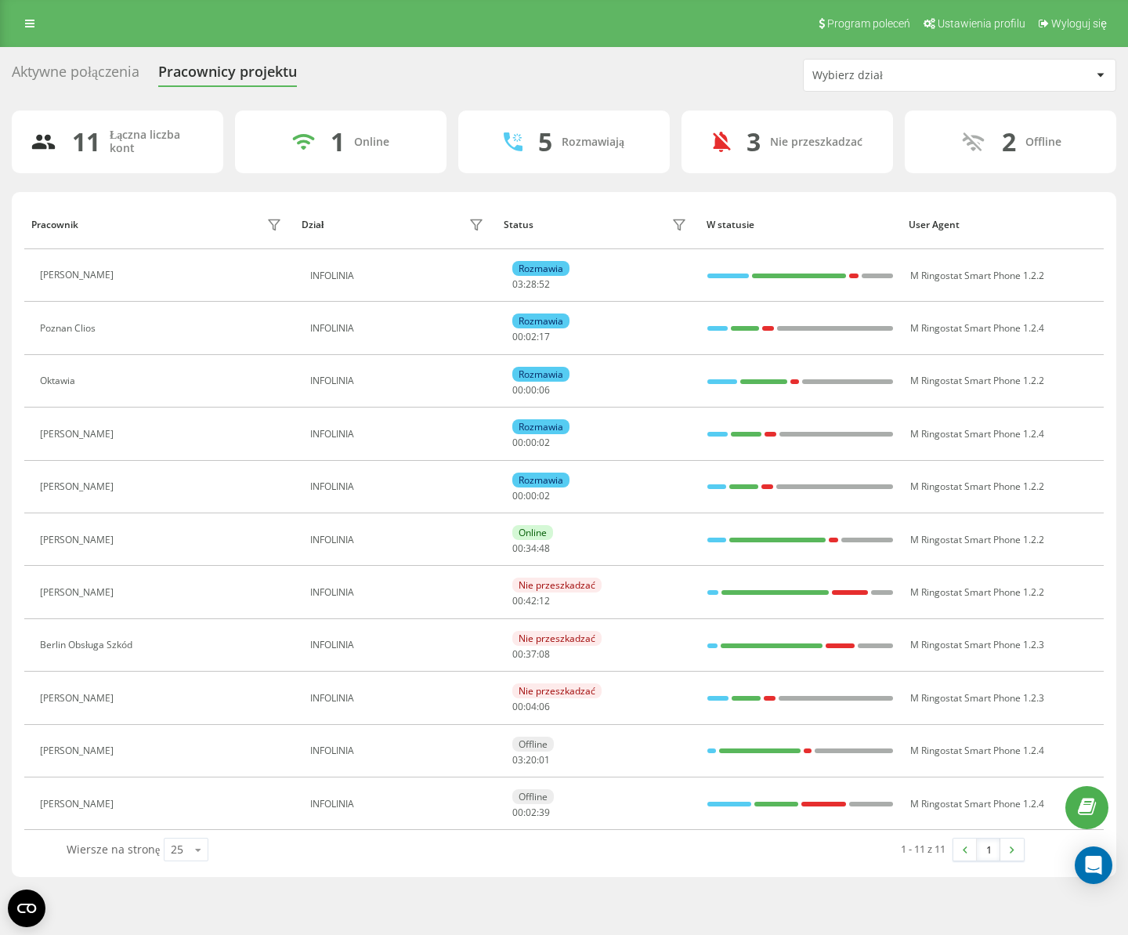
click at [81, 74] on div "Aktywne połączenia" at bounding box center [76, 75] width 128 height 24
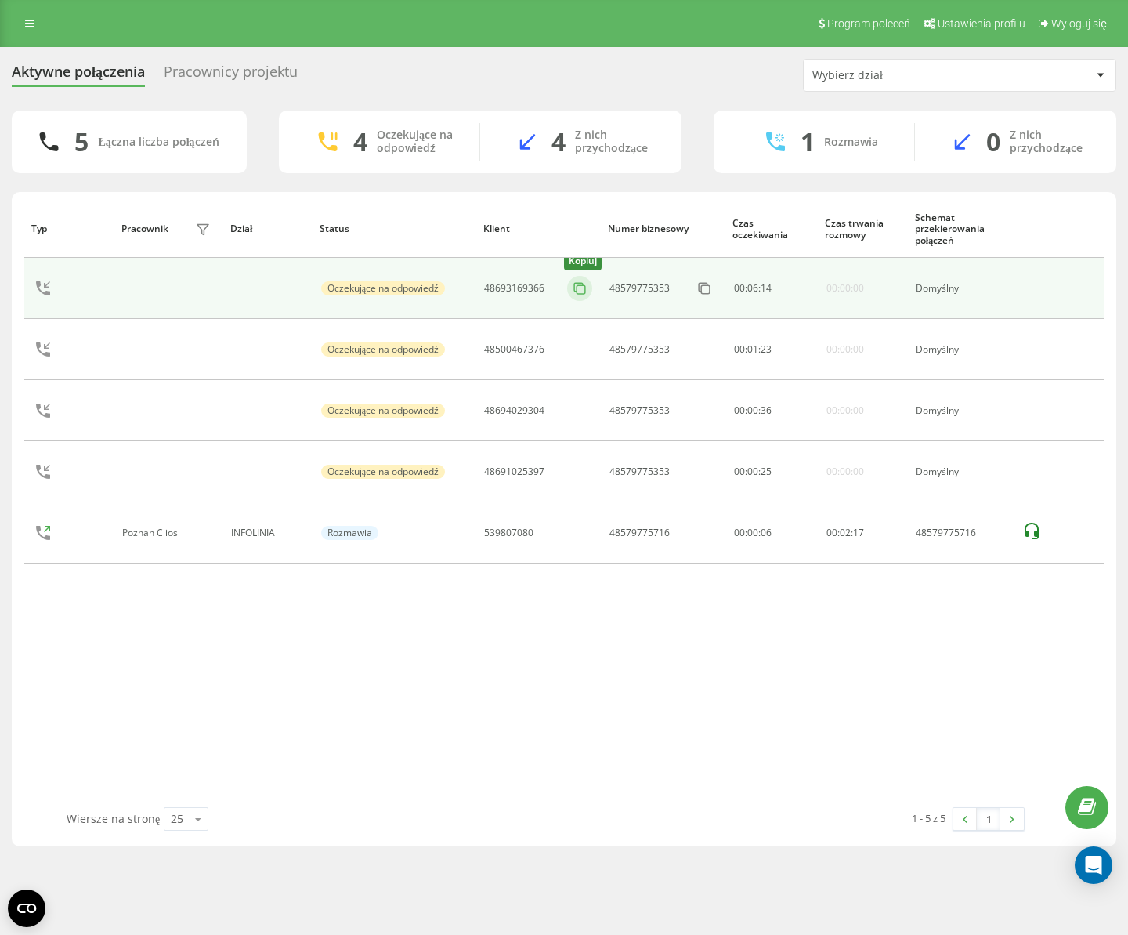
click at [579, 290] on icon at bounding box center [580, 289] width 16 height 16
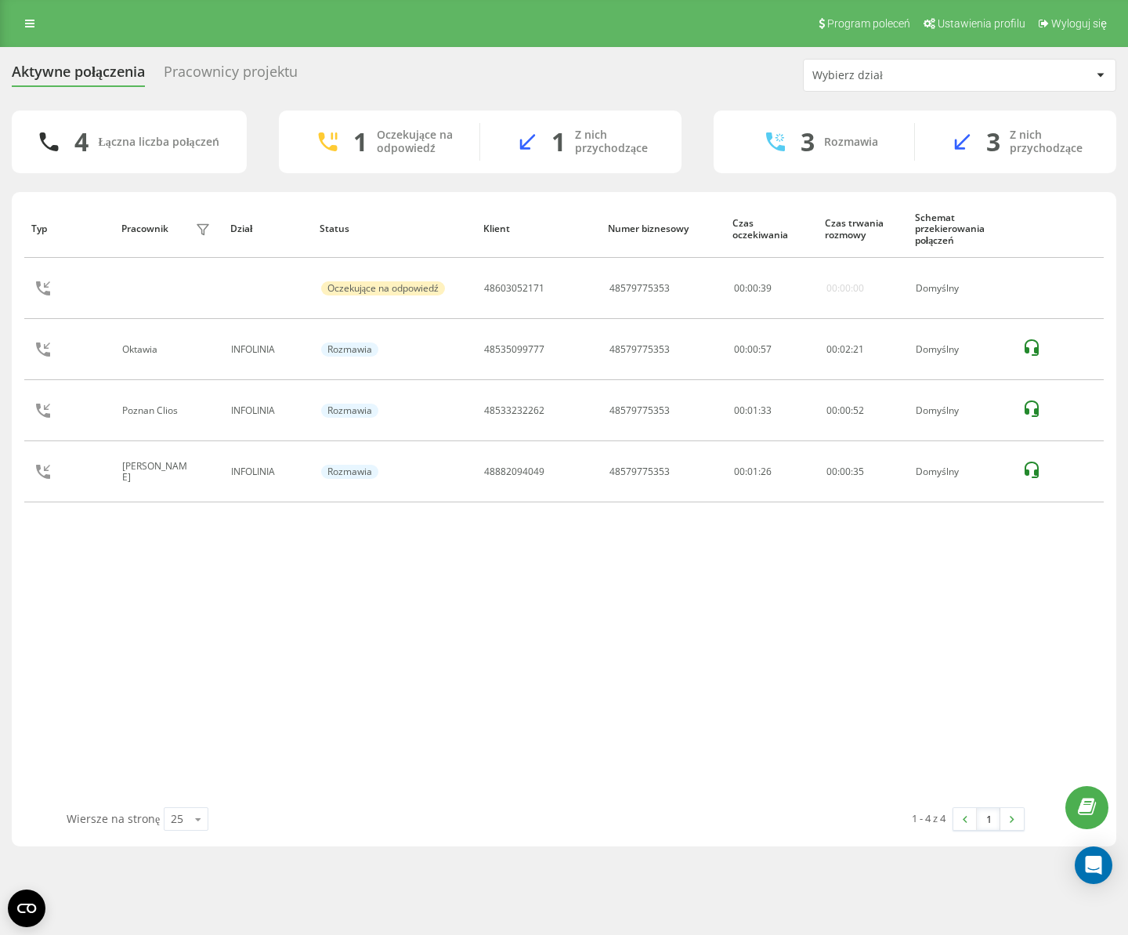
click at [239, 75] on div "Pracownicy projektu" at bounding box center [231, 75] width 134 height 24
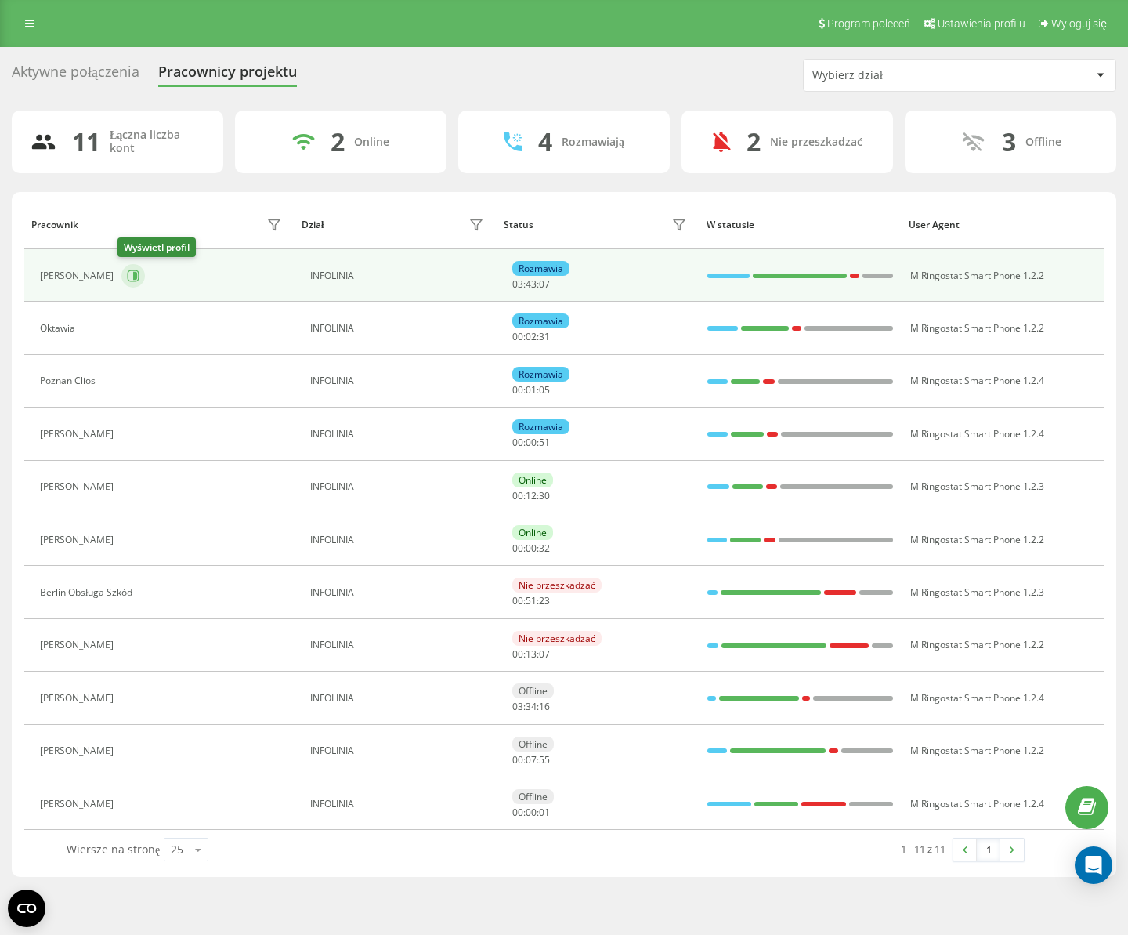
click at [128, 277] on icon at bounding box center [133, 276] width 13 height 13
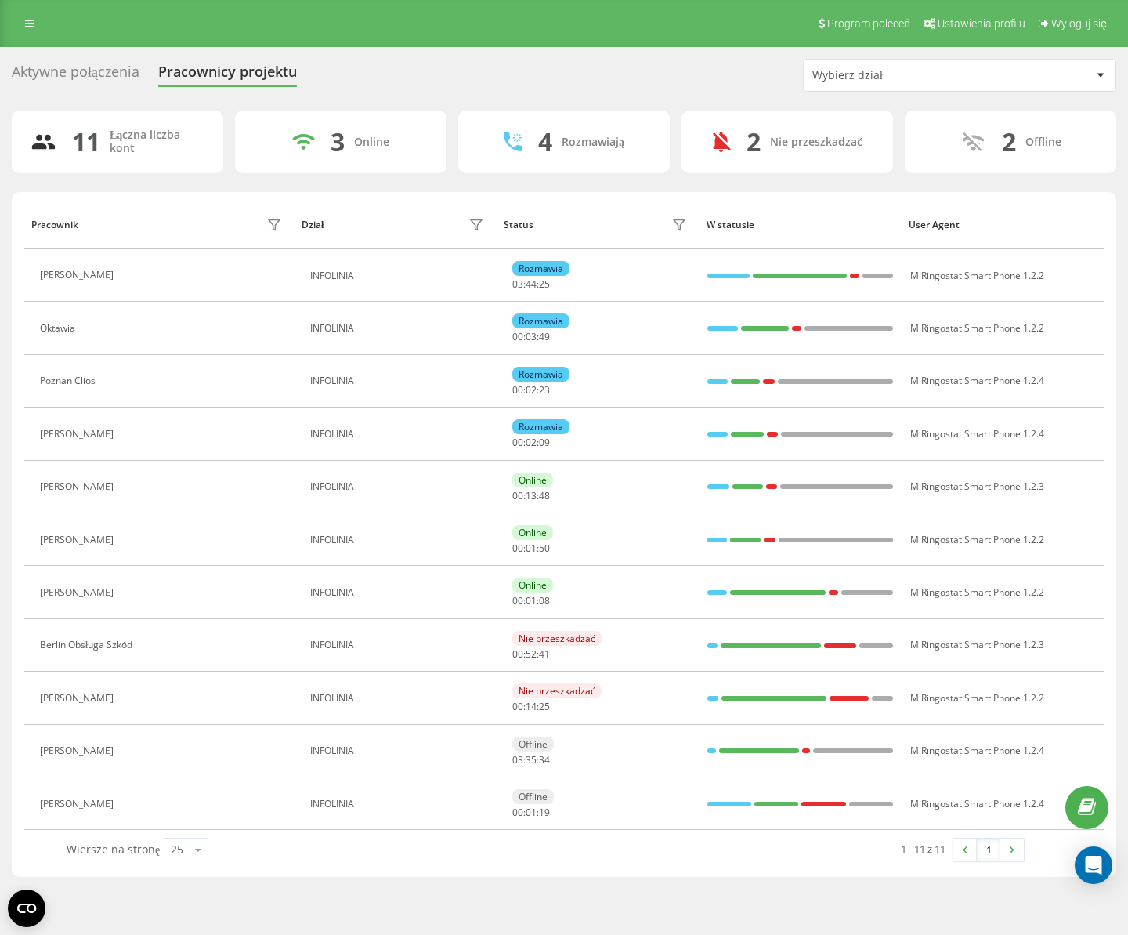
click at [89, 78] on div "Aktywne połączenia" at bounding box center [76, 75] width 128 height 24
